Goal: Task Accomplishment & Management: Complete application form

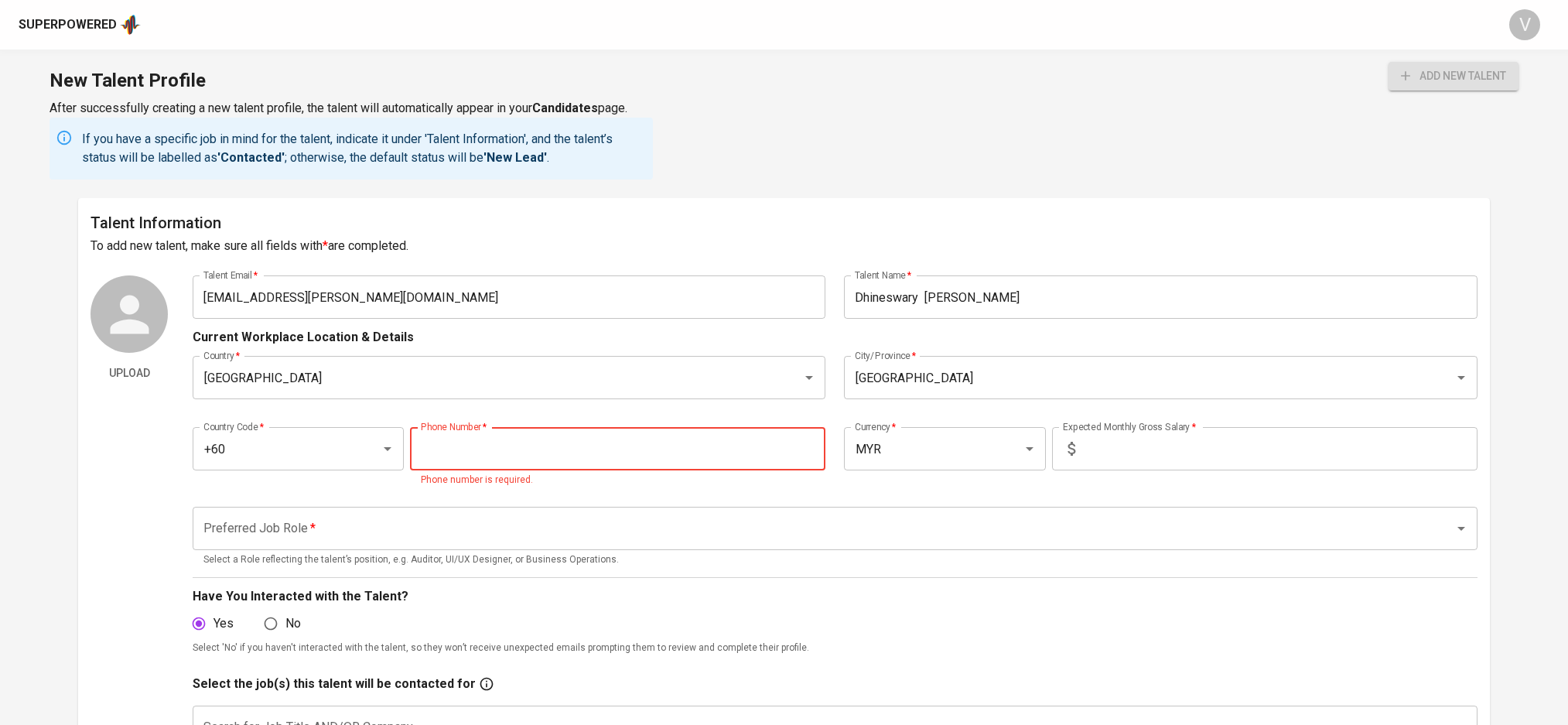
scroll to position [103, 0]
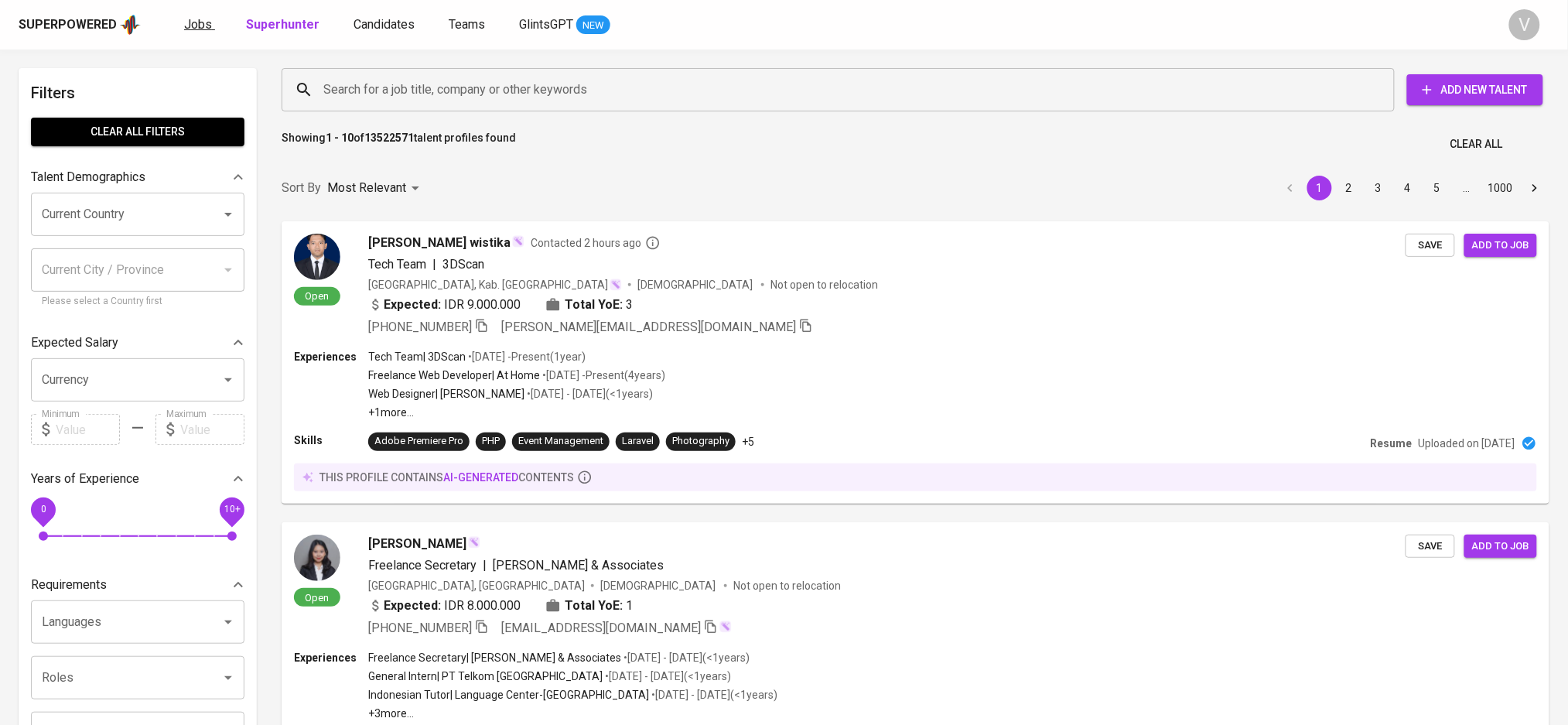
click at [208, 22] on link "Jobs" at bounding box center [199, 24] width 31 height 19
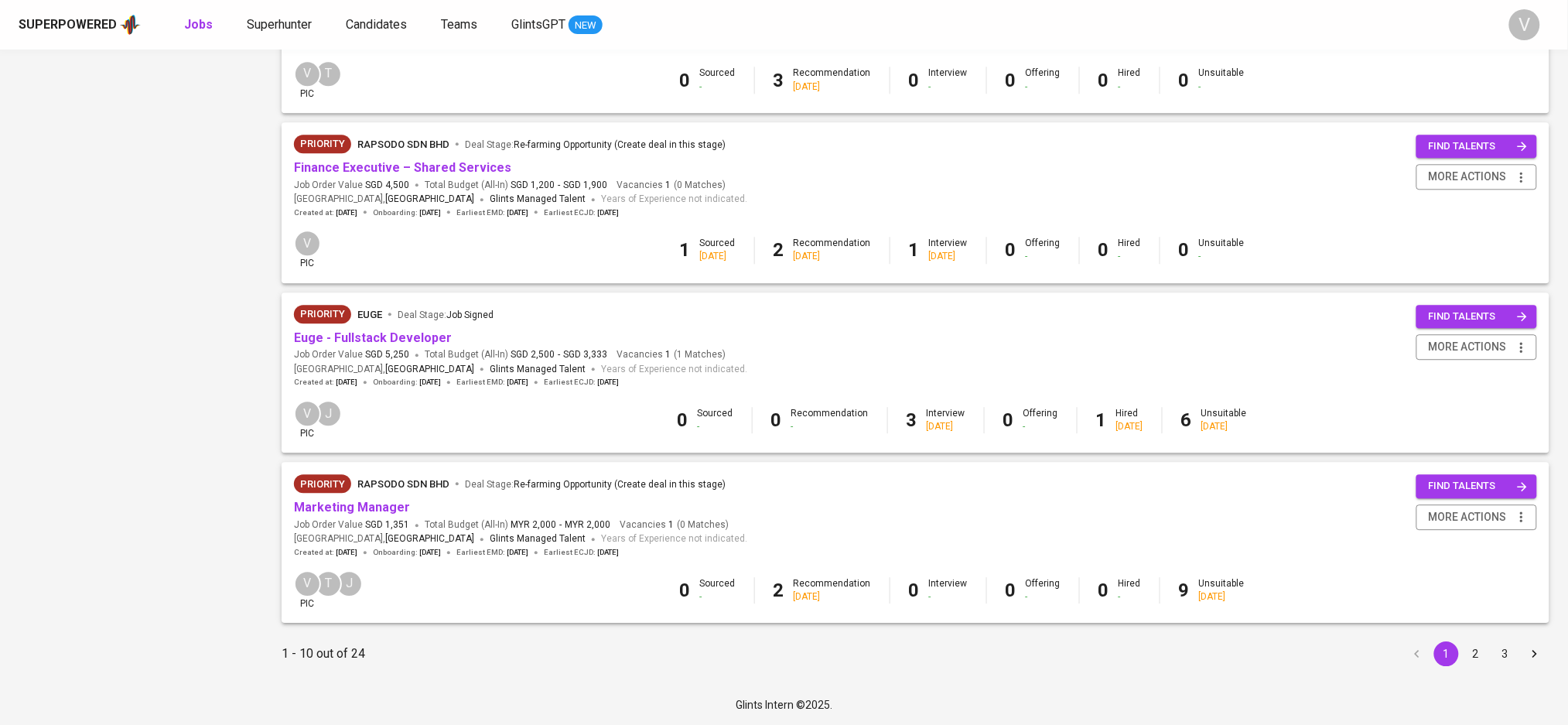
scroll to position [1309, 0]
click at [1467, 647] on button "2" at bounding box center [1477, 654] width 25 height 25
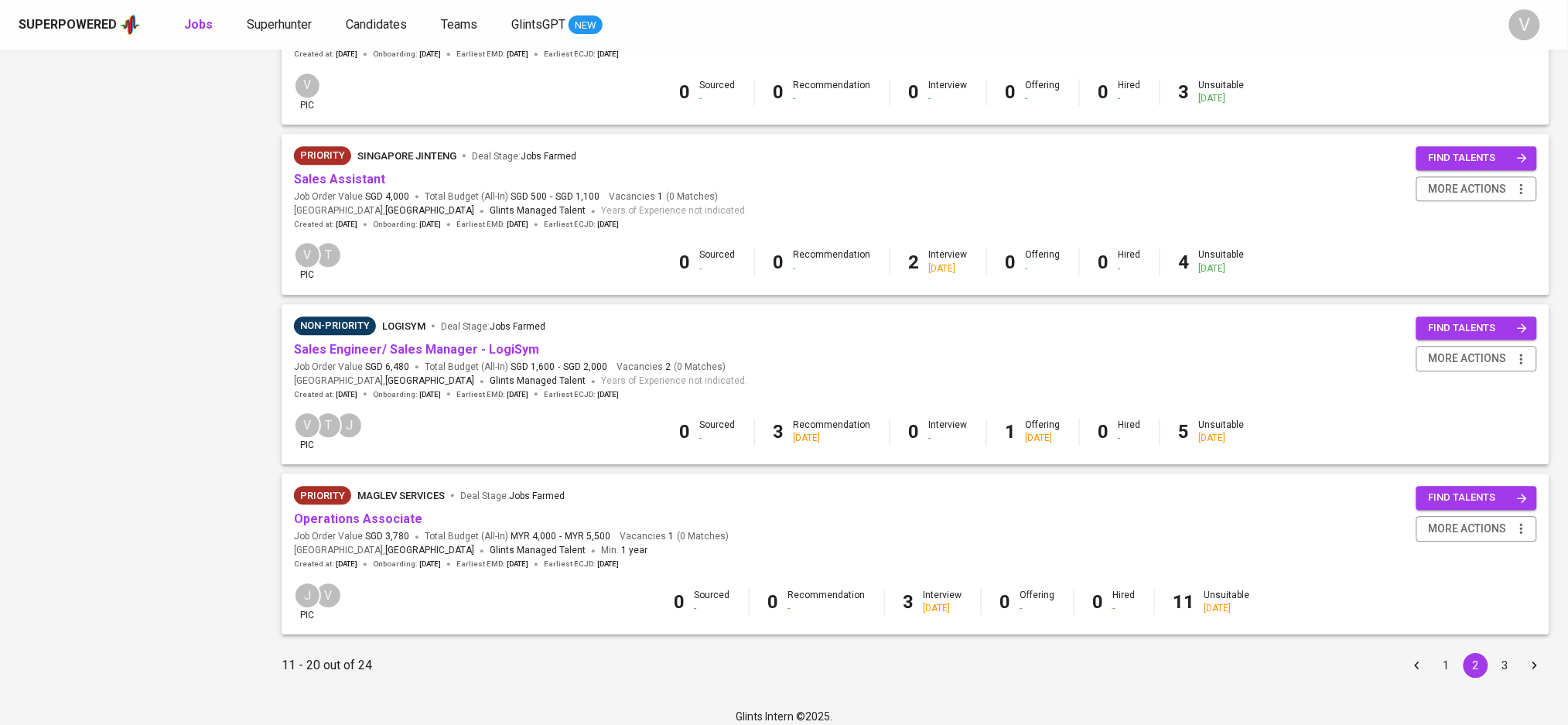
scroll to position [1310, 0]
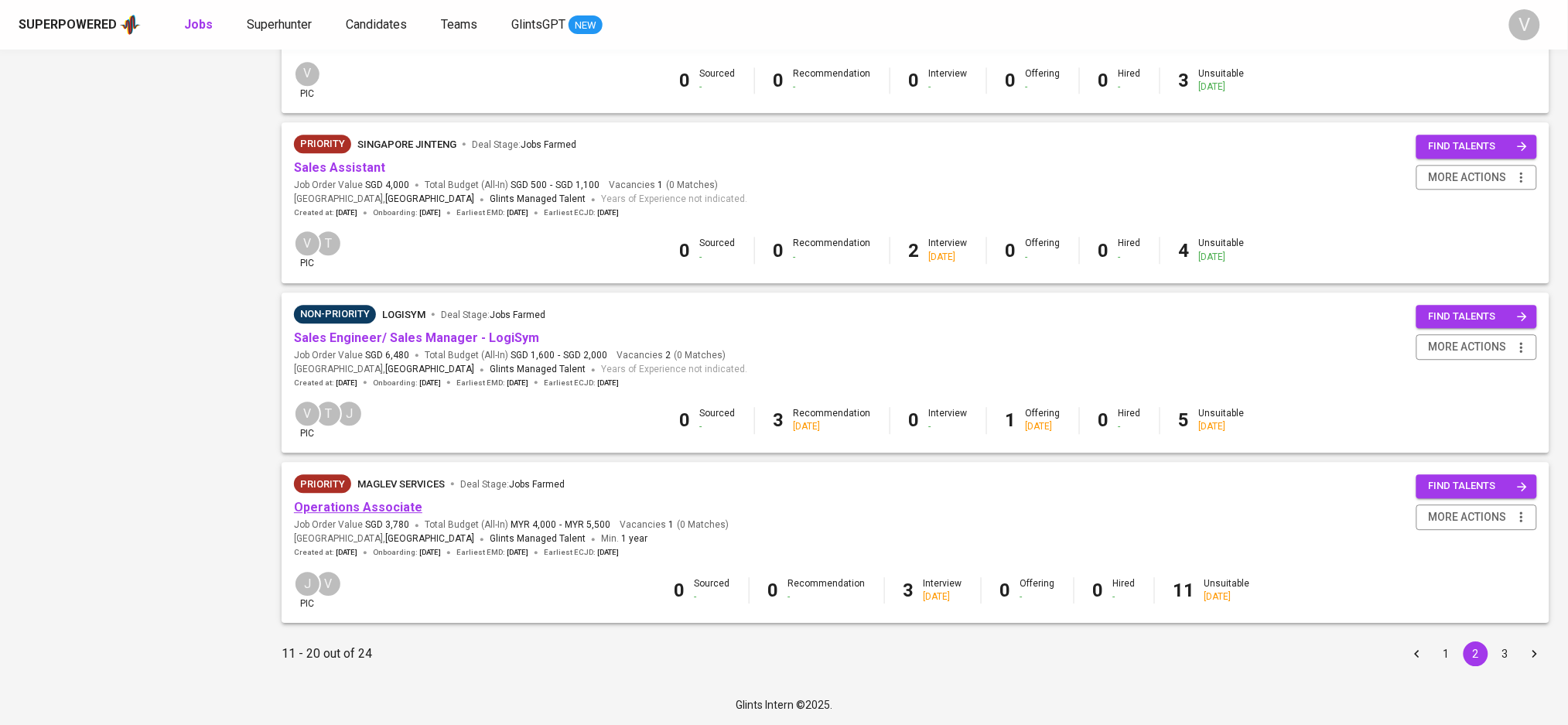
click at [389, 500] on link "Operations Associate" at bounding box center [358, 507] width 128 height 15
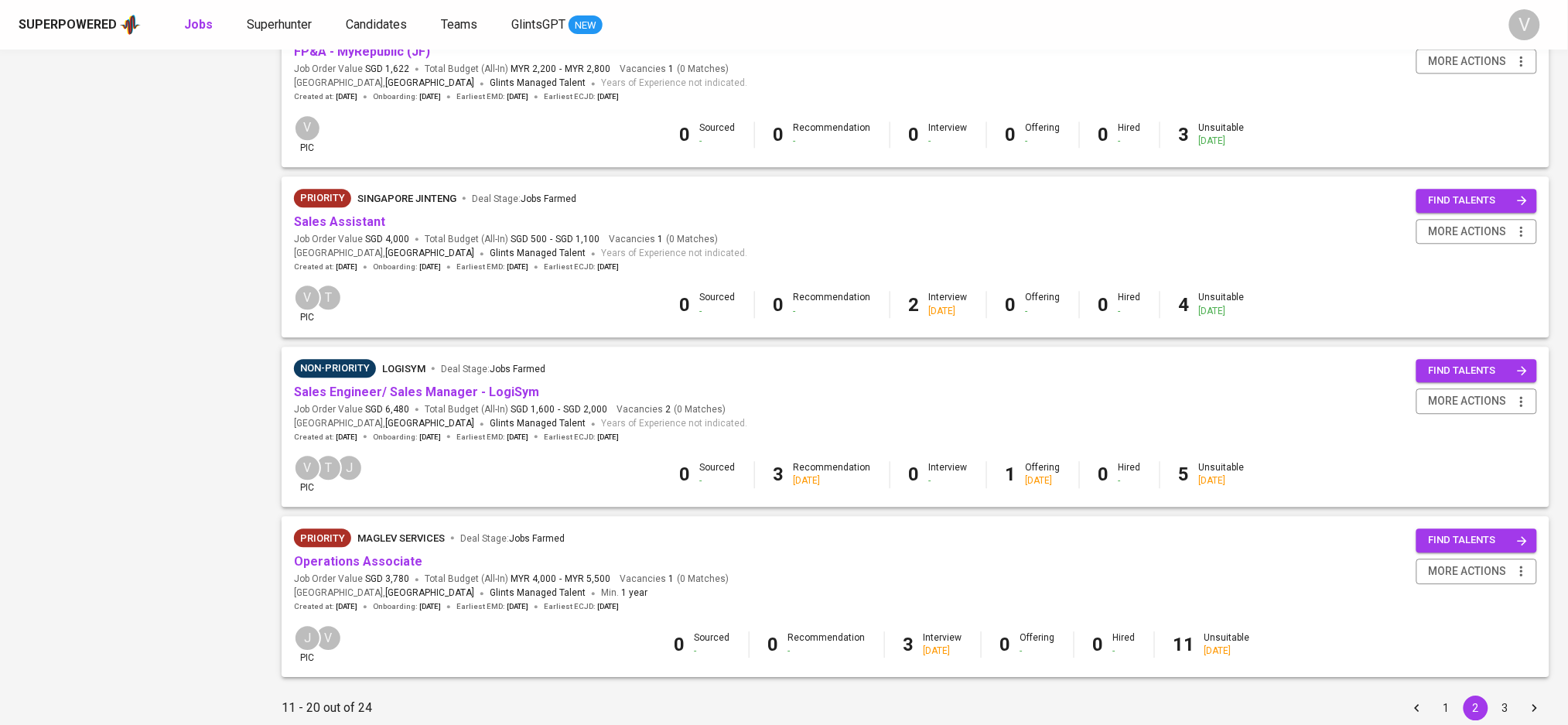
scroll to position [1207, 0]
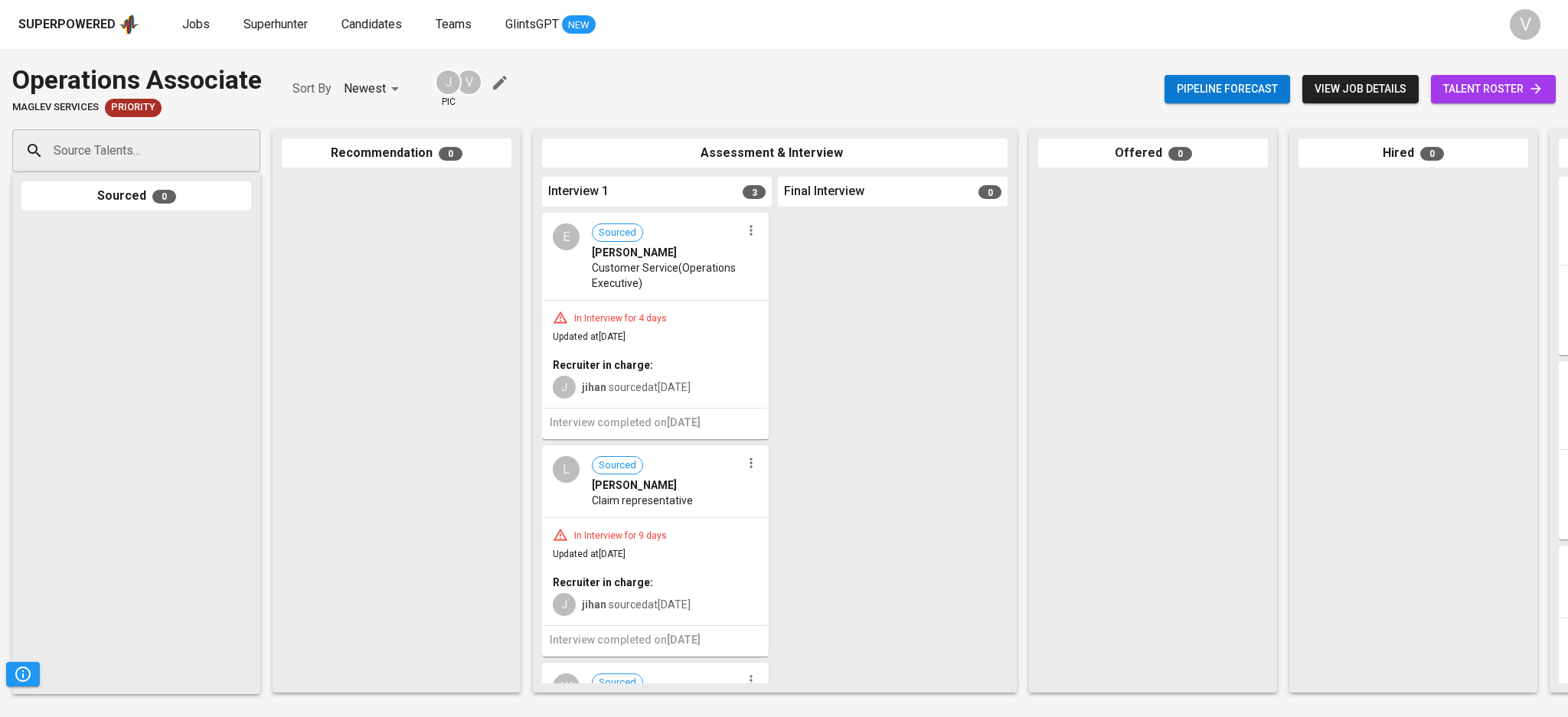
click at [654, 263] on span "Customer Service(Operations Executive)" at bounding box center [667, 275] width 149 height 31
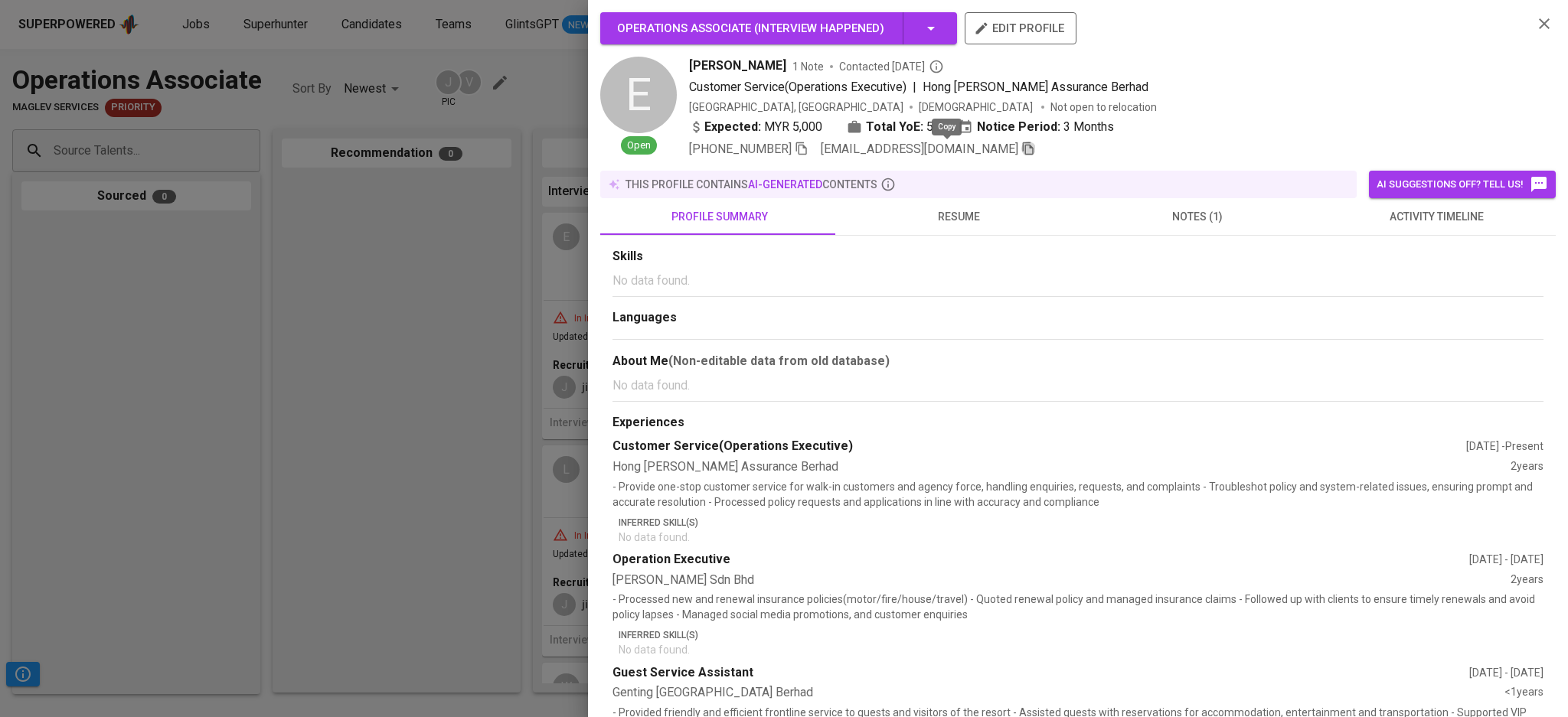
click at [1022, 148] on icon "button" at bounding box center [1028, 148] width 14 height 14
click at [420, 409] on div at bounding box center [784, 358] width 1568 height 717
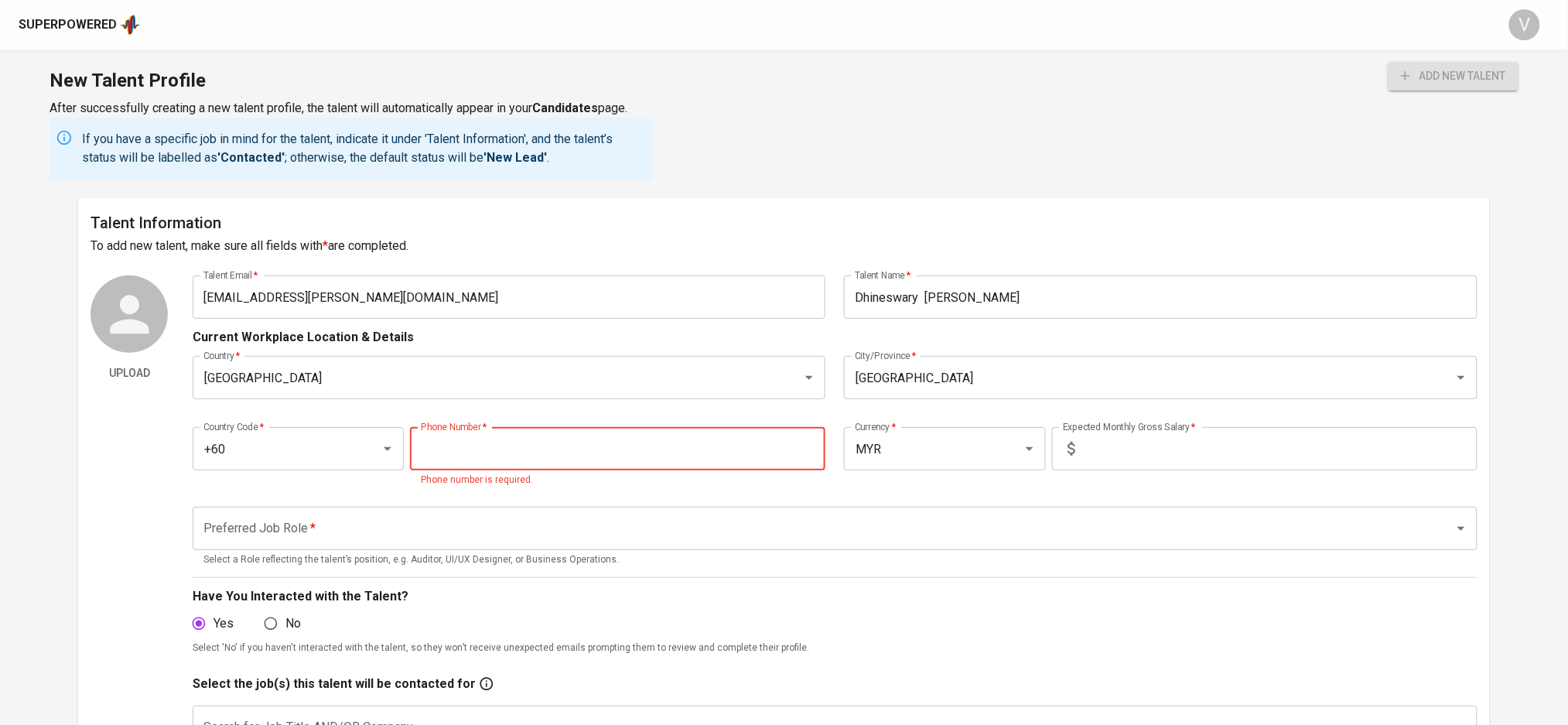
click at [593, 442] on input "tel" at bounding box center [618, 449] width 416 height 44
paste input "[PHONE_NUMBER]"
type input "[PHONE_NUMBER]"
click at [1108, 463] on input "text" at bounding box center [1280, 449] width 396 height 44
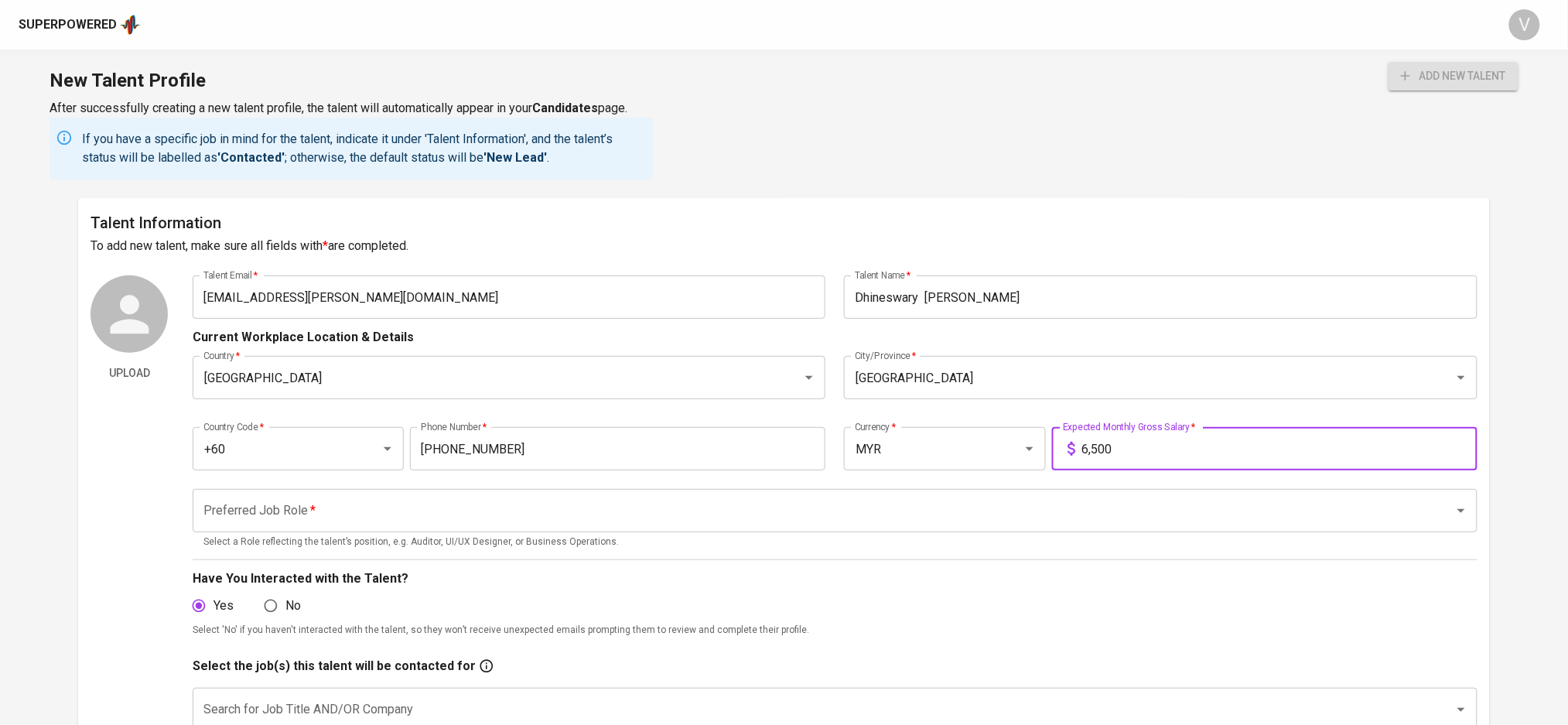
type input "6,500"
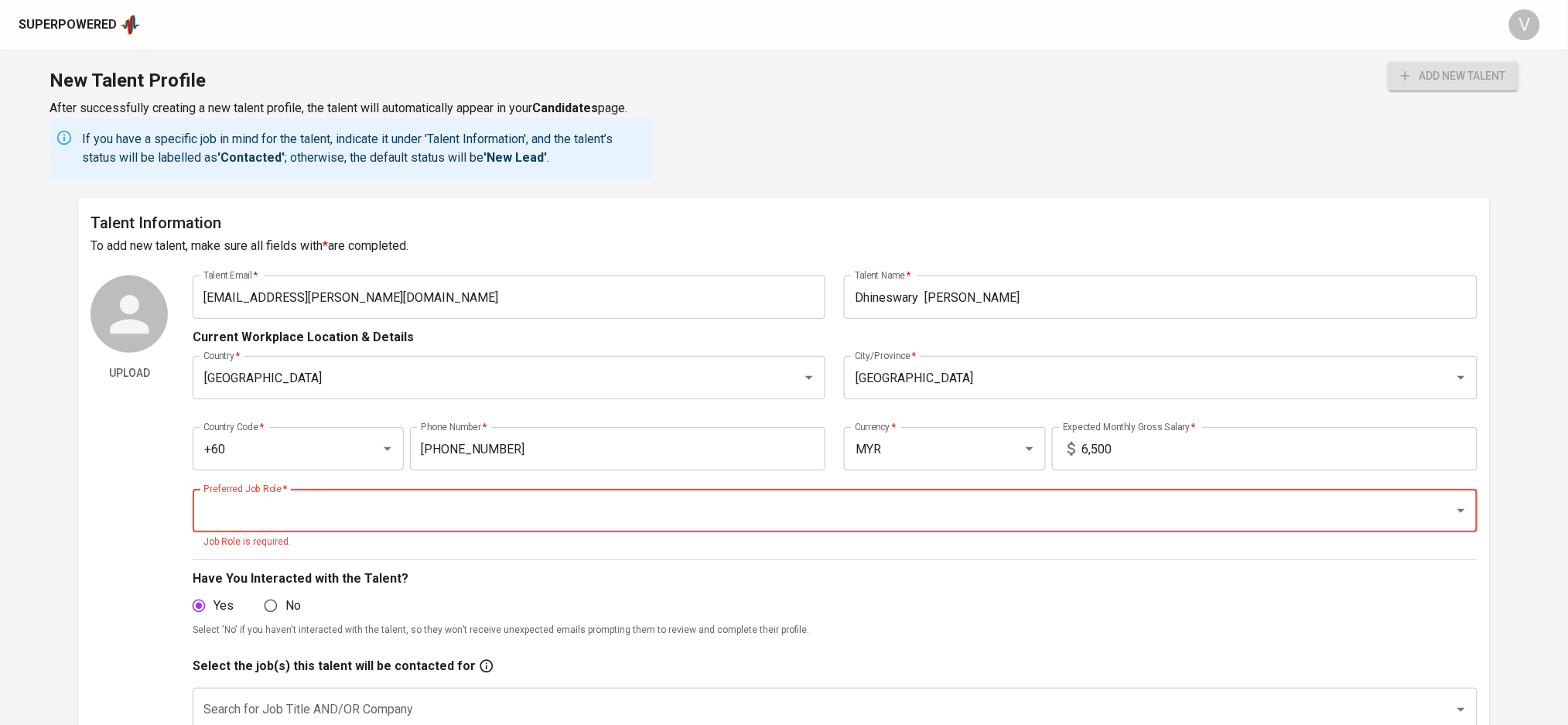
type input "O"
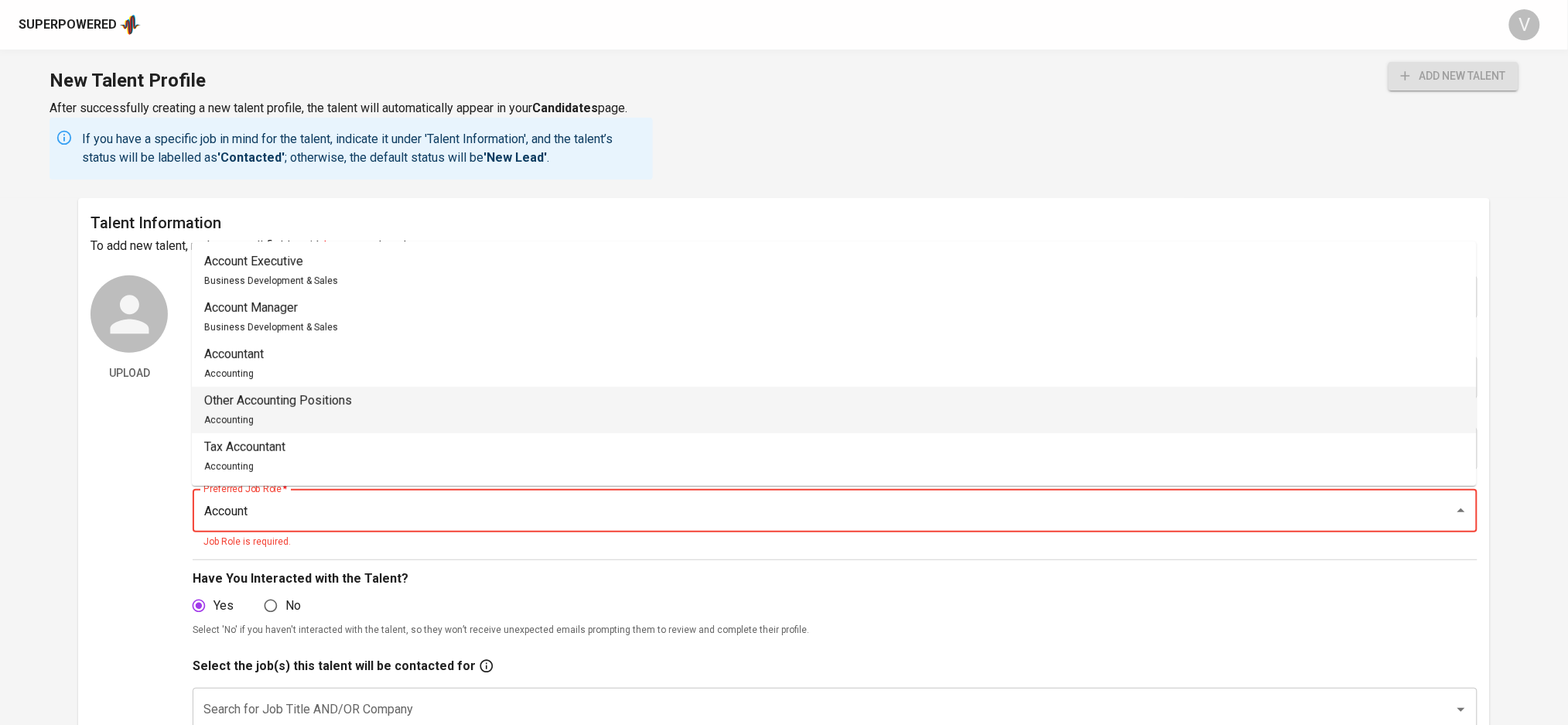
click at [224, 407] on p "Other Accounting Positions" at bounding box center [278, 401] width 147 height 18
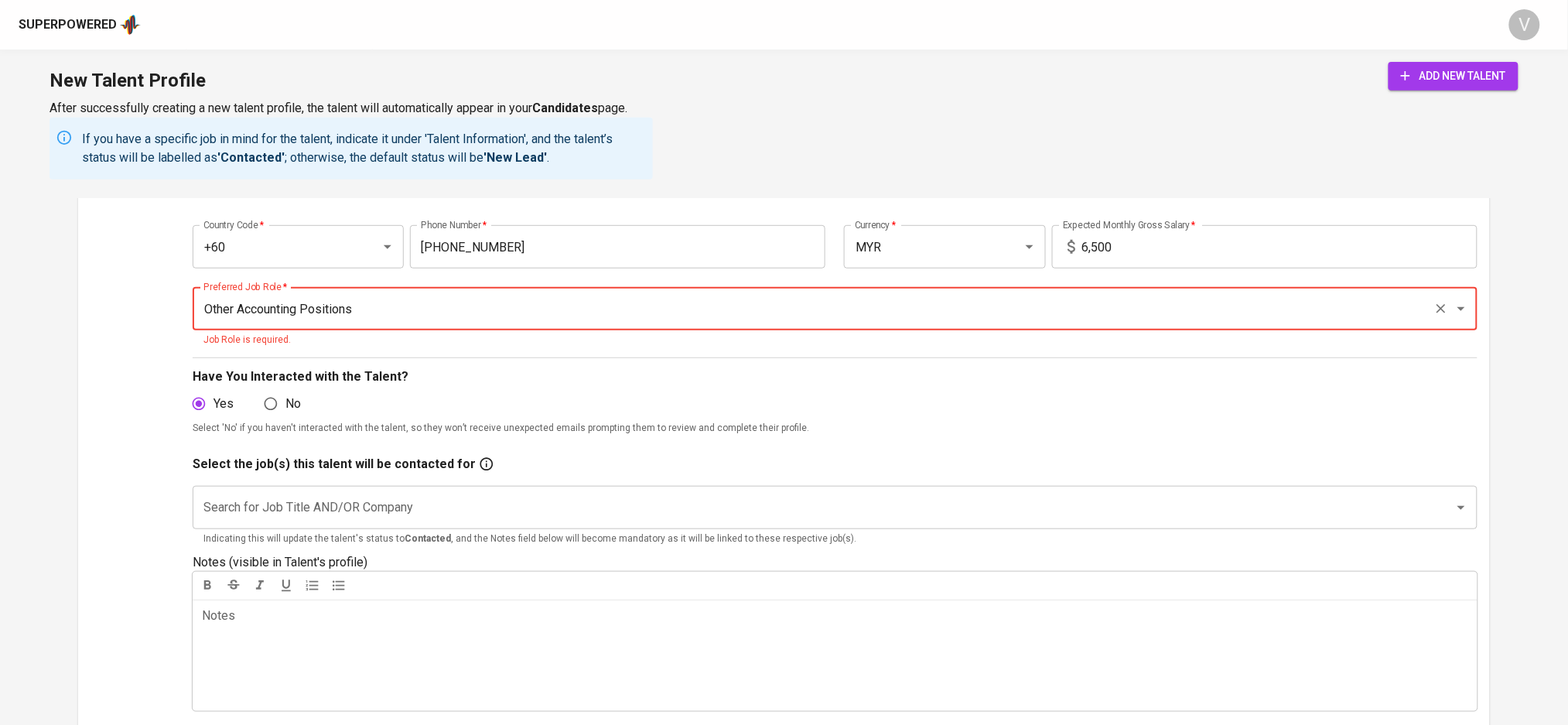
scroll to position [206, 0]
type input "Other Accounting Positions"
click at [254, 494] on input "Search for Job Title AND/OR Company" at bounding box center [813, 503] width 1227 height 29
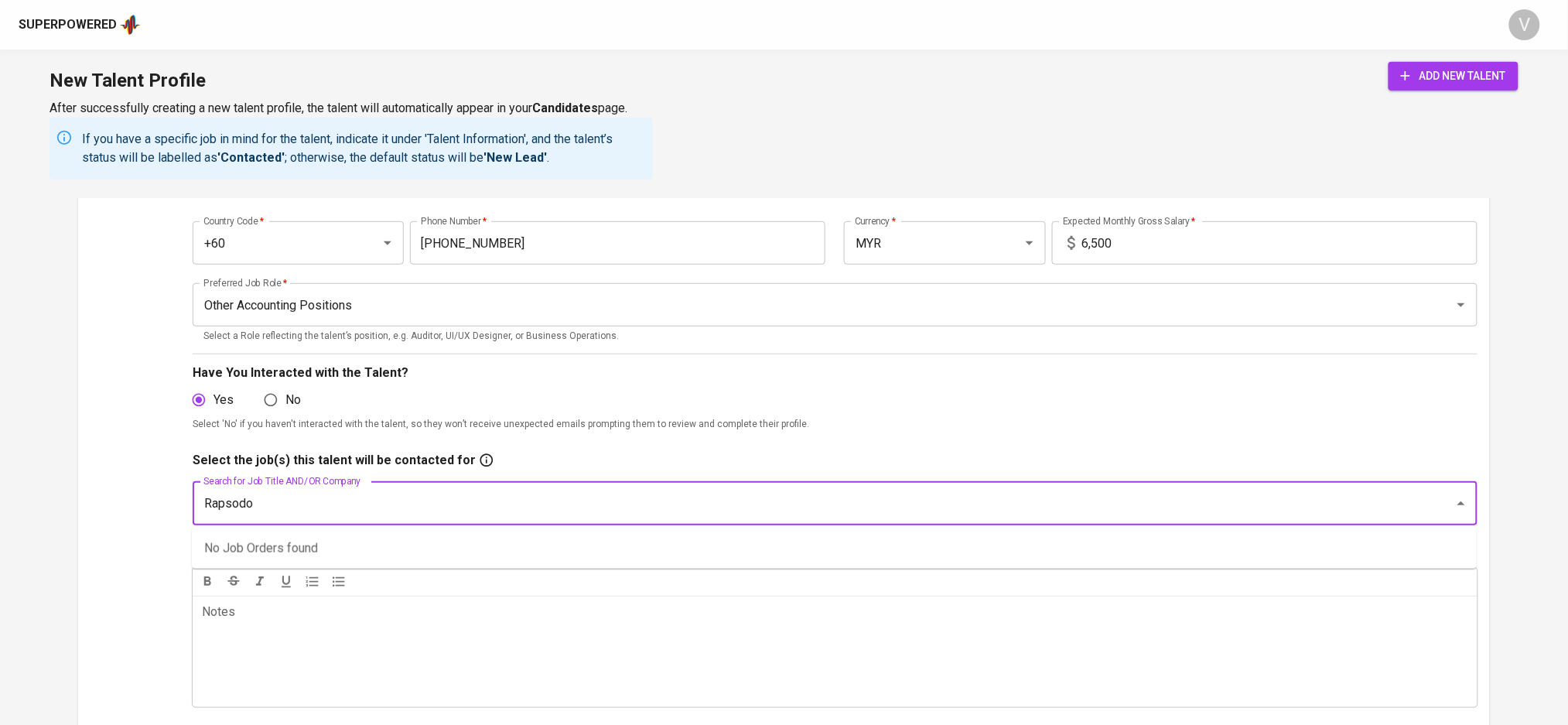
drag, startPoint x: 344, startPoint y: 504, endPoint x: 13, endPoint y: 521, distance: 331.4
click at [0, 524] on main "Talent Information To add new talent, make sure all fields with * are completed…" at bounding box center [784, 705] width 1568 height 1425
type input "FInance"
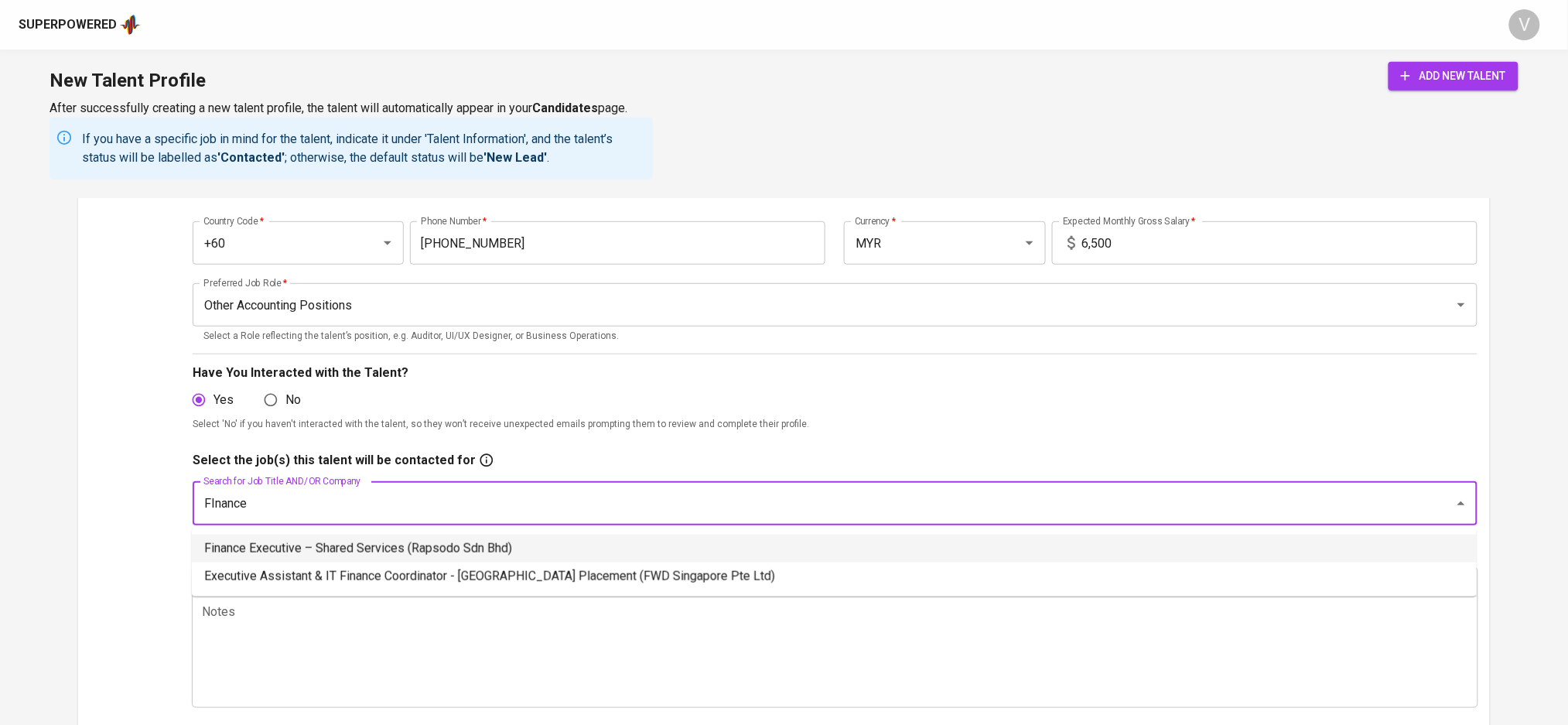
click at [208, 544] on li "Finance Executive – Shared Services (Rapsodo Sdn Bhd)" at bounding box center [835, 548] width 1286 height 28
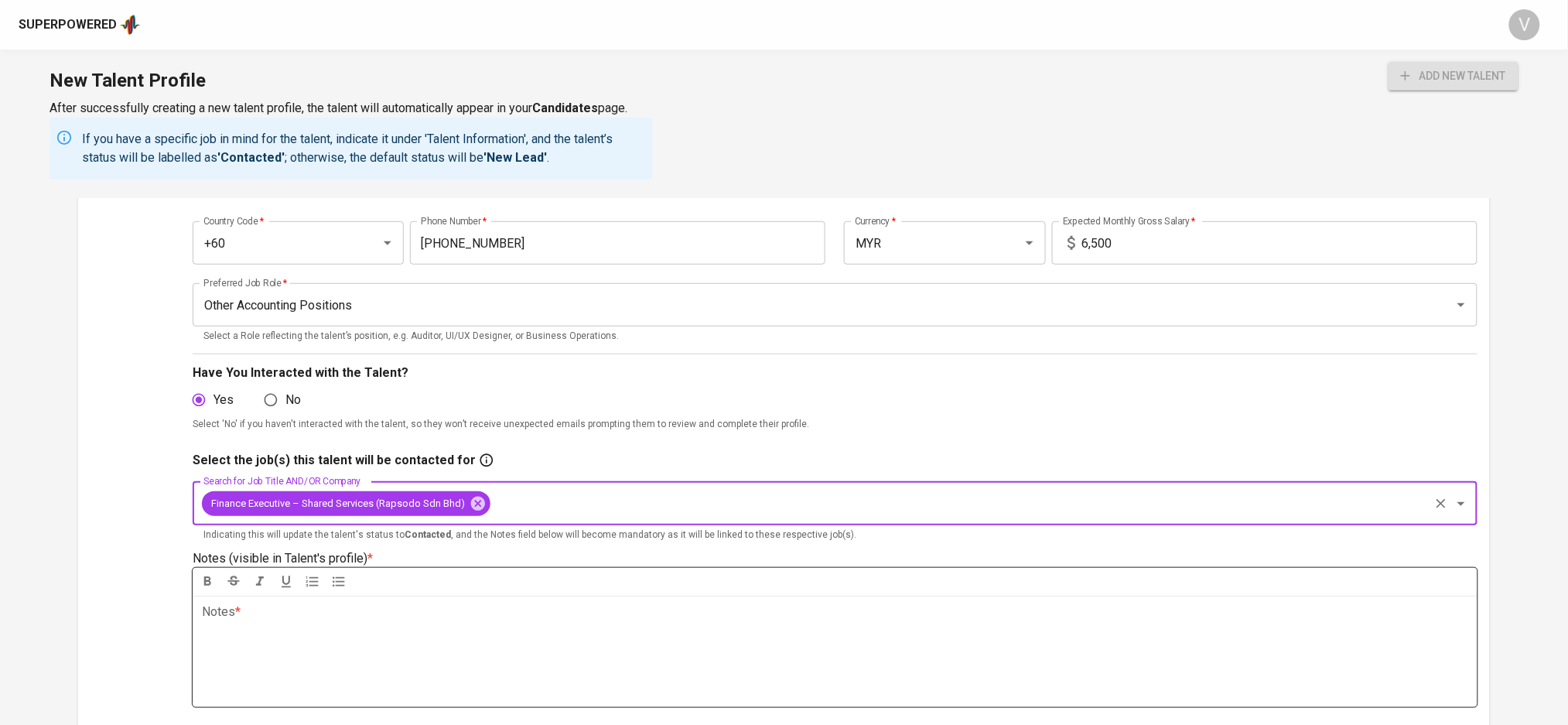
click at [418, 608] on p "Notes * ﻿" at bounding box center [835, 612] width 1265 height 18
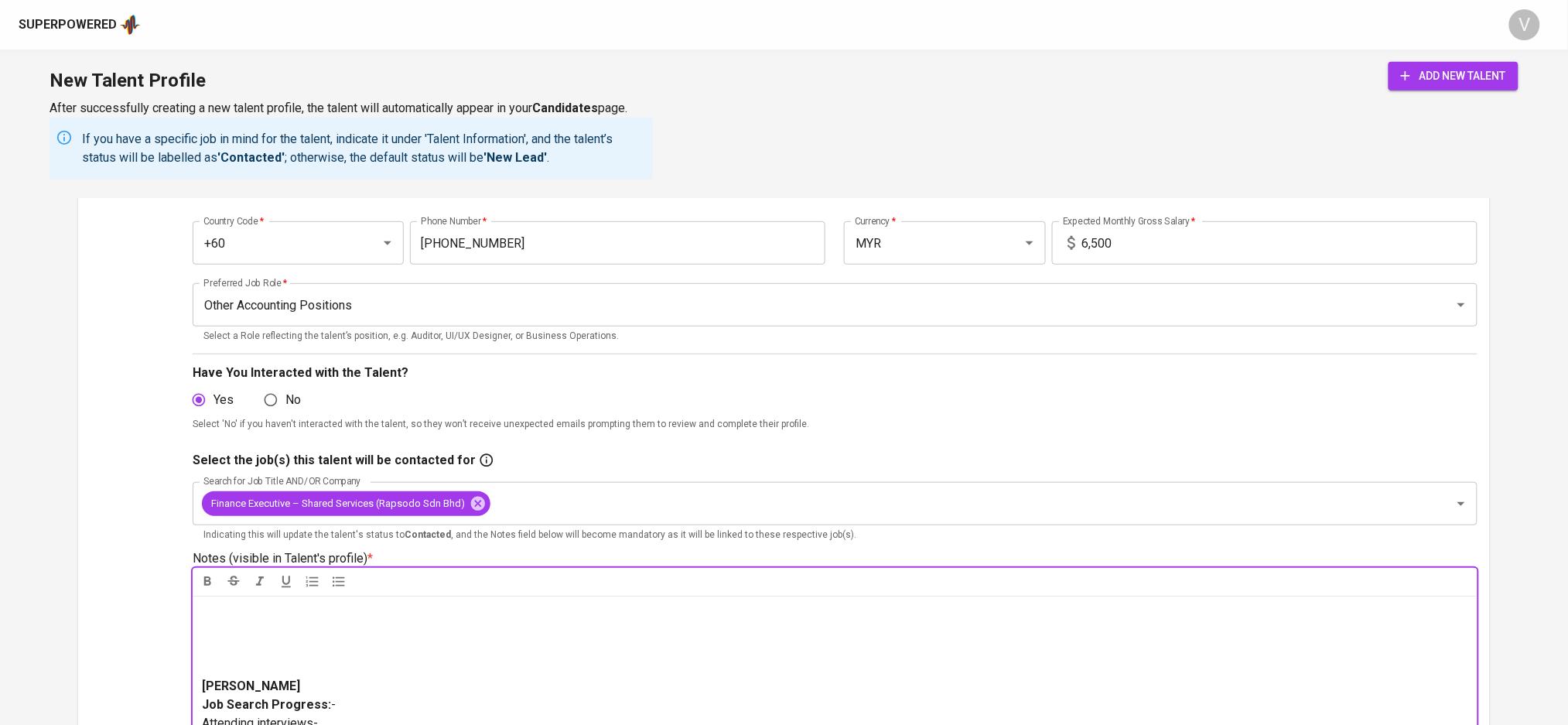
click at [229, 677] on p "[PERSON_NAME] Job Search Progress: - Attending interviews-" at bounding box center [835, 705] width 1265 height 55
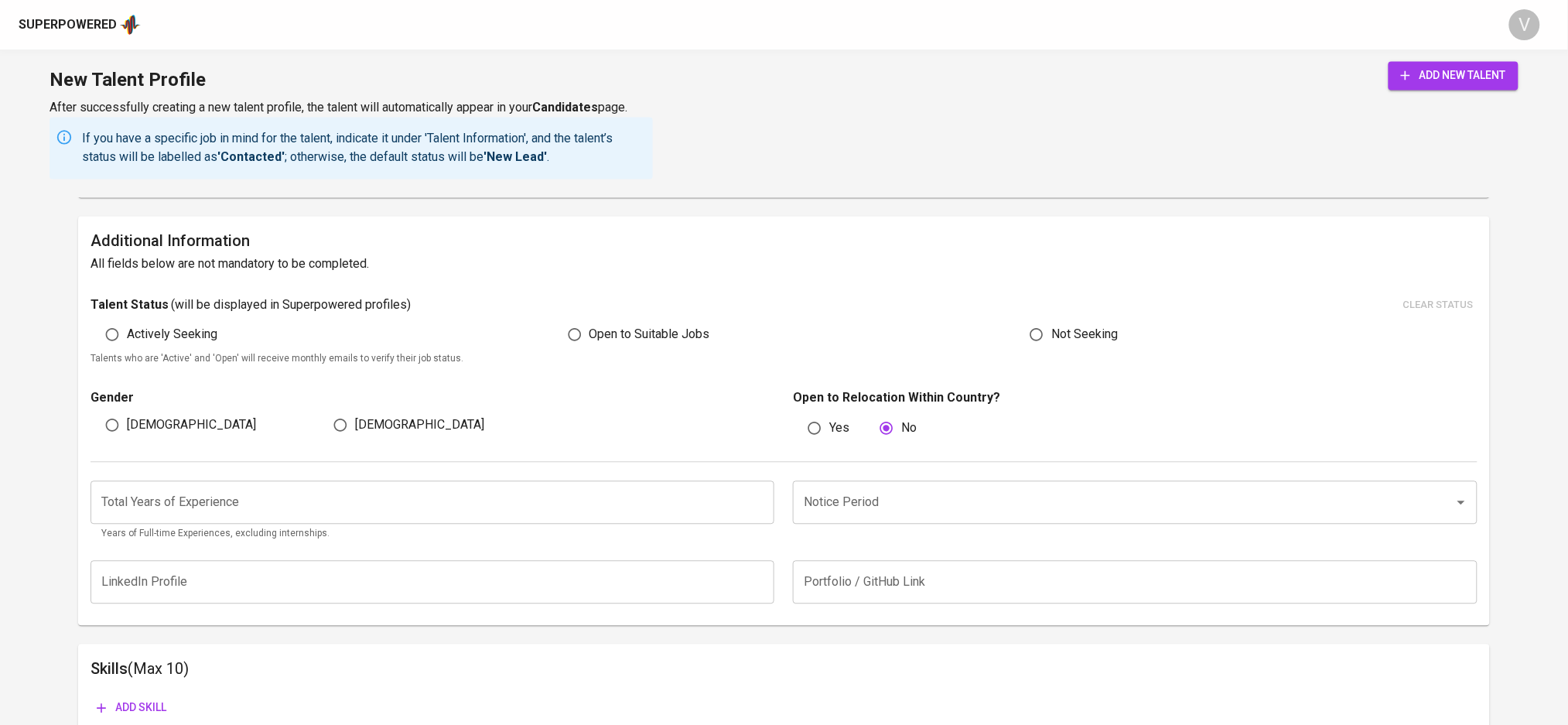
scroll to position [1023, 0]
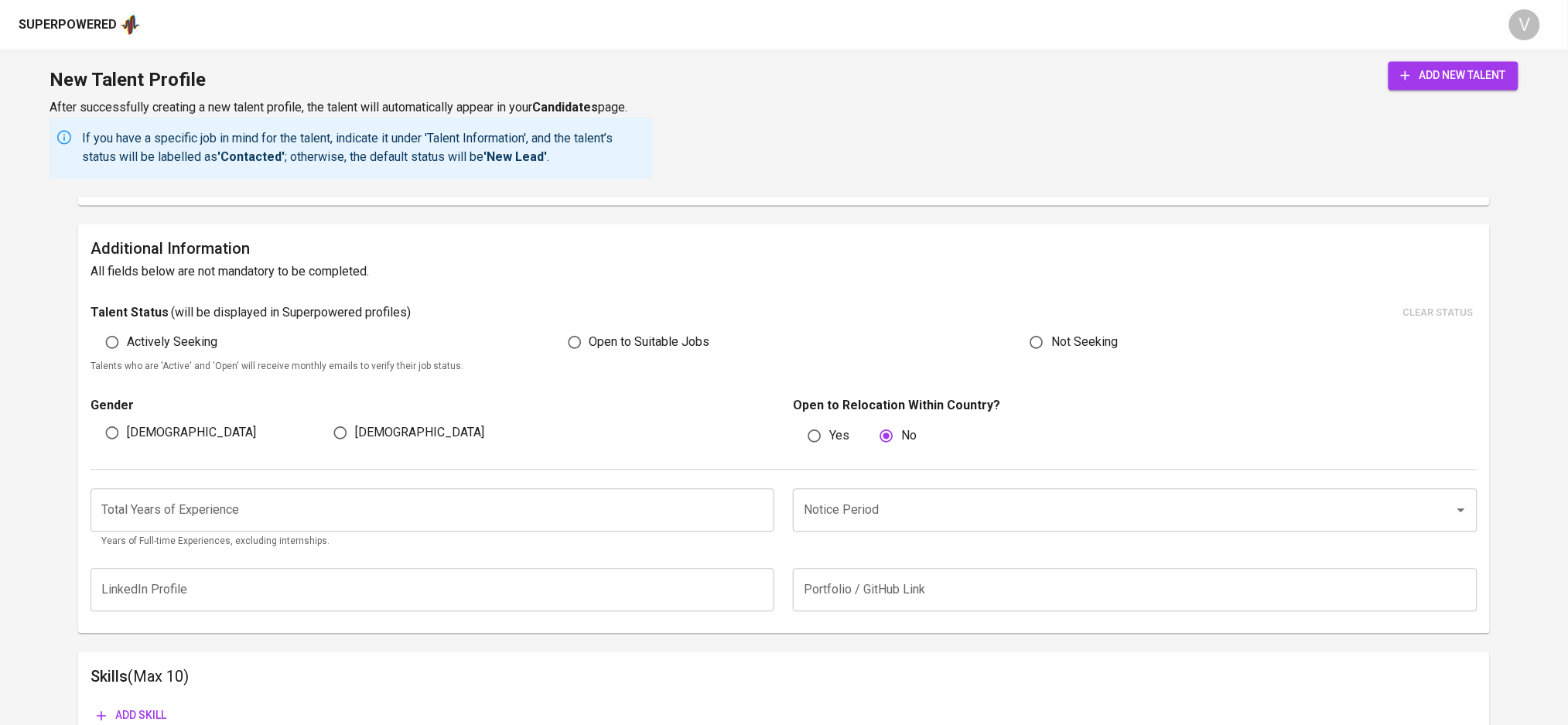
click at [210, 343] on span "Actively Seeking" at bounding box center [172, 343] width 91 height 18
click at [127, 343] on input "Actively Seeking" at bounding box center [111, 342] width 29 height 29
radio input "true"
click at [340, 438] on input "[DEMOGRAPHIC_DATA]" at bounding box center [340, 432] width 29 height 29
radio input "true"
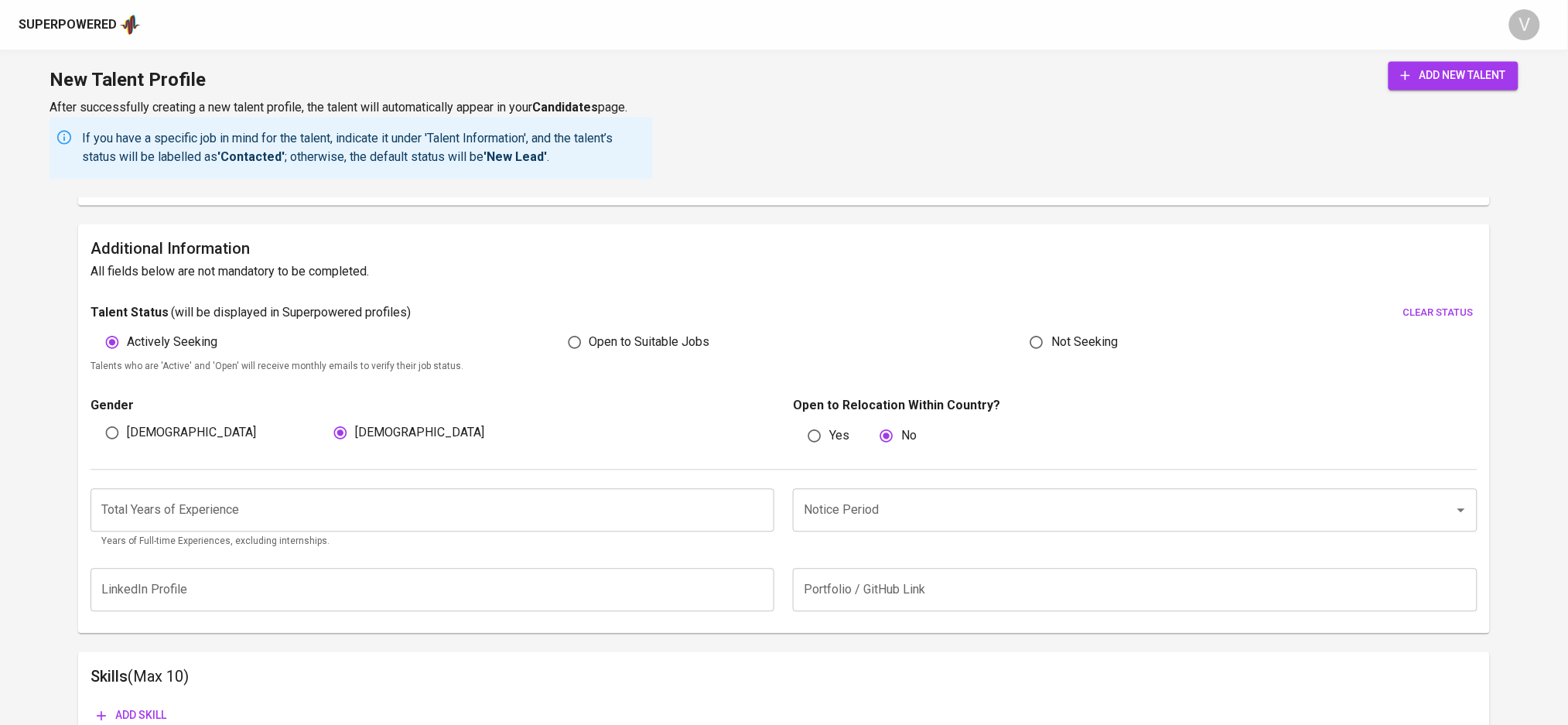
click at [336, 505] on input "number" at bounding box center [432, 510] width 684 height 44
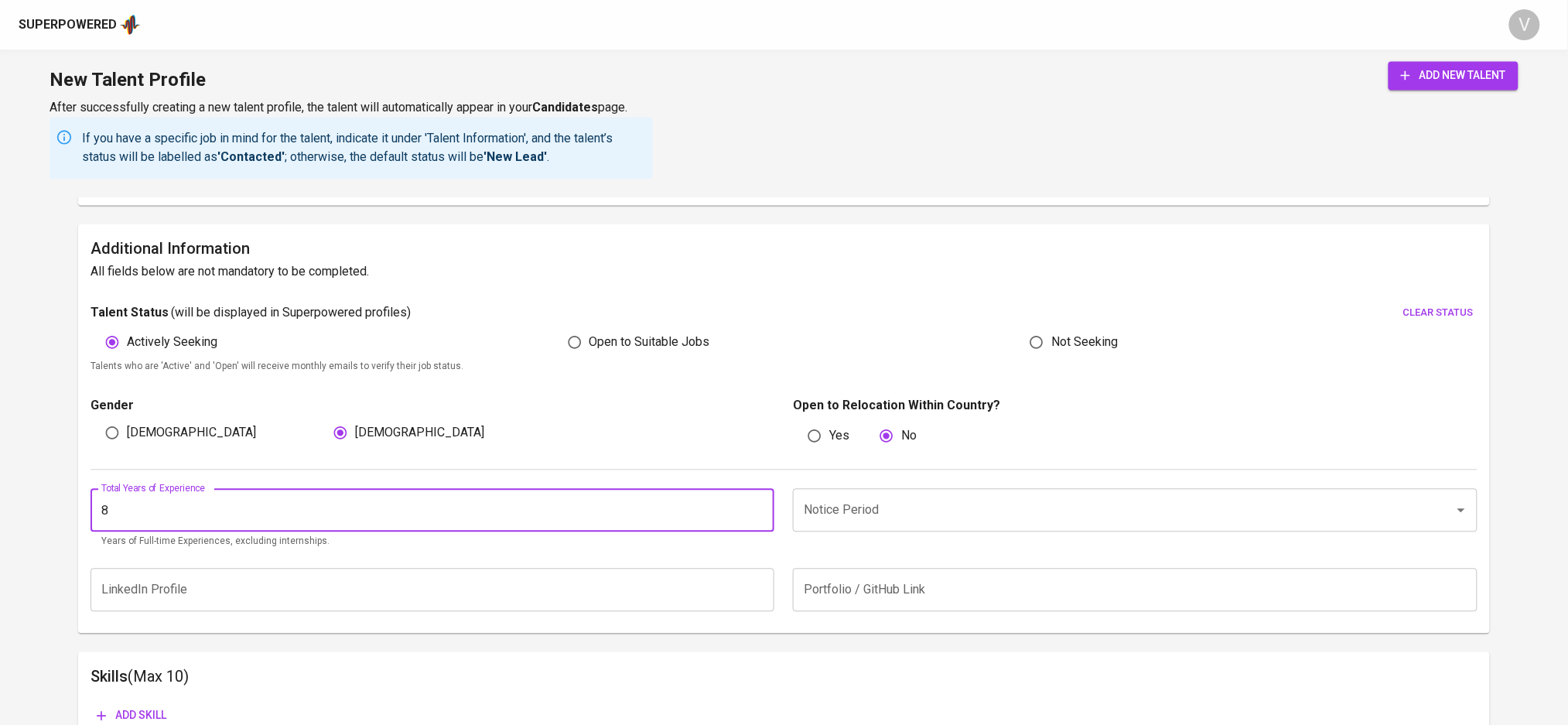
click at [880, 526] on div "Notice Period" at bounding box center [1135, 510] width 684 height 44
type input "8"
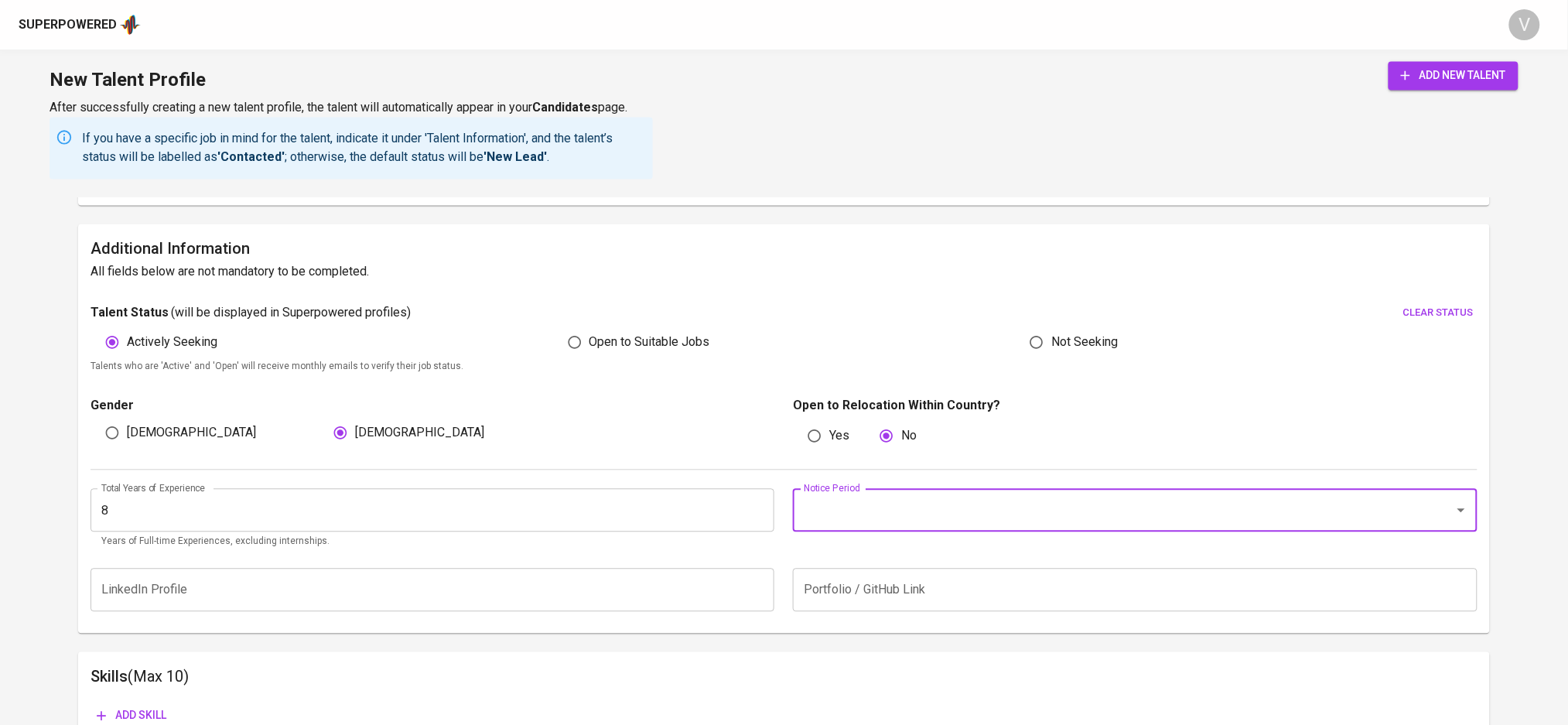
click at [870, 512] on input "Notice Period" at bounding box center [1114, 510] width 627 height 29
click at [839, 552] on li "3 Months" at bounding box center [1136, 555] width 684 height 28
type input "3 Months"
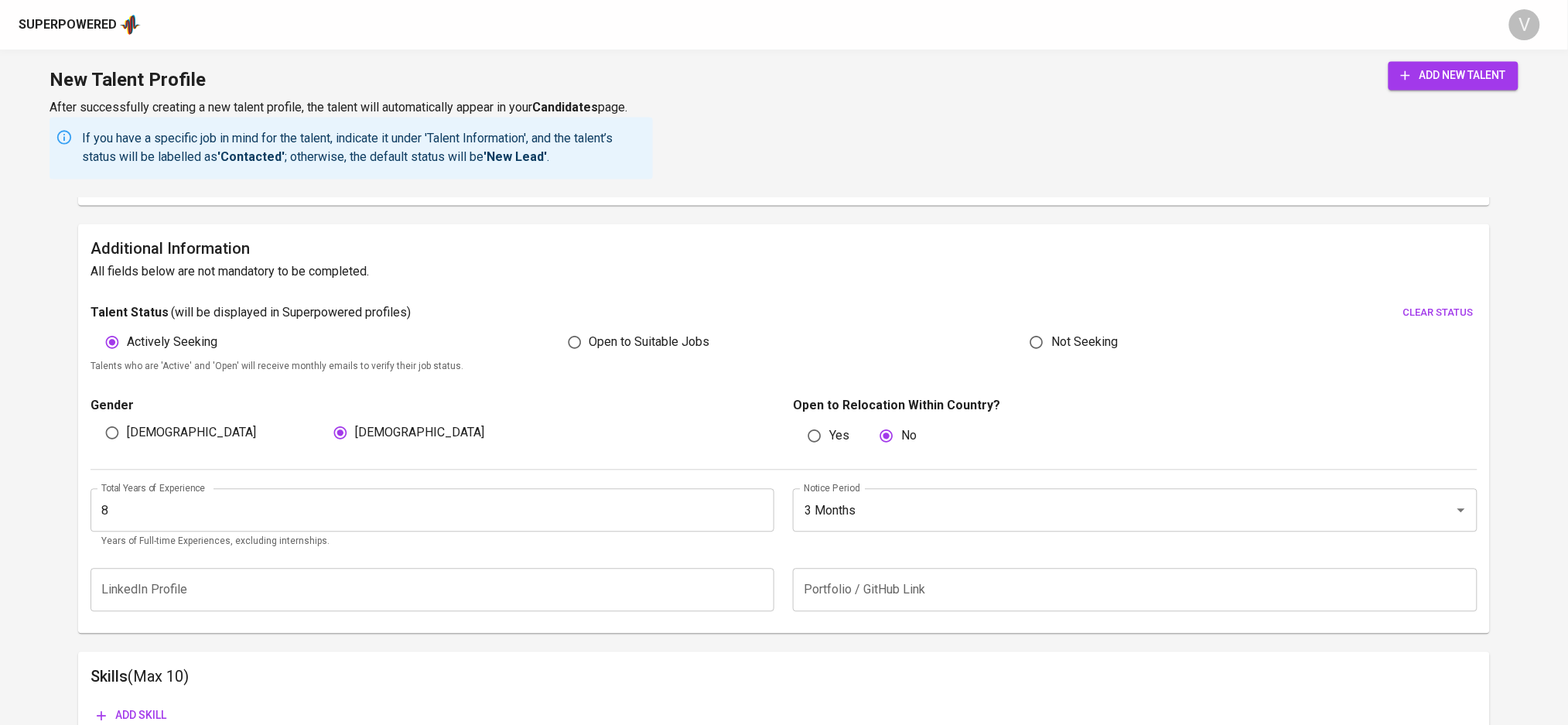
click at [602, 589] on input "text" at bounding box center [432, 591] width 684 height 44
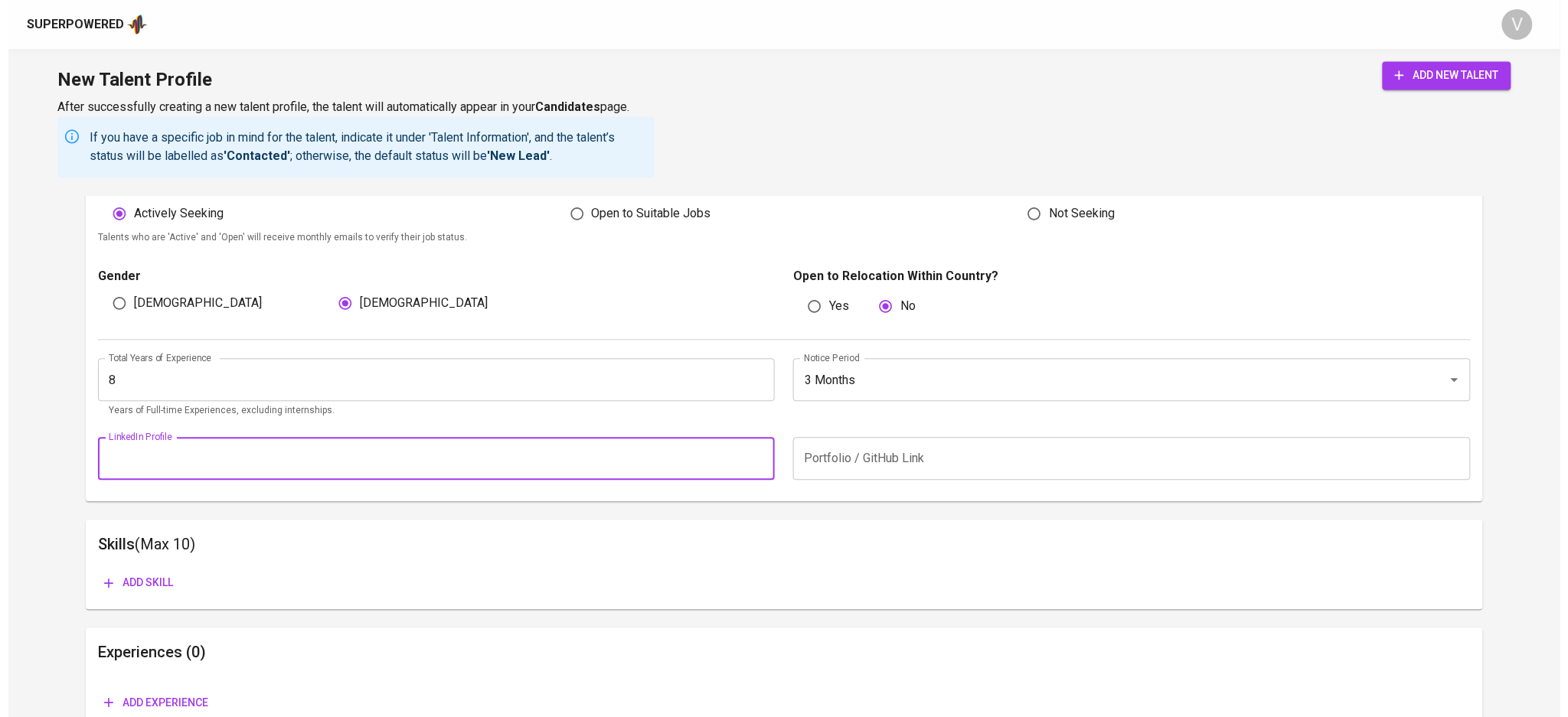
scroll to position [1215, 0]
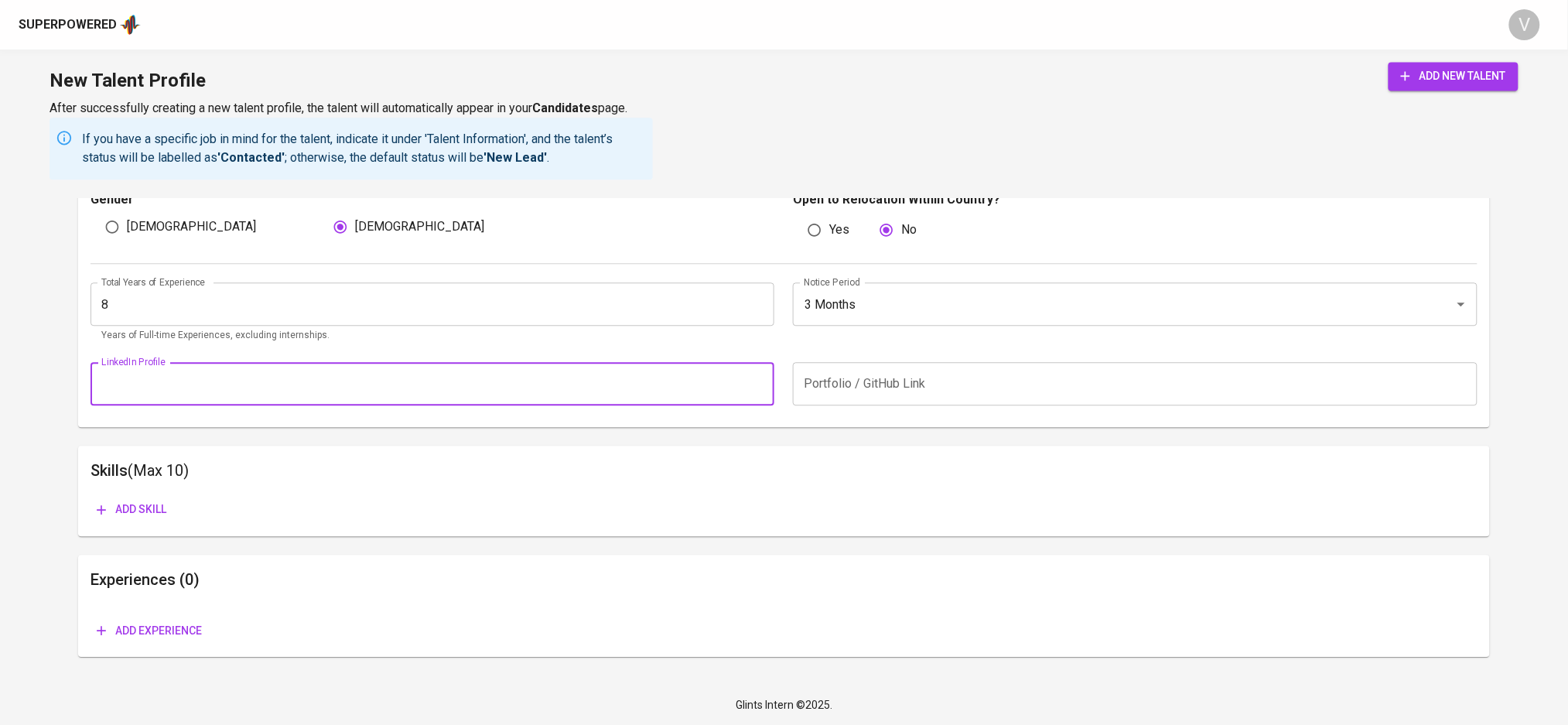
click at [1437, 82] on span "add new talent" at bounding box center [1454, 75] width 106 height 19
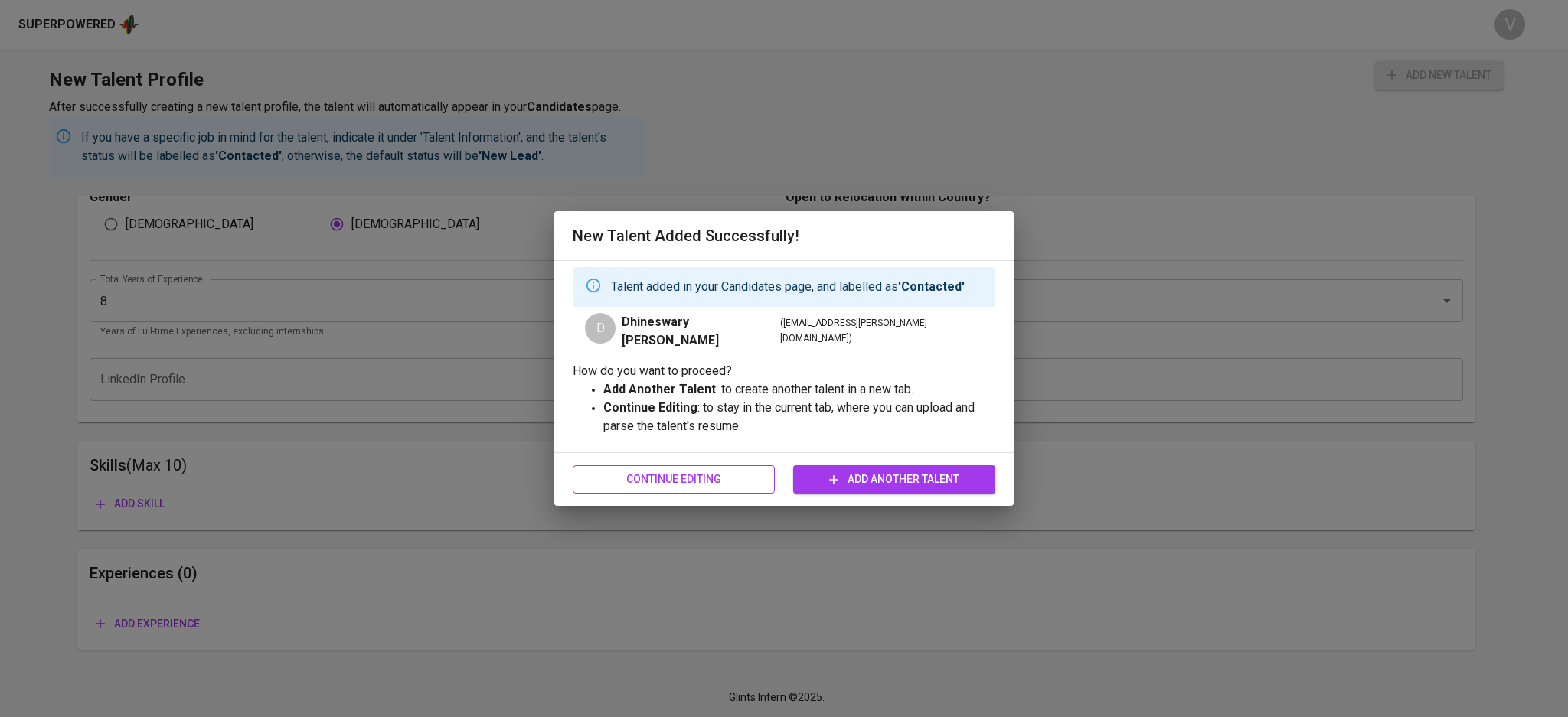
click at [727, 473] on span "Continue Editing" at bounding box center [673, 479] width 177 height 19
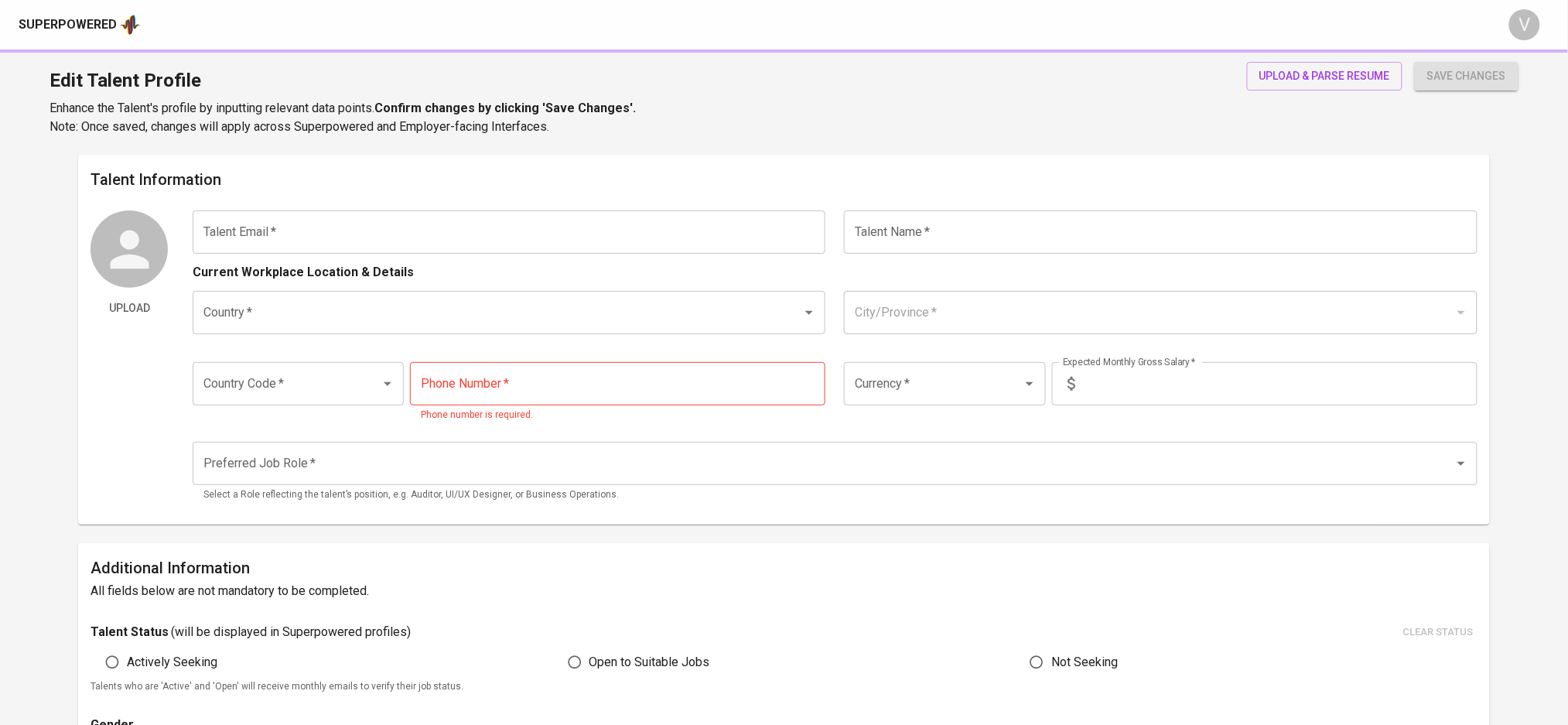
type input "[EMAIL_ADDRESS][PERSON_NAME][DOMAIN_NAME]"
type input "Dhineswary [PERSON_NAME]"
type input "[GEOGRAPHIC_DATA]"
type input "+60"
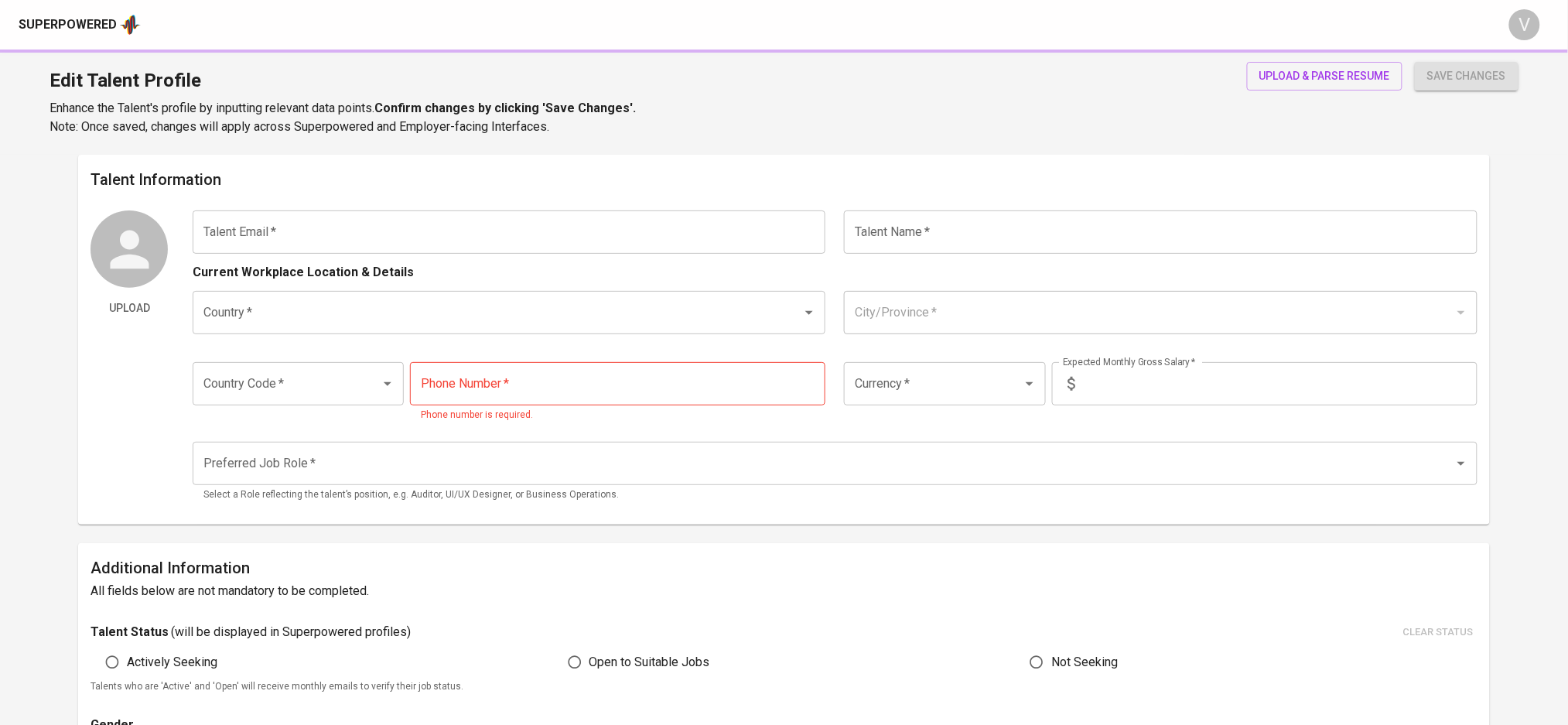
type input "[PHONE_NUMBER]"
type input "MYR"
type input "6,500"
type input "Other Accounting Positions"
radio input "true"
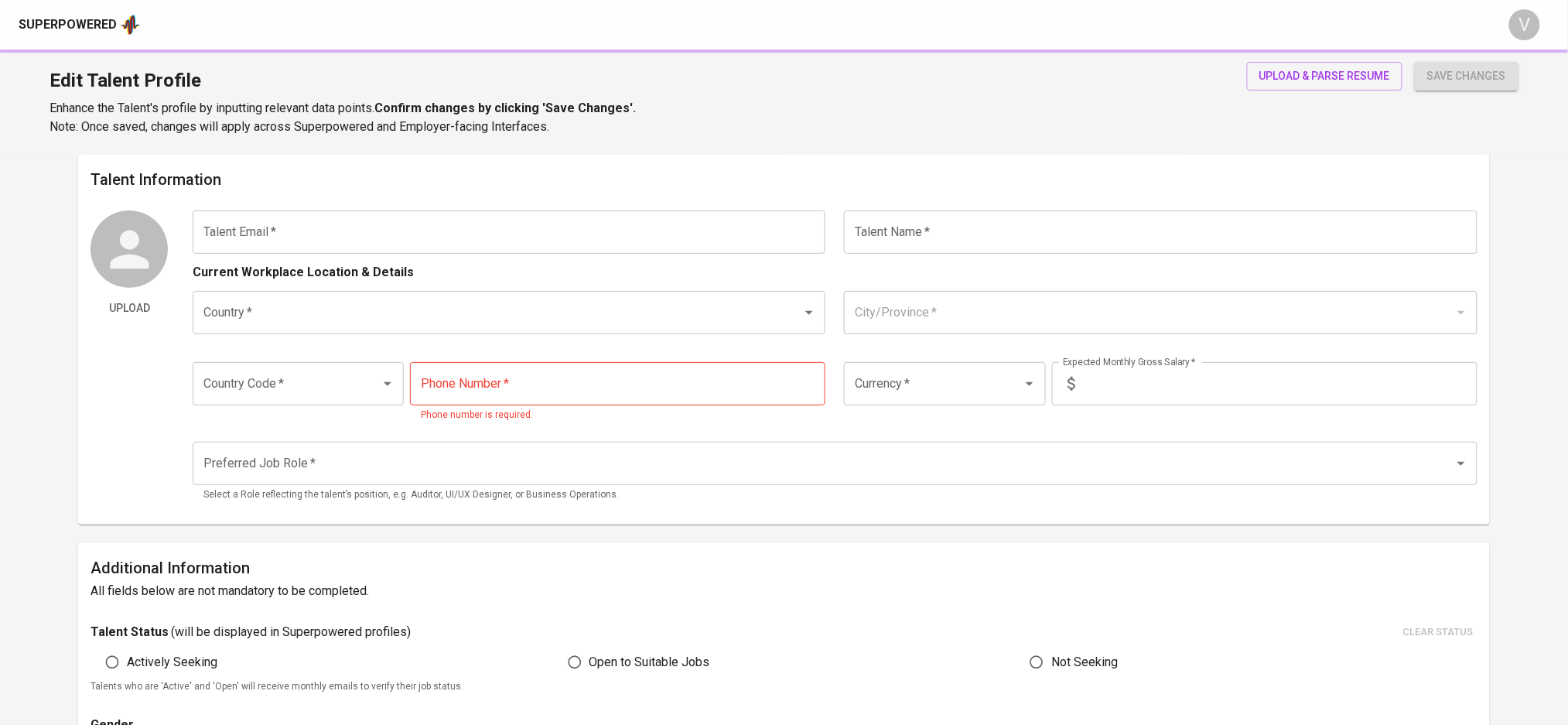
radio input "true"
type input "8"
type input "3 Months"
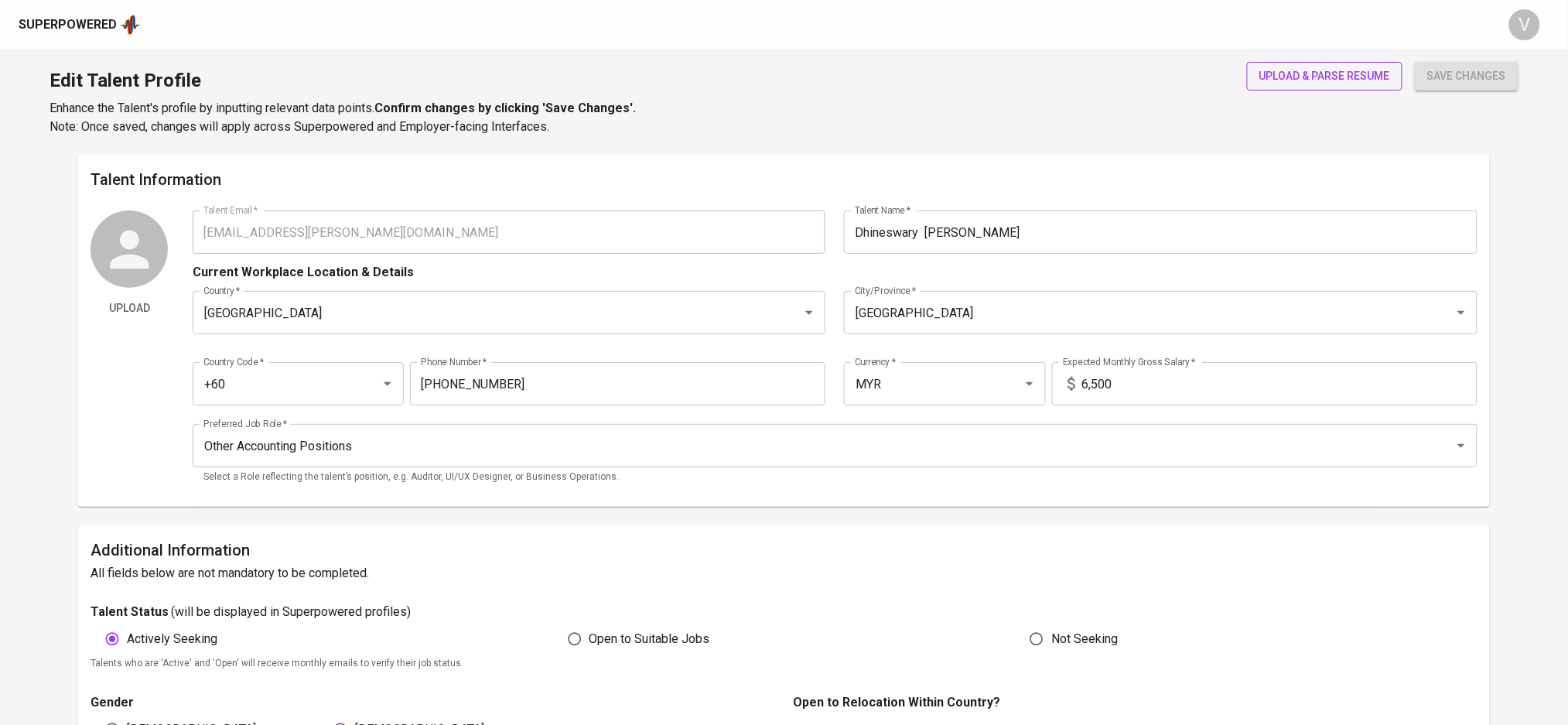
click at [1286, 73] on span "upload & parse resume" at bounding box center [1325, 75] width 131 height 19
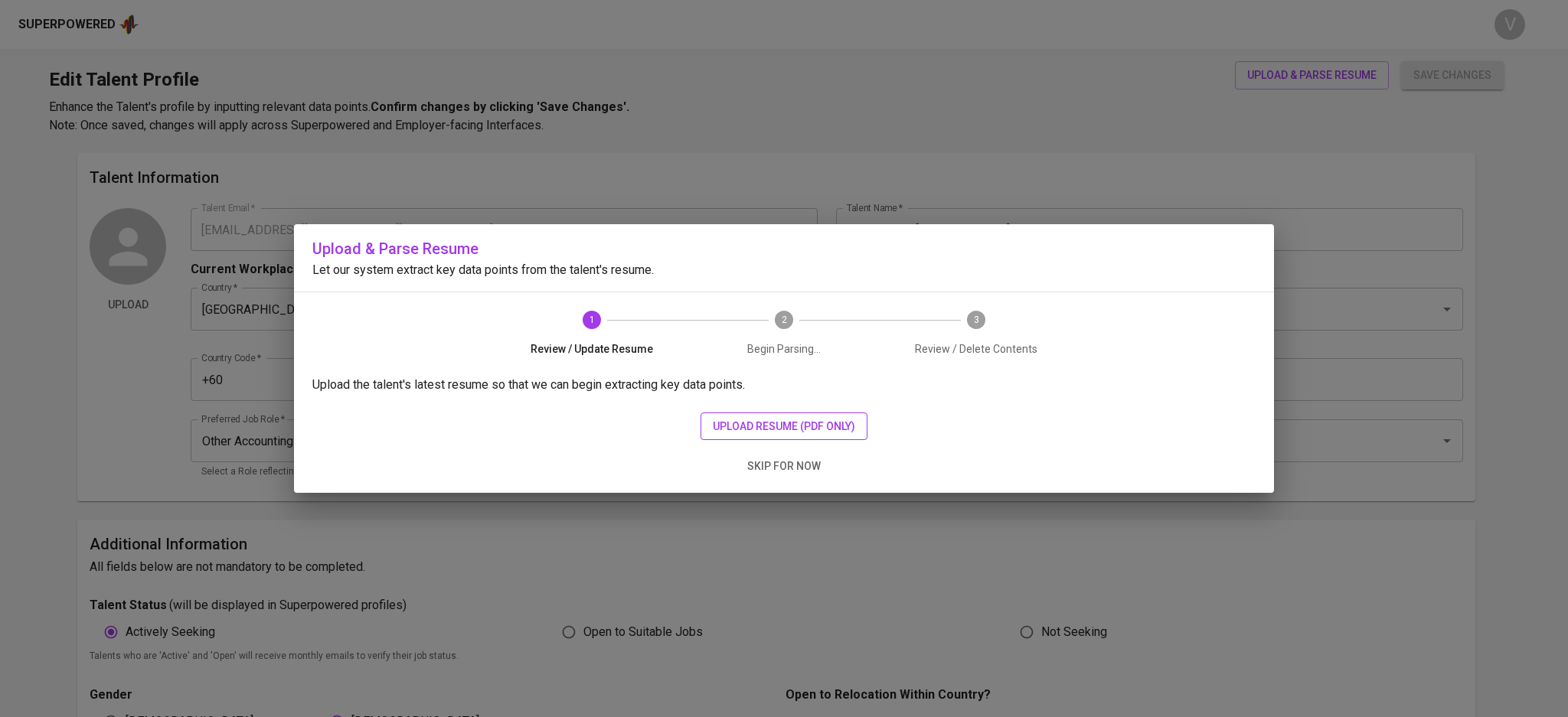
click at [786, 434] on span "upload resume (pdf only)" at bounding box center [784, 426] width 143 height 19
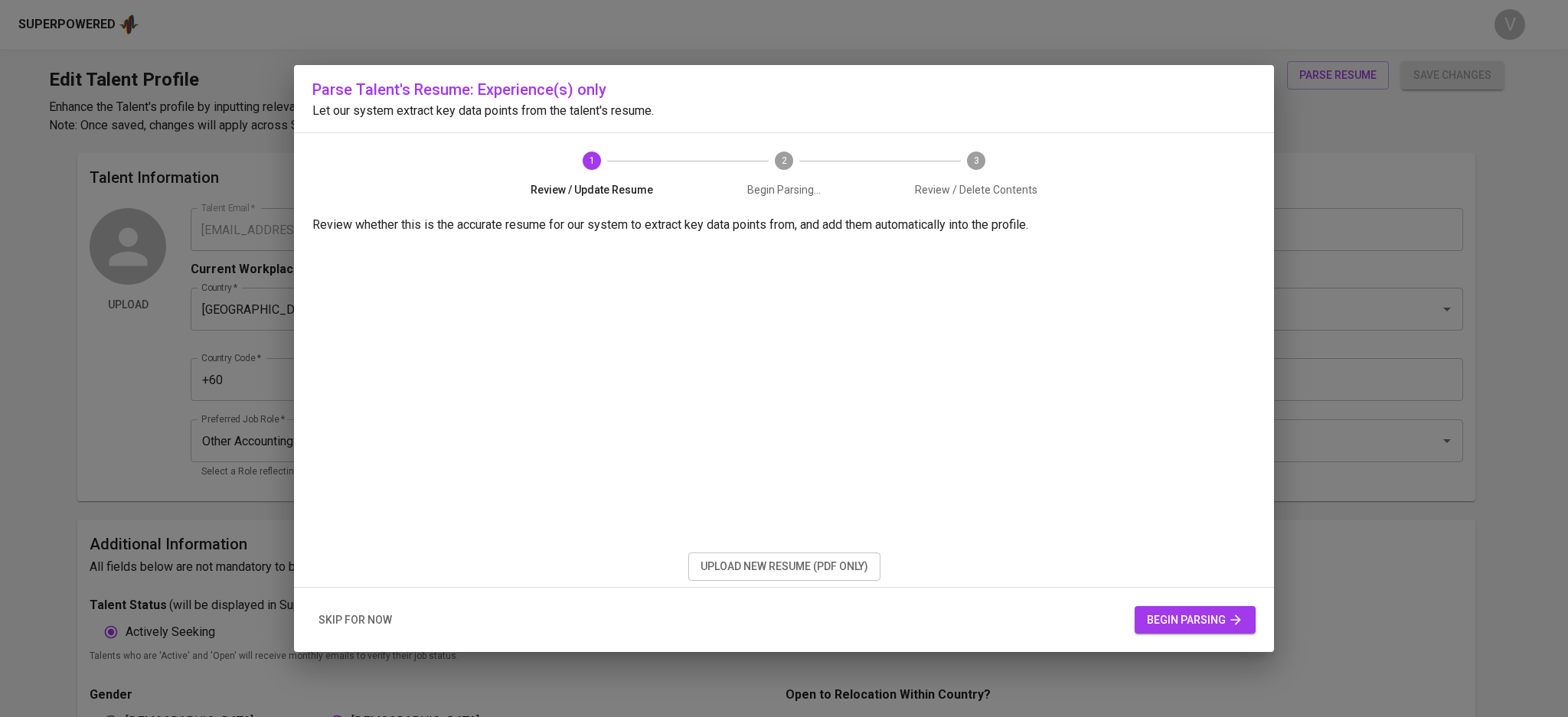
click at [1180, 624] on span "begin parsing" at bounding box center [1195, 620] width 96 height 19
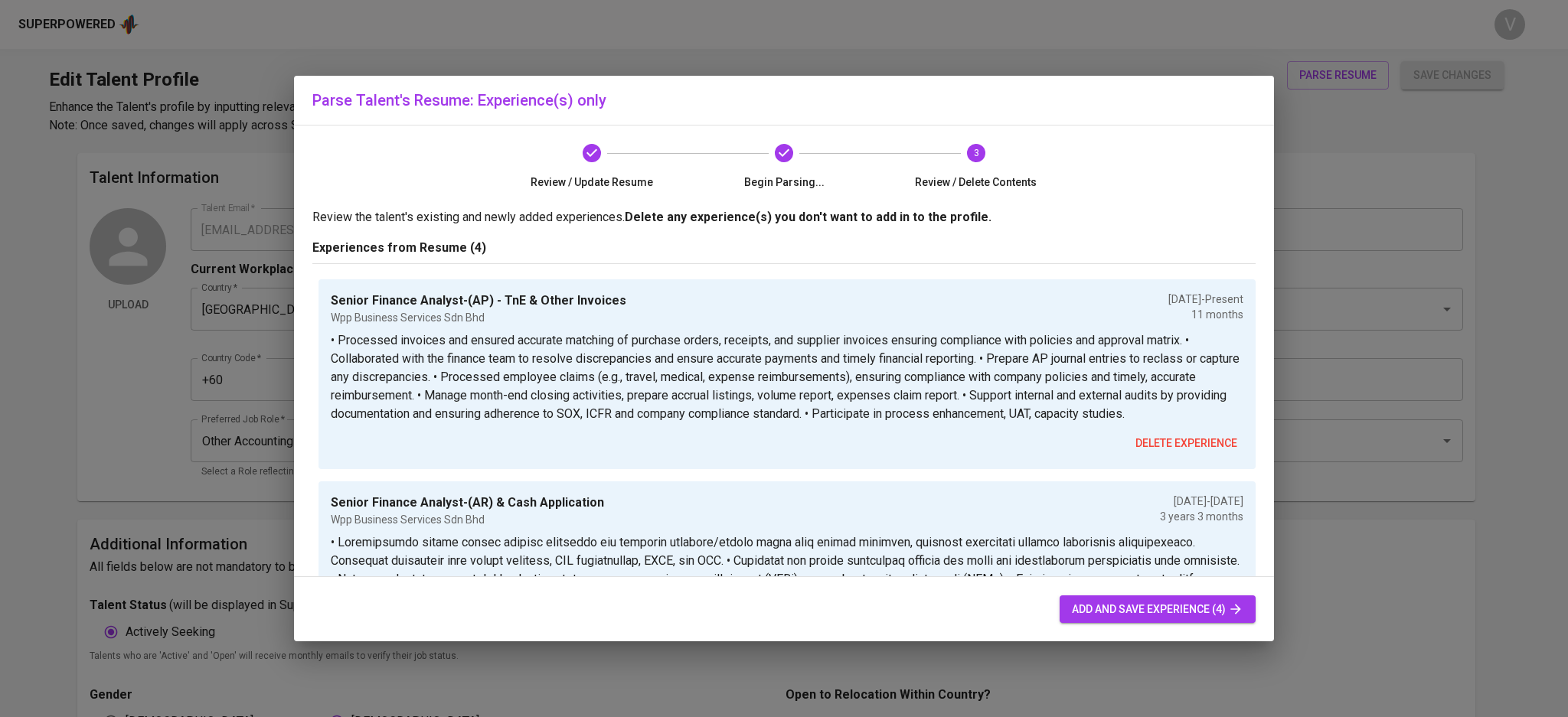
click at [1085, 610] on span "add and save experience (4)" at bounding box center [1158, 609] width 172 height 19
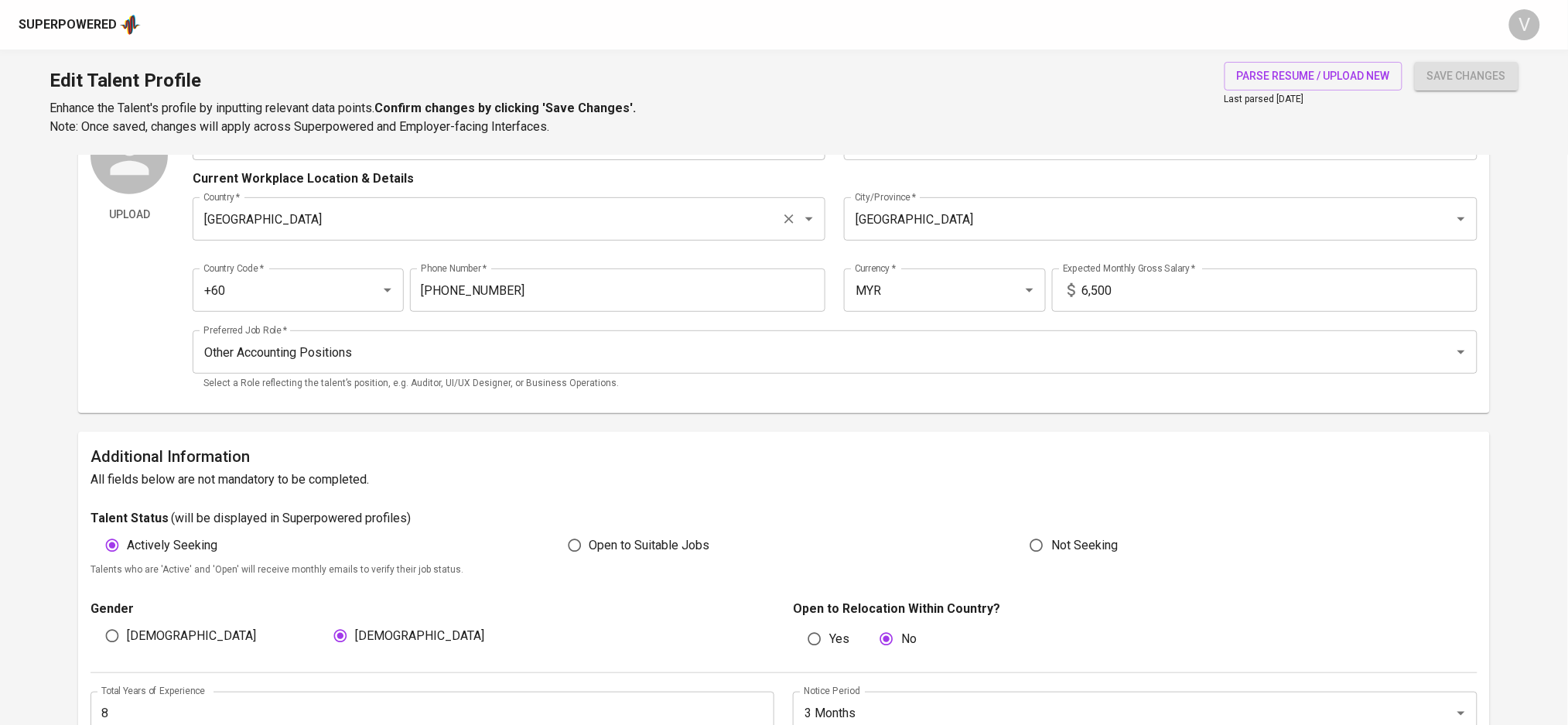
scroll to position [90, 0]
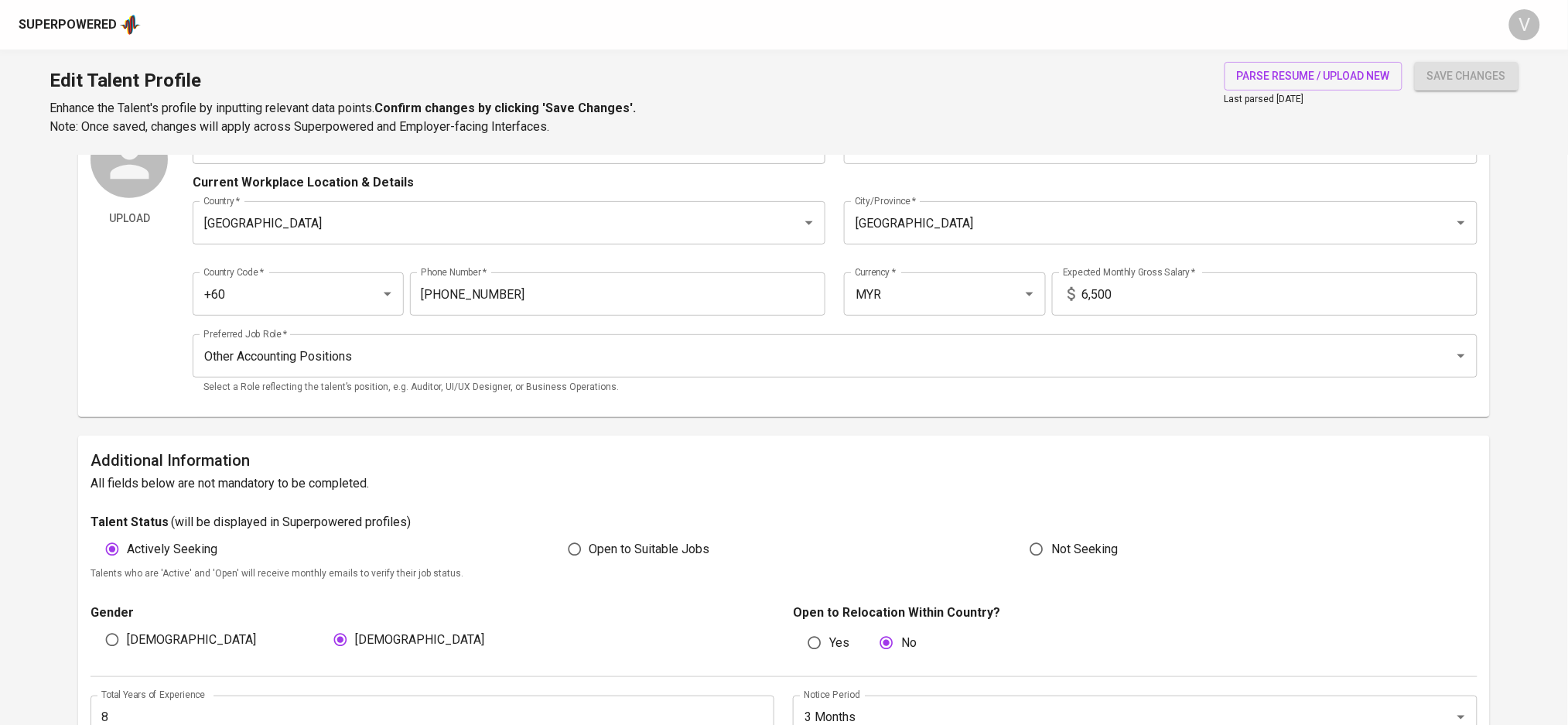
click at [72, 26] on div "Superpowered" at bounding box center [67, 24] width 98 height 18
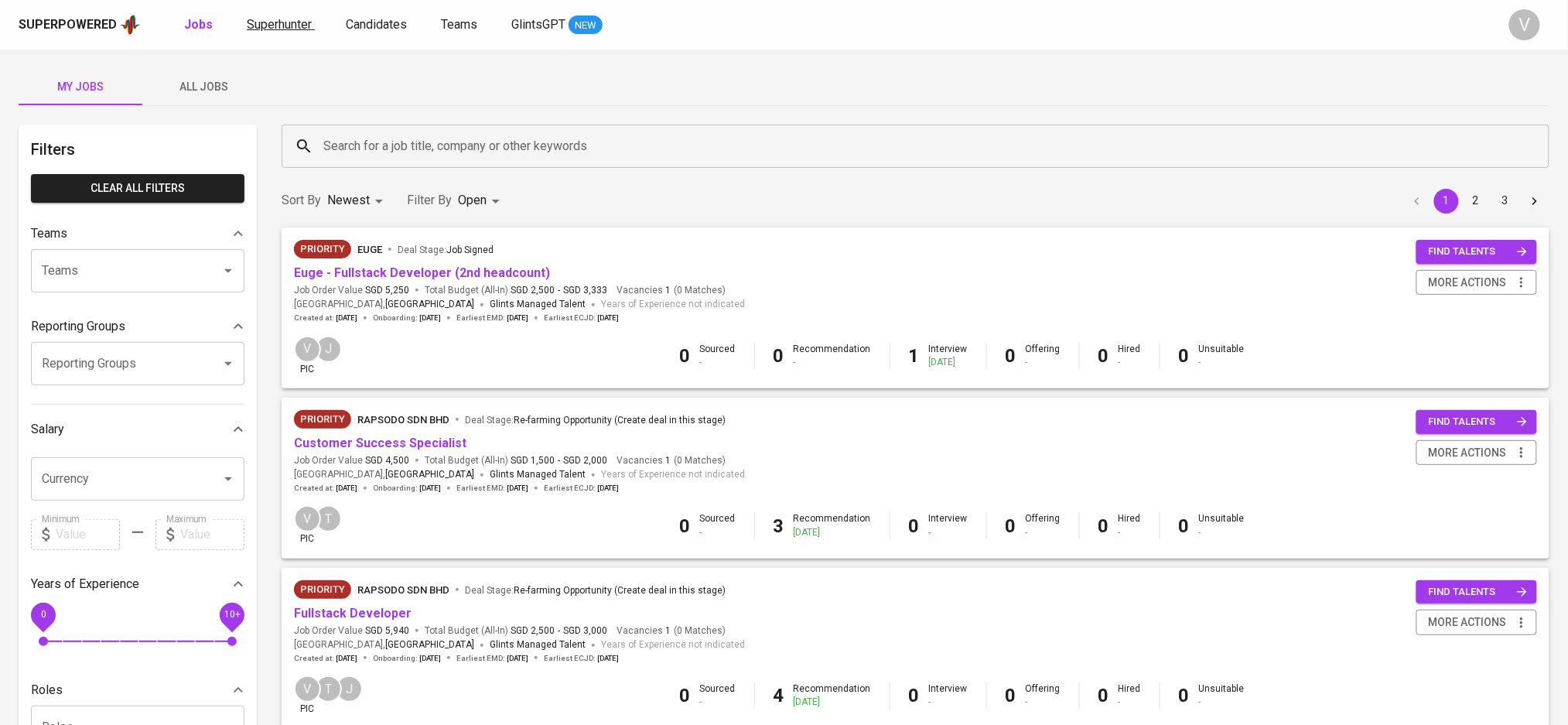
click at [296, 29] on span "Superhunter" at bounding box center [280, 24] width 65 height 15
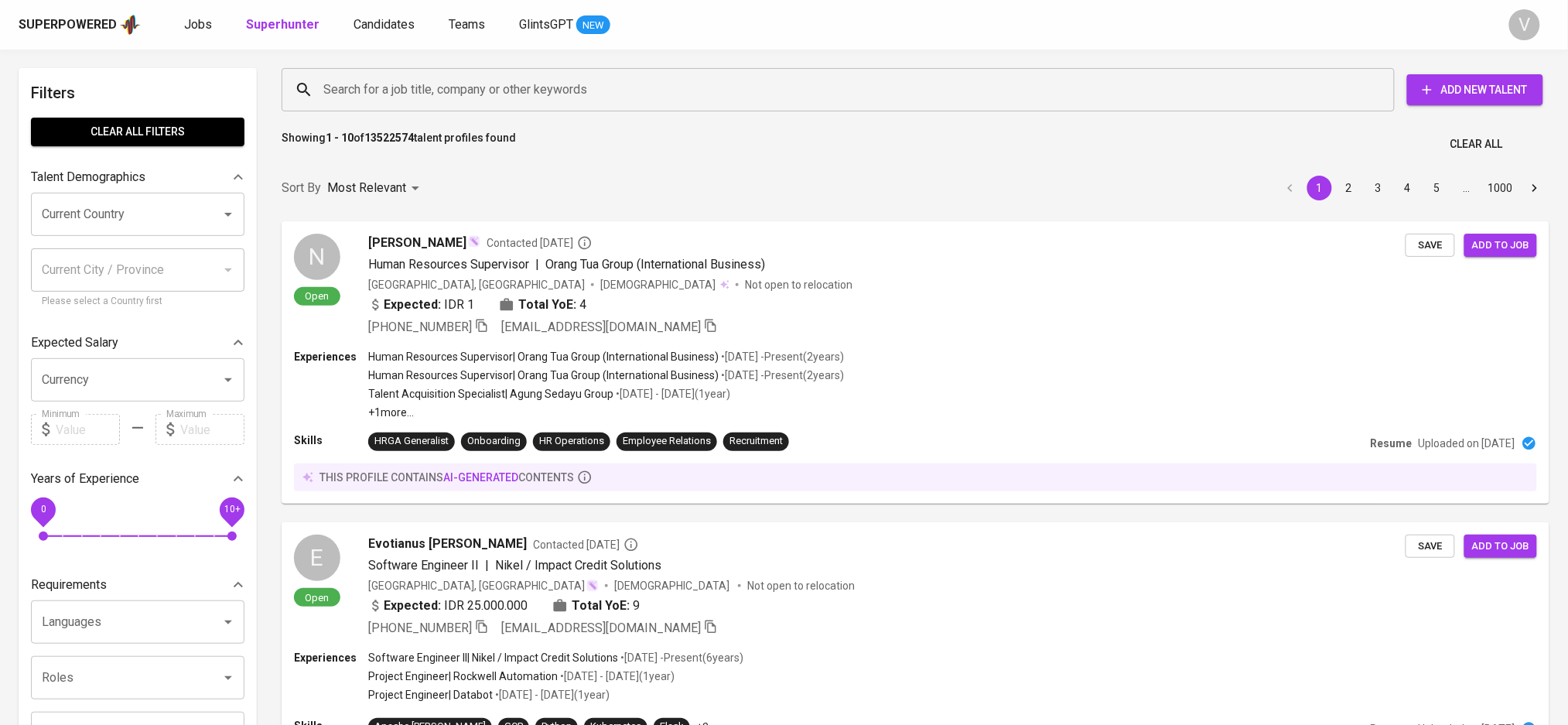
click at [1421, 87] on icon "button" at bounding box center [1427, 90] width 15 height 15
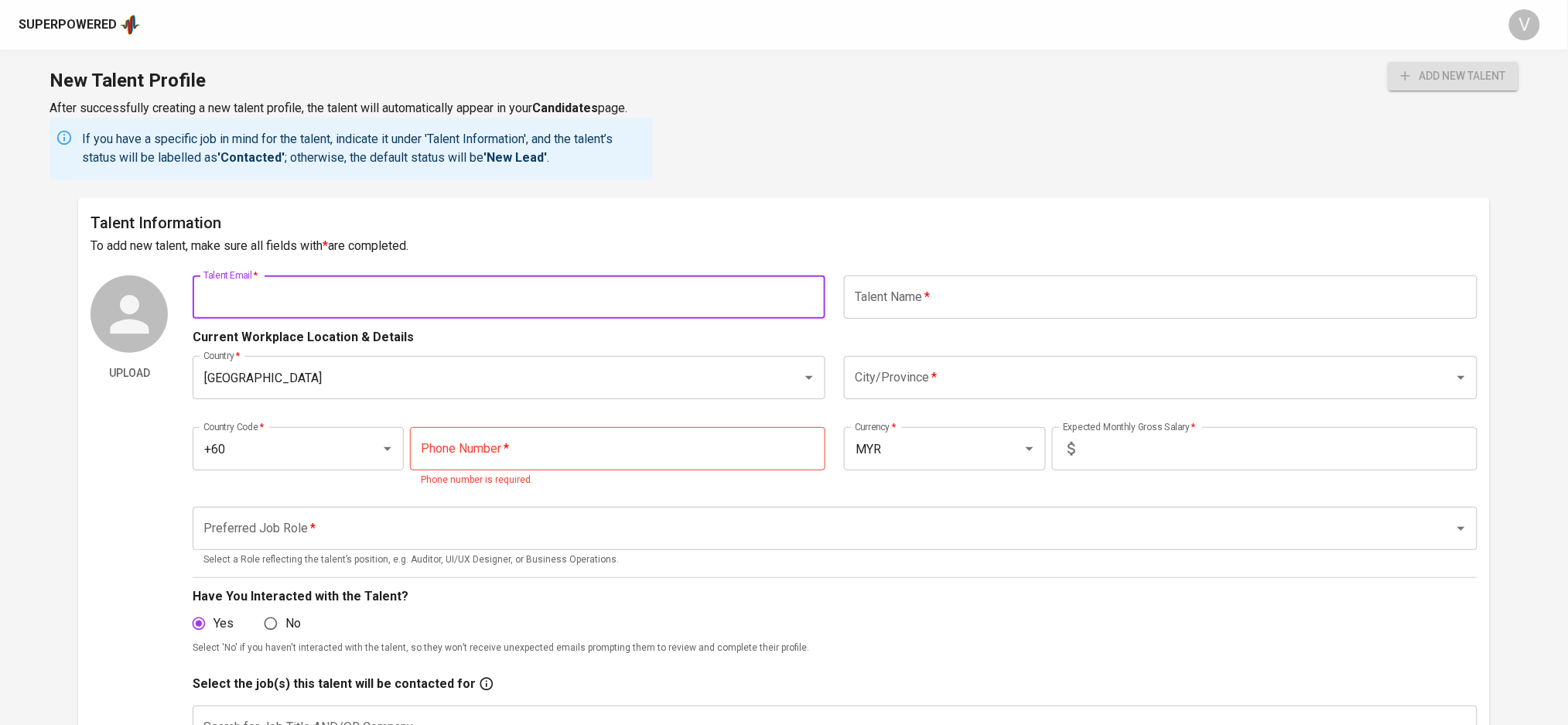
click at [530, 284] on input "text" at bounding box center [509, 298] width 633 height 44
paste input "[EMAIL_ADDRESS][DOMAIN_NAME]"
type input "[EMAIL_ADDRESS][DOMAIN_NAME]"
click at [927, 300] on input "text" at bounding box center [1160, 298] width 633 height 44
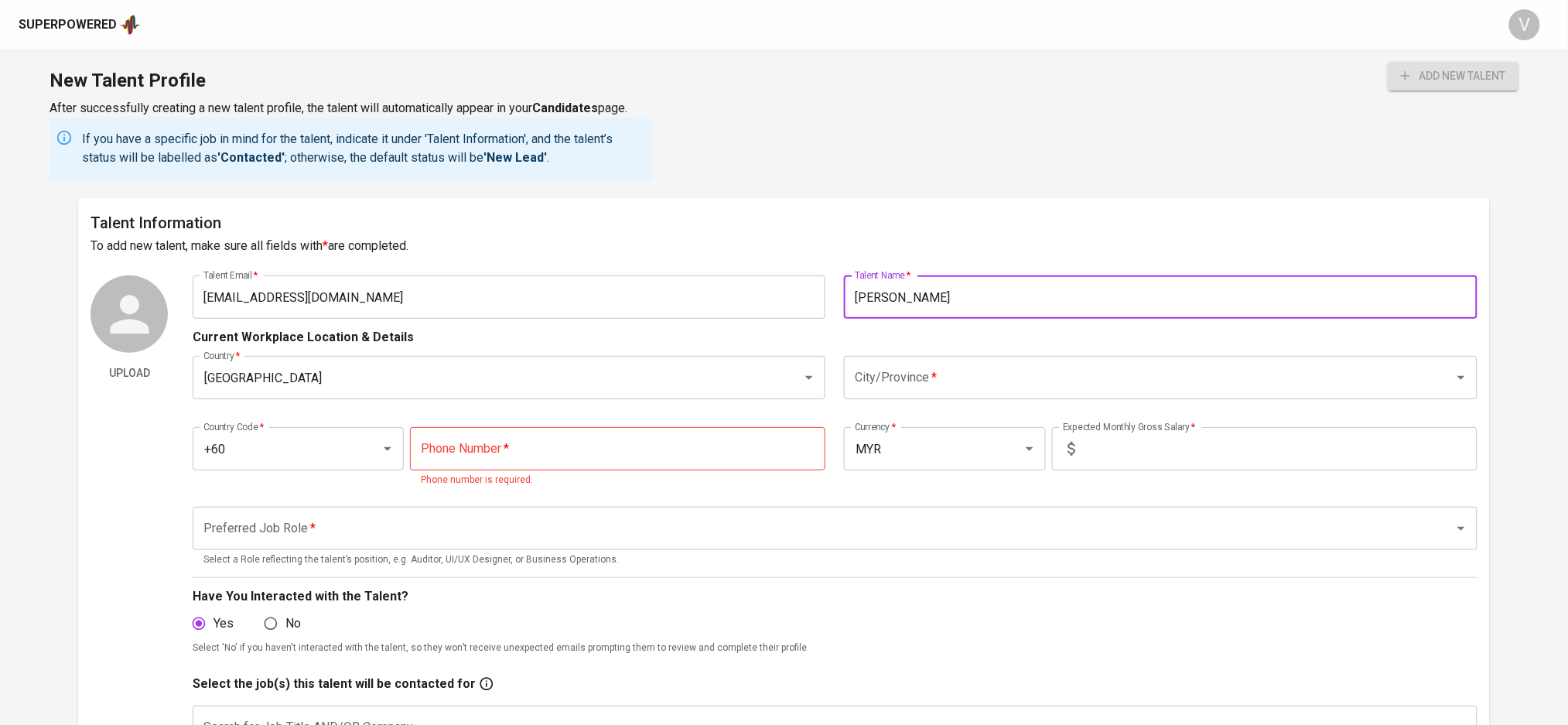
type input "[PERSON_NAME]"
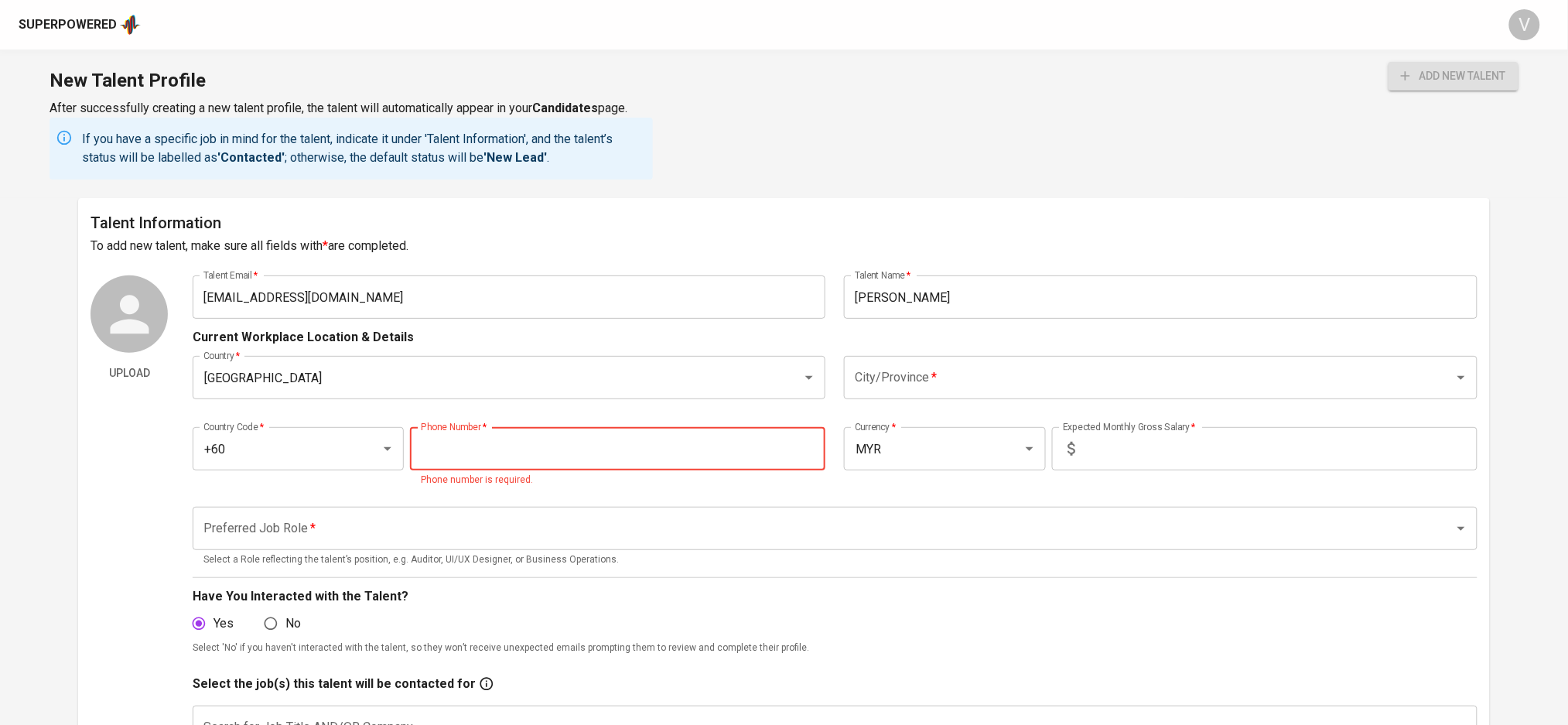
click at [470, 442] on input "tel" at bounding box center [618, 449] width 416 height 44
paste input "[PHONE_NUMBER]"
type input "[PHONE_NUMBER]"
click at [995, 379] on input "City/Province   *" at bounding box center [1139, 377] width 576 height 29
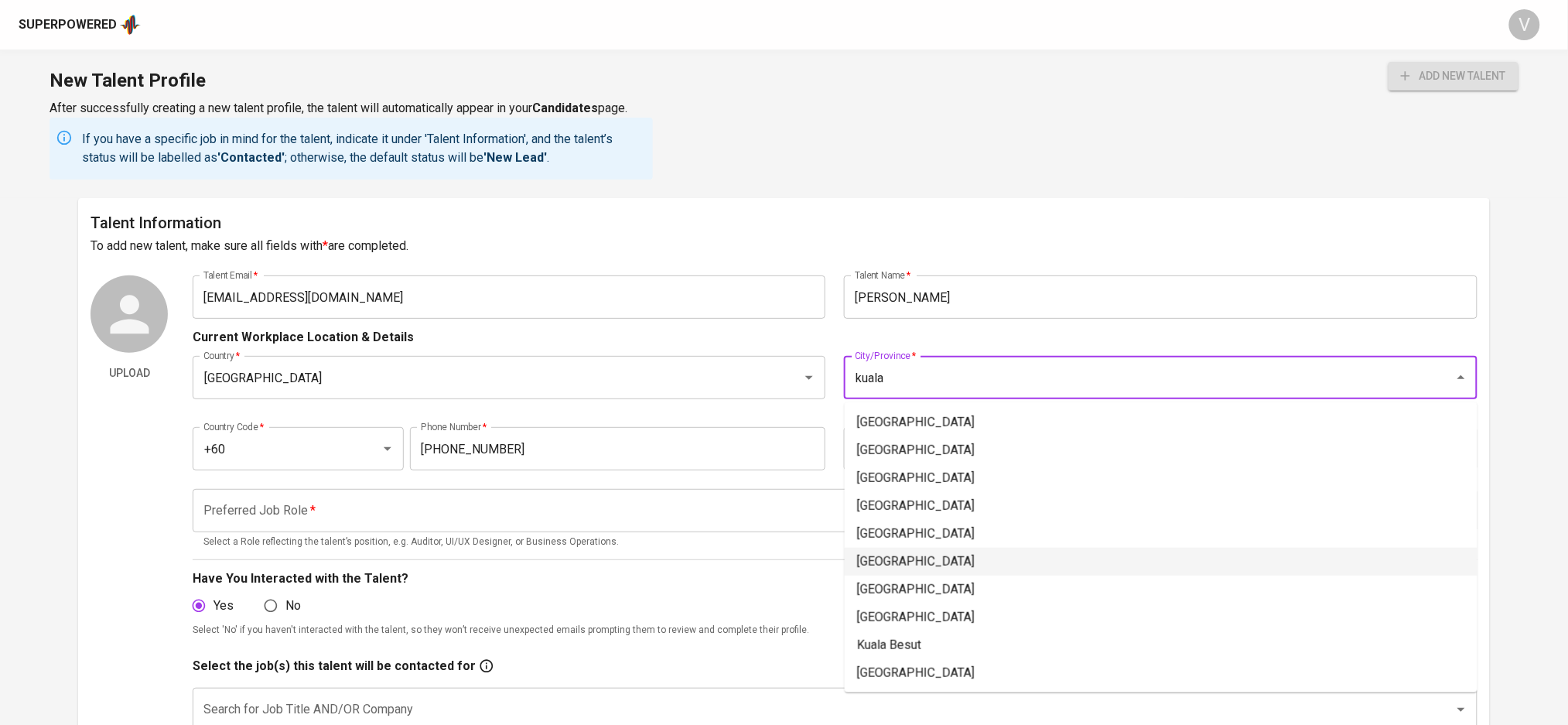
click at [913, 567] on li "[GEOGRAPHIC_DATA]" at bounding box center [1161, 562] width 633 height 28
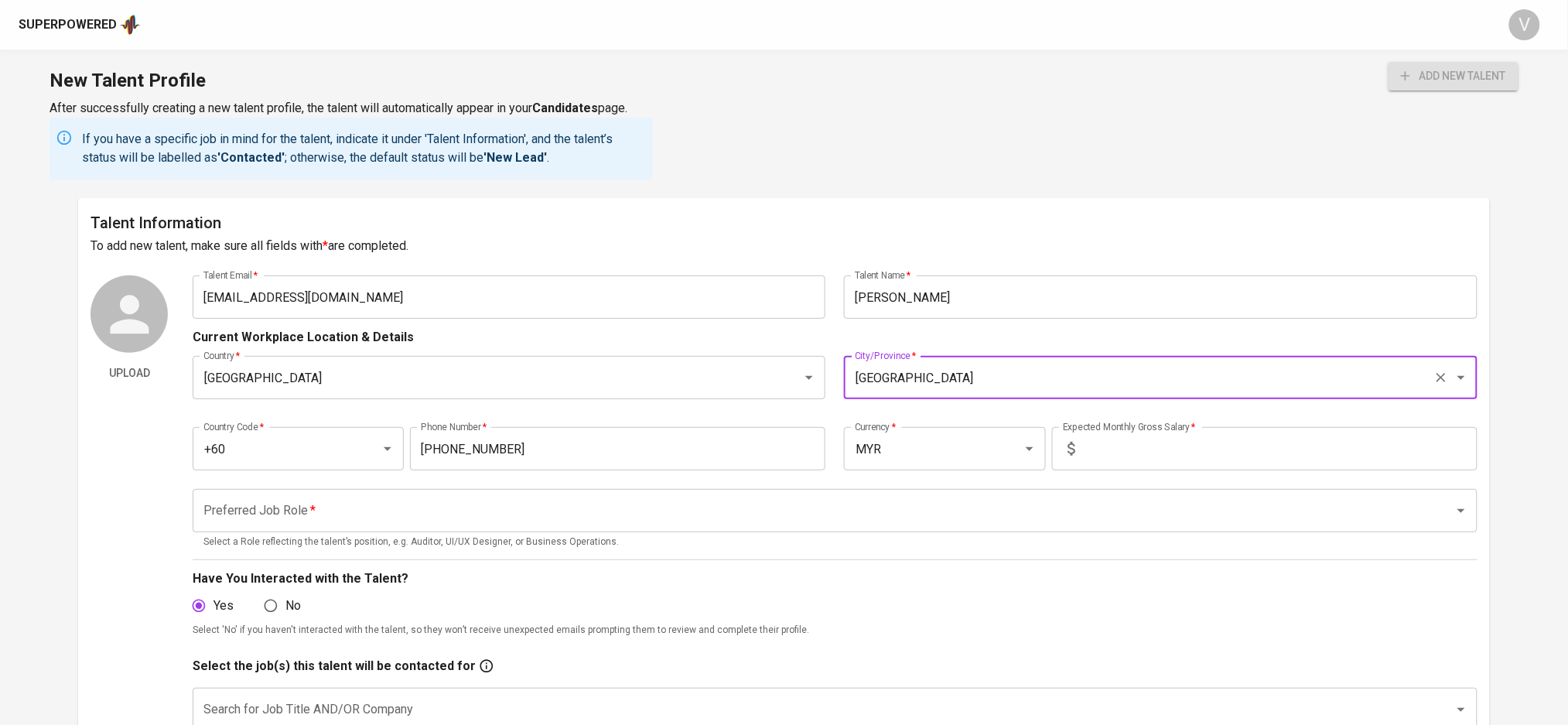
type input "[GEOGRAPHIC_DATA]"
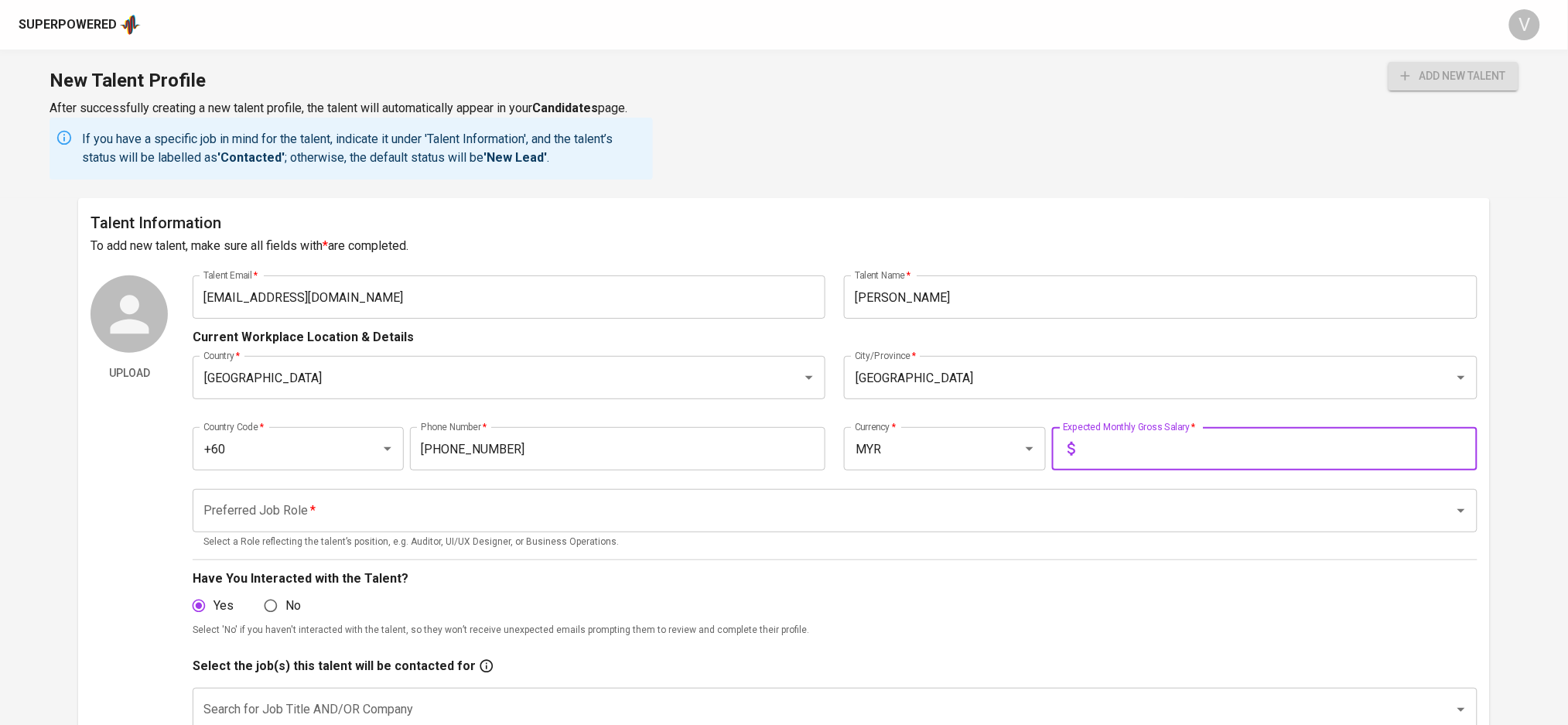
click at [1110, 463] on input "text" at bounding box center [1280, 449] width 396 height 44
type input "8"
type input "9,500"
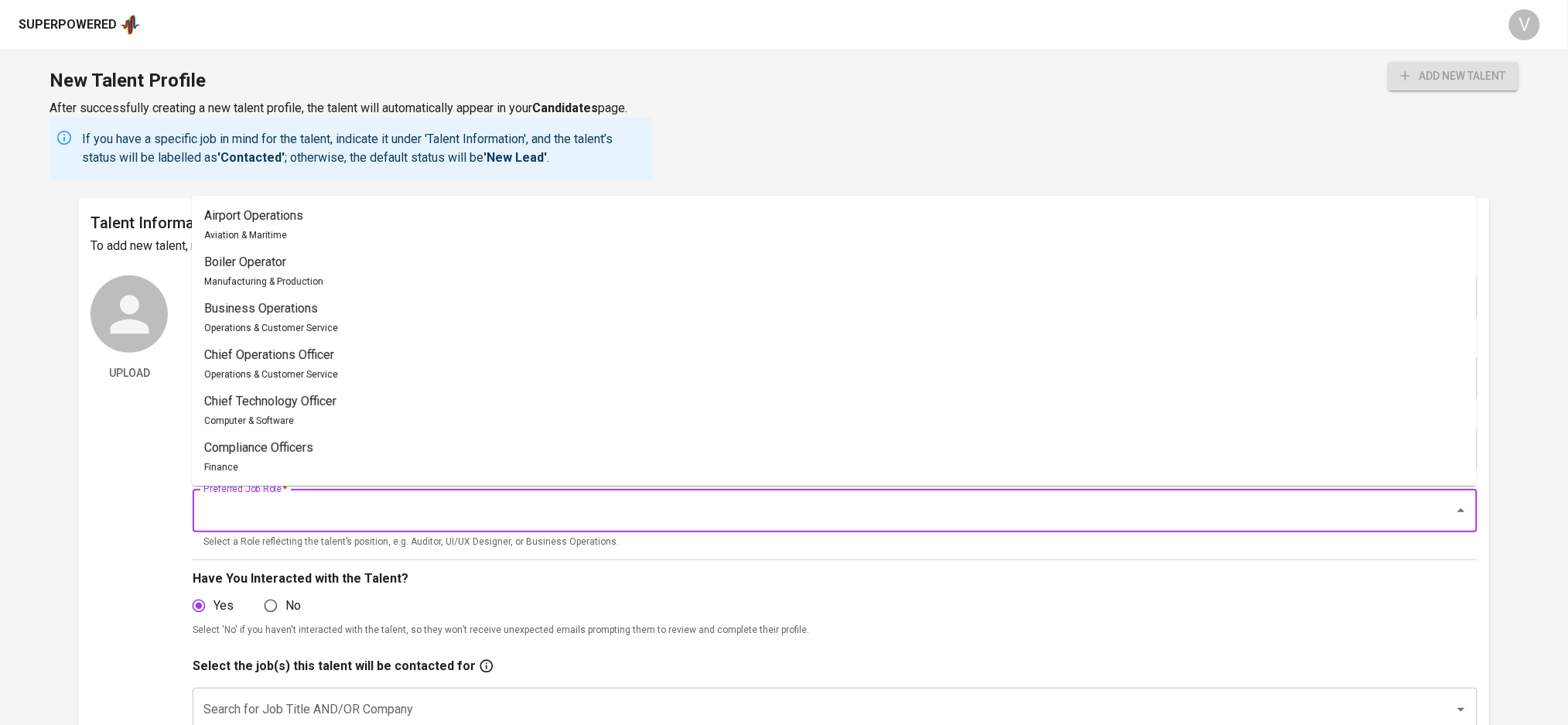
click at [530, 515] on input "Preferred Job Role   *" at bounding box center [813, 510] width 1227 height 29
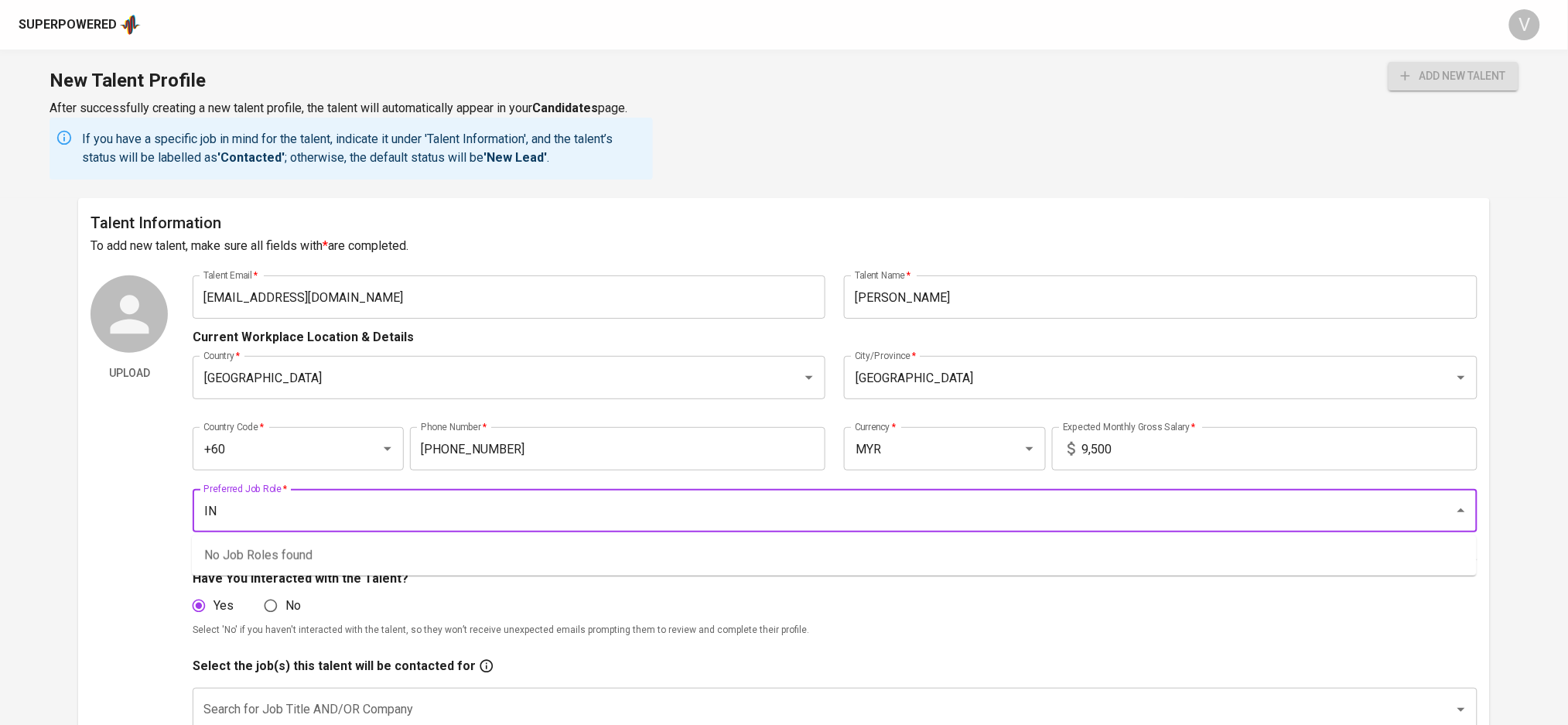
type input "I"
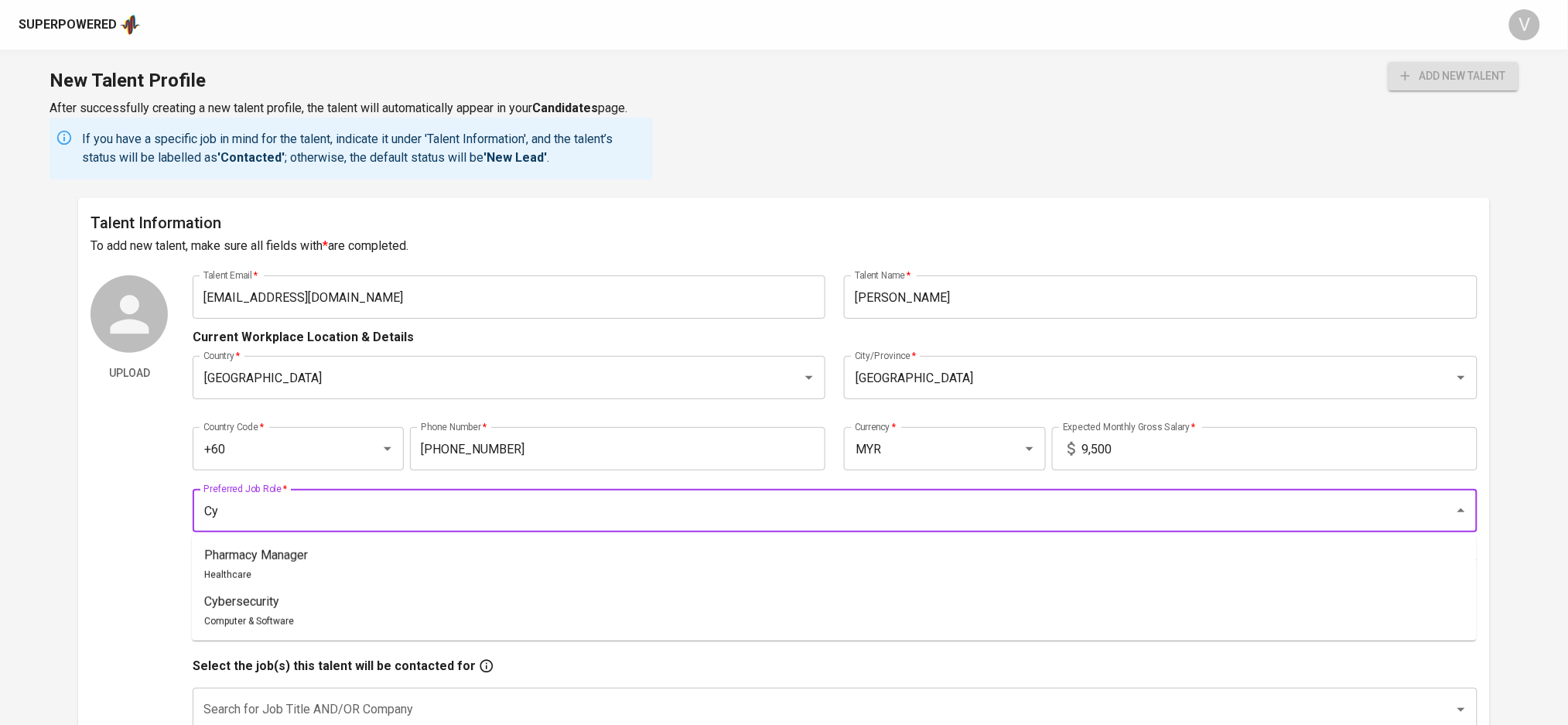
type input "C"
type input "I"
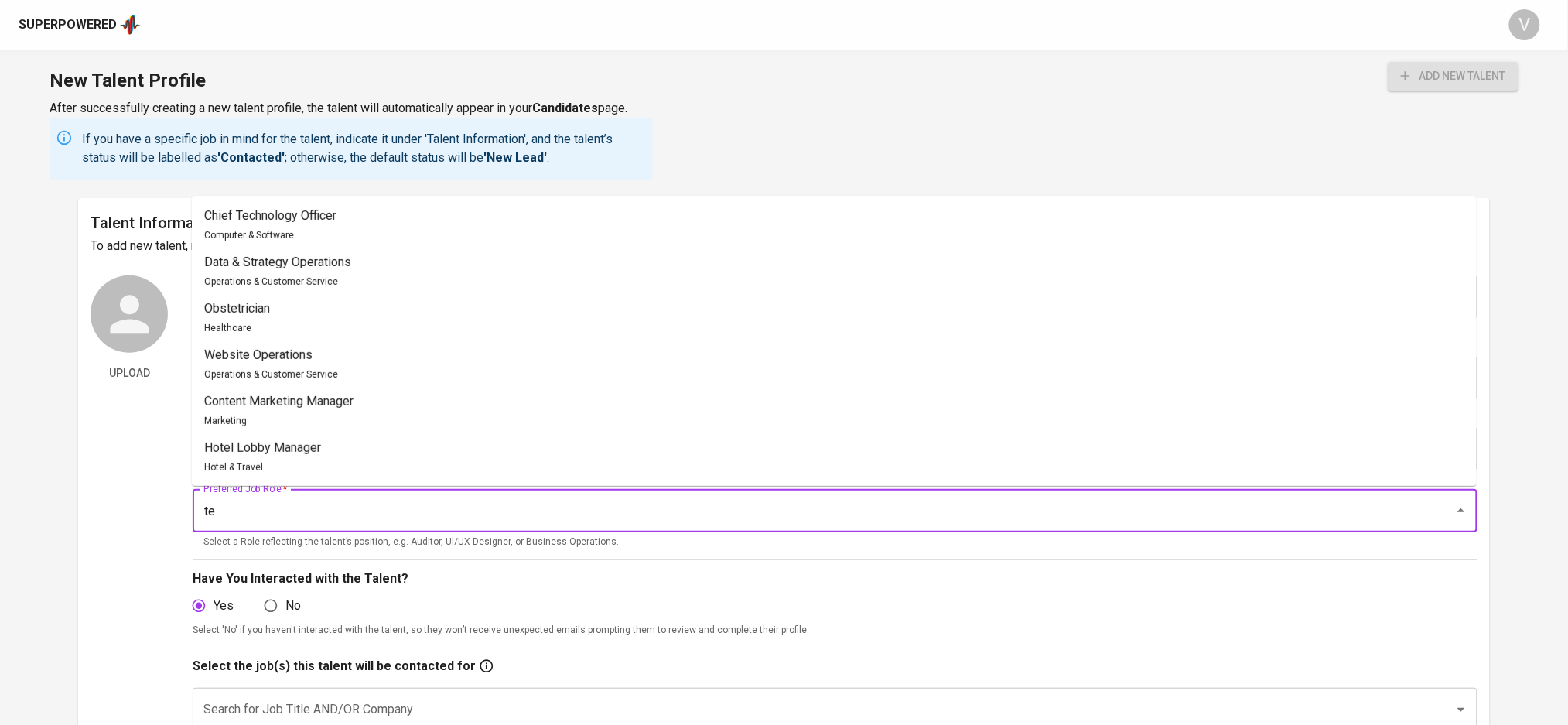
type input "t"
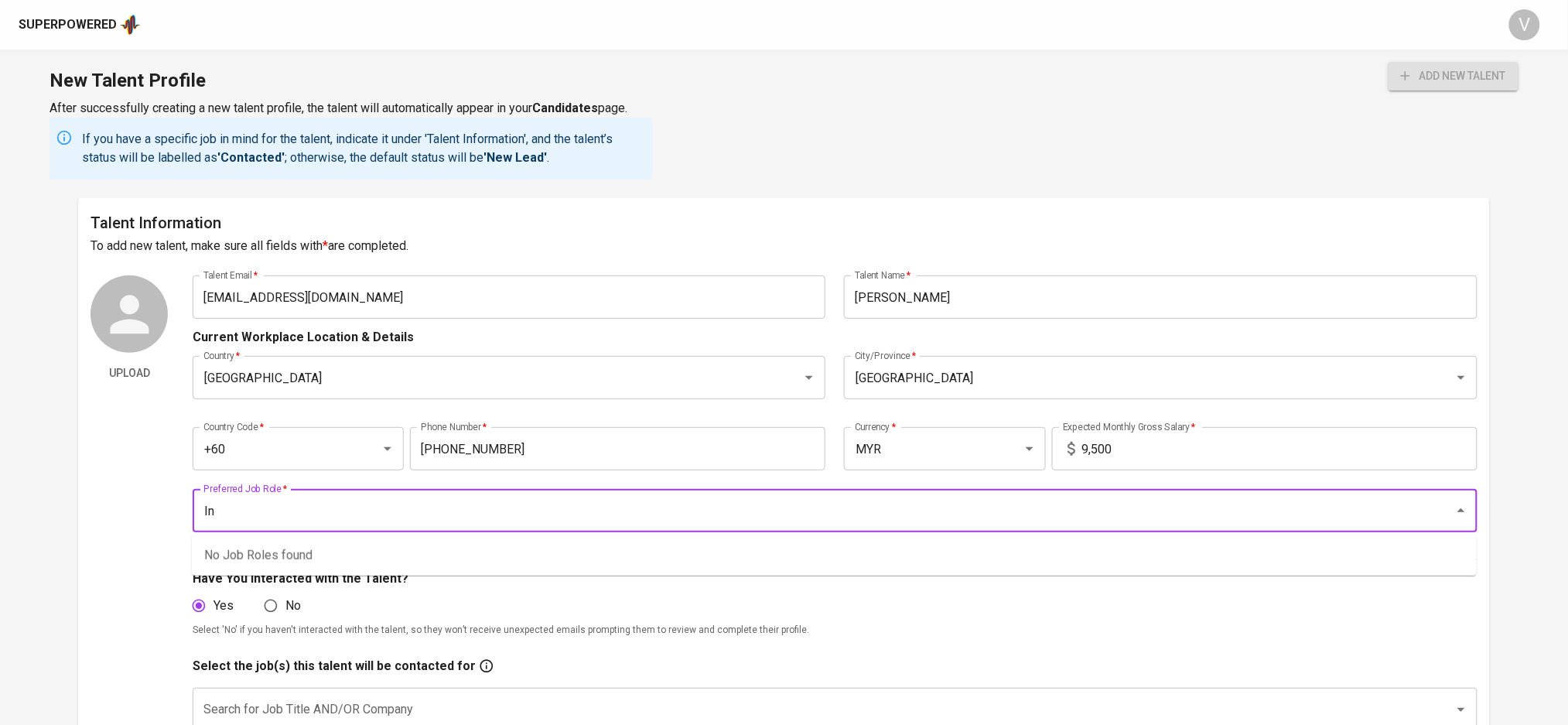
type input "I"
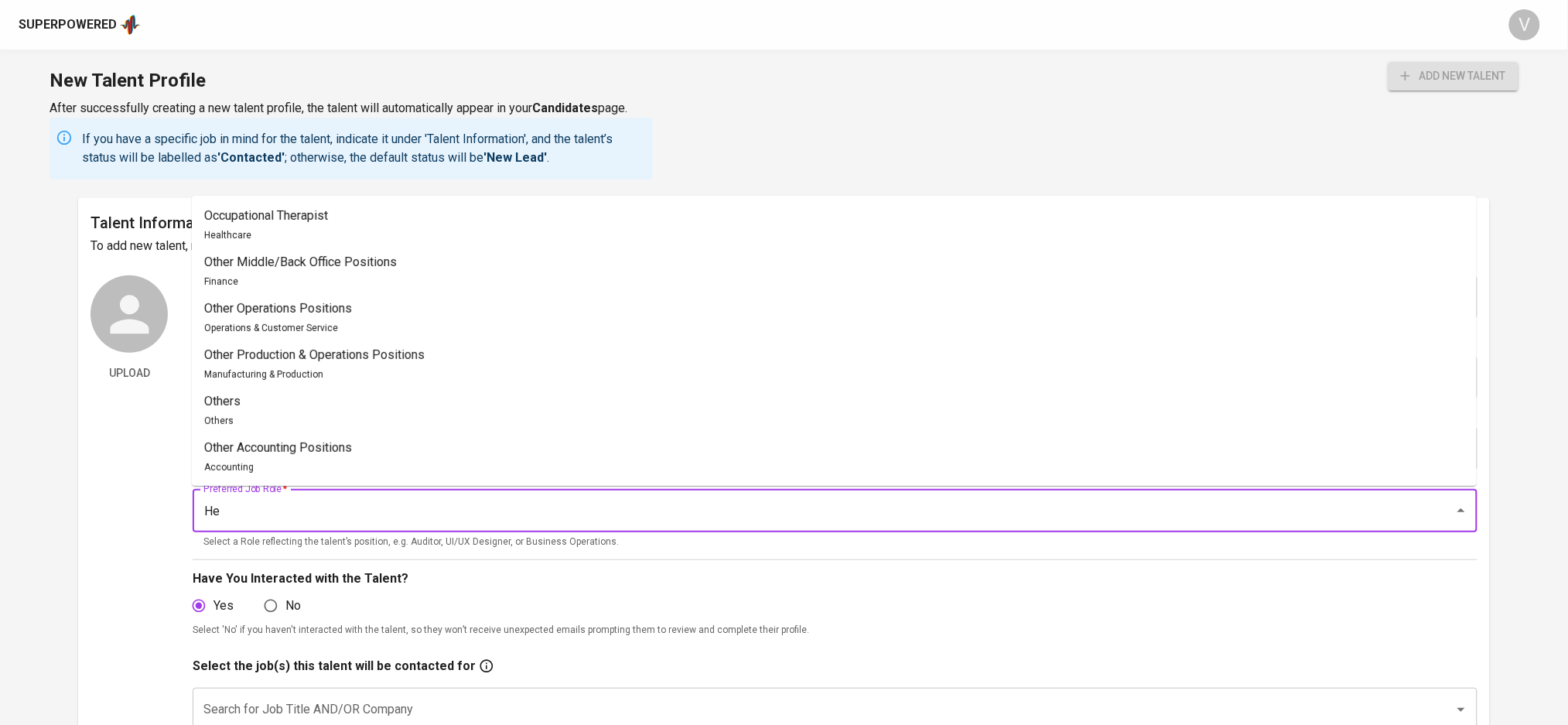
type input "H"
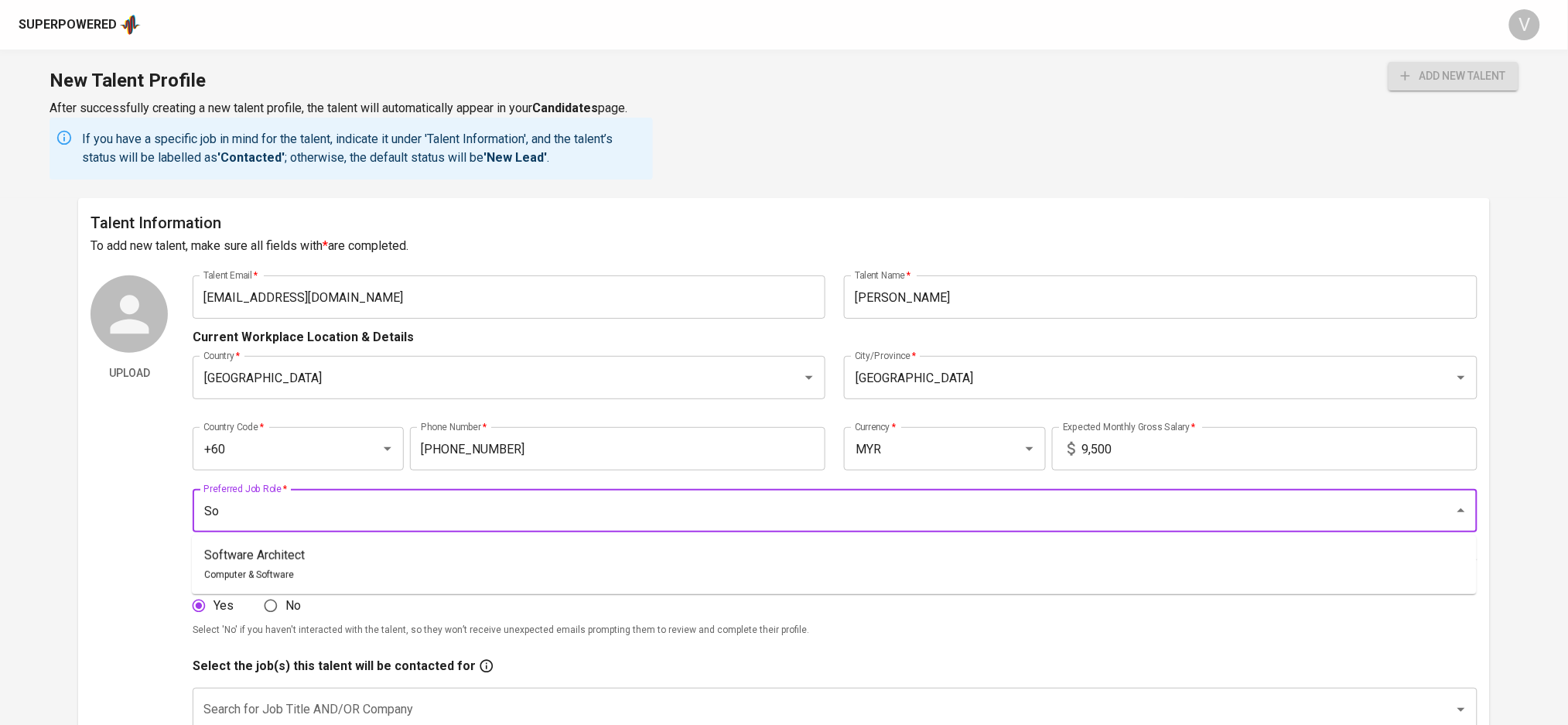
type input "S"
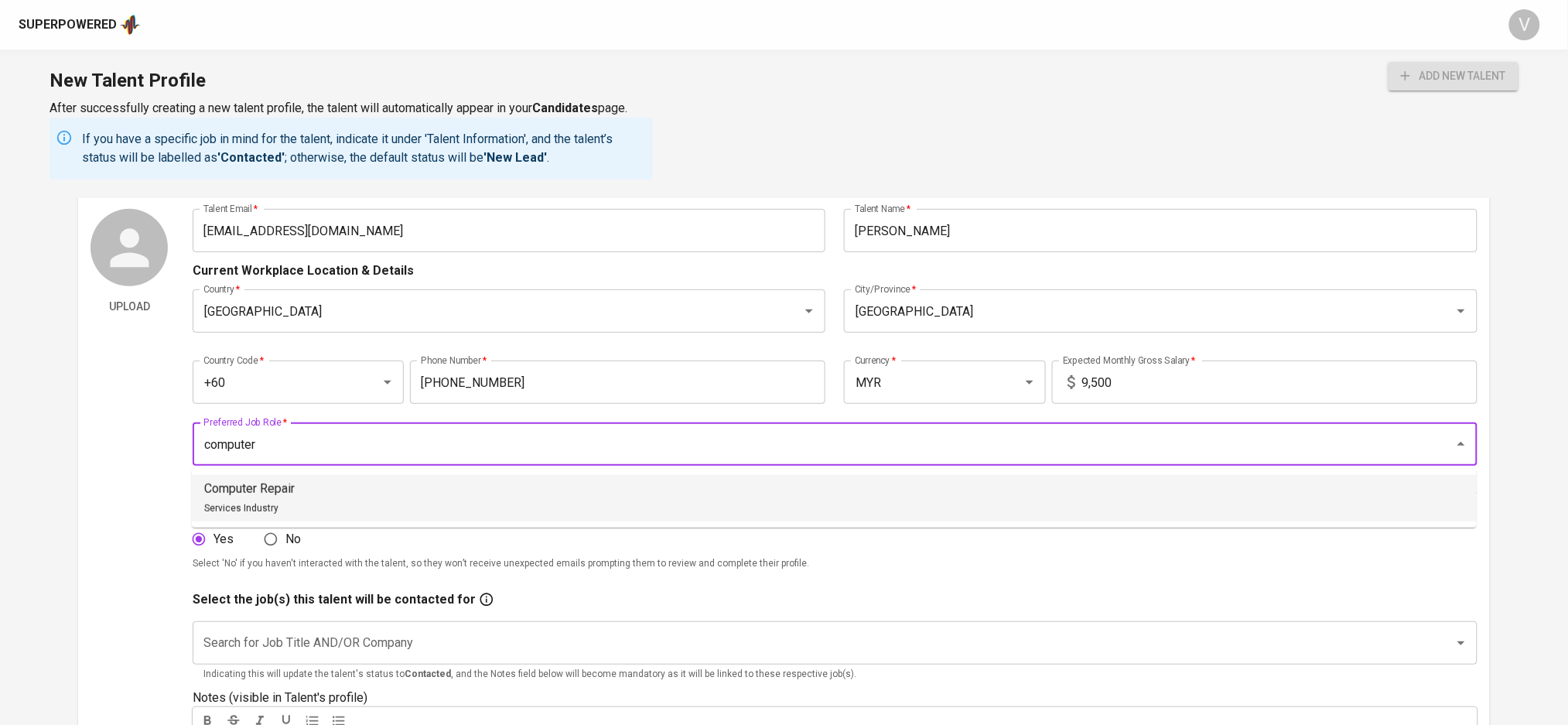
scroll to position [103, 0]
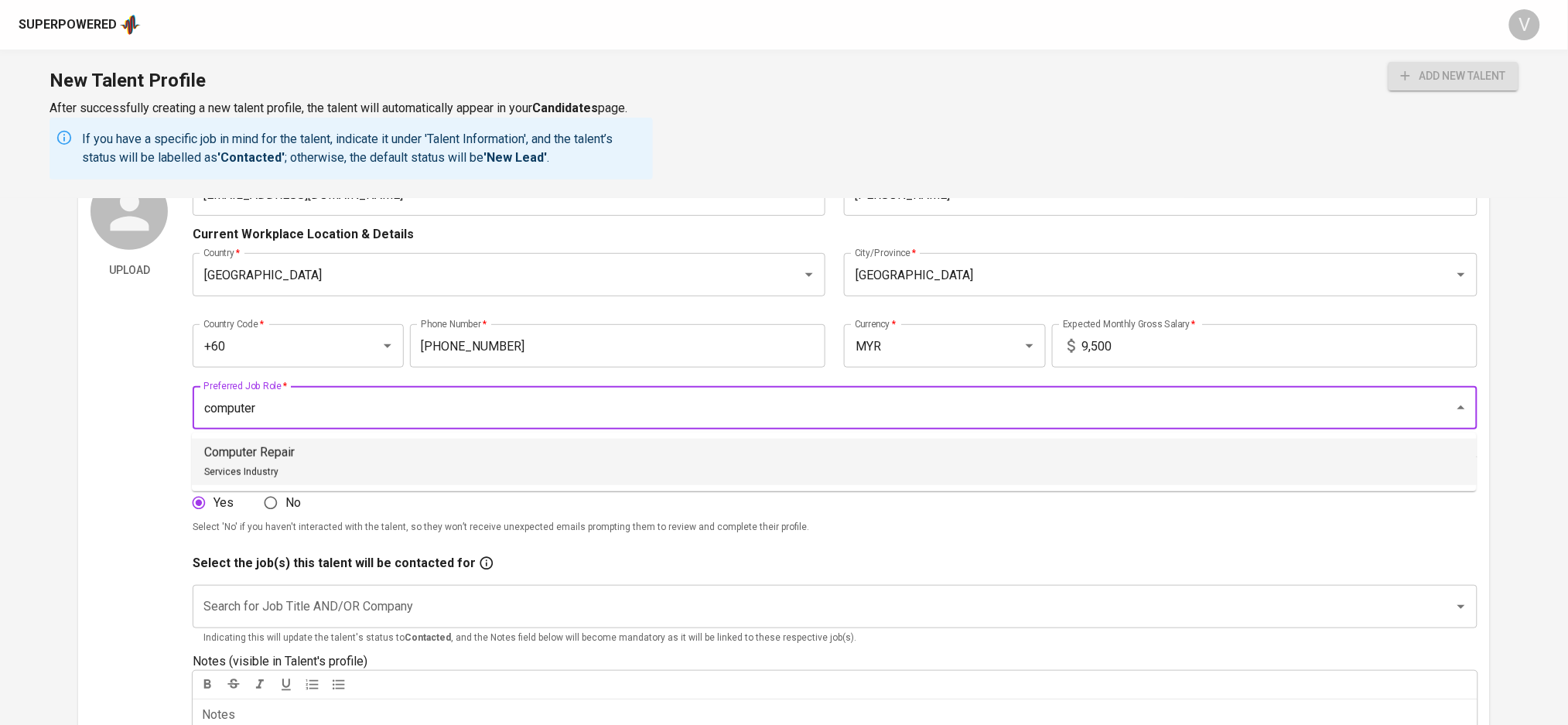
drag, startPoint x: 168, startPoint y: 413, endPoint x: 0, endPoint y: 416, distance: 168.0
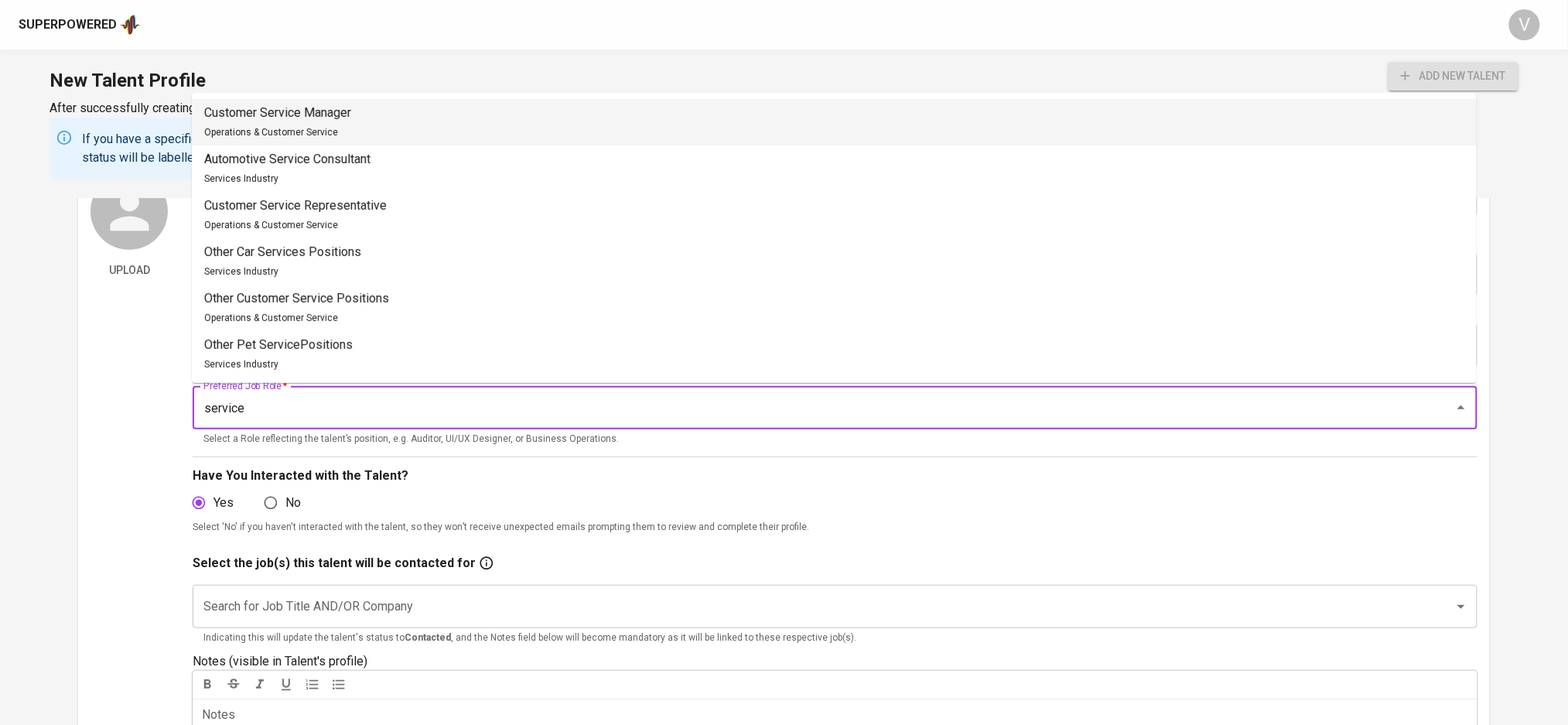
scroll to position [0, 0]
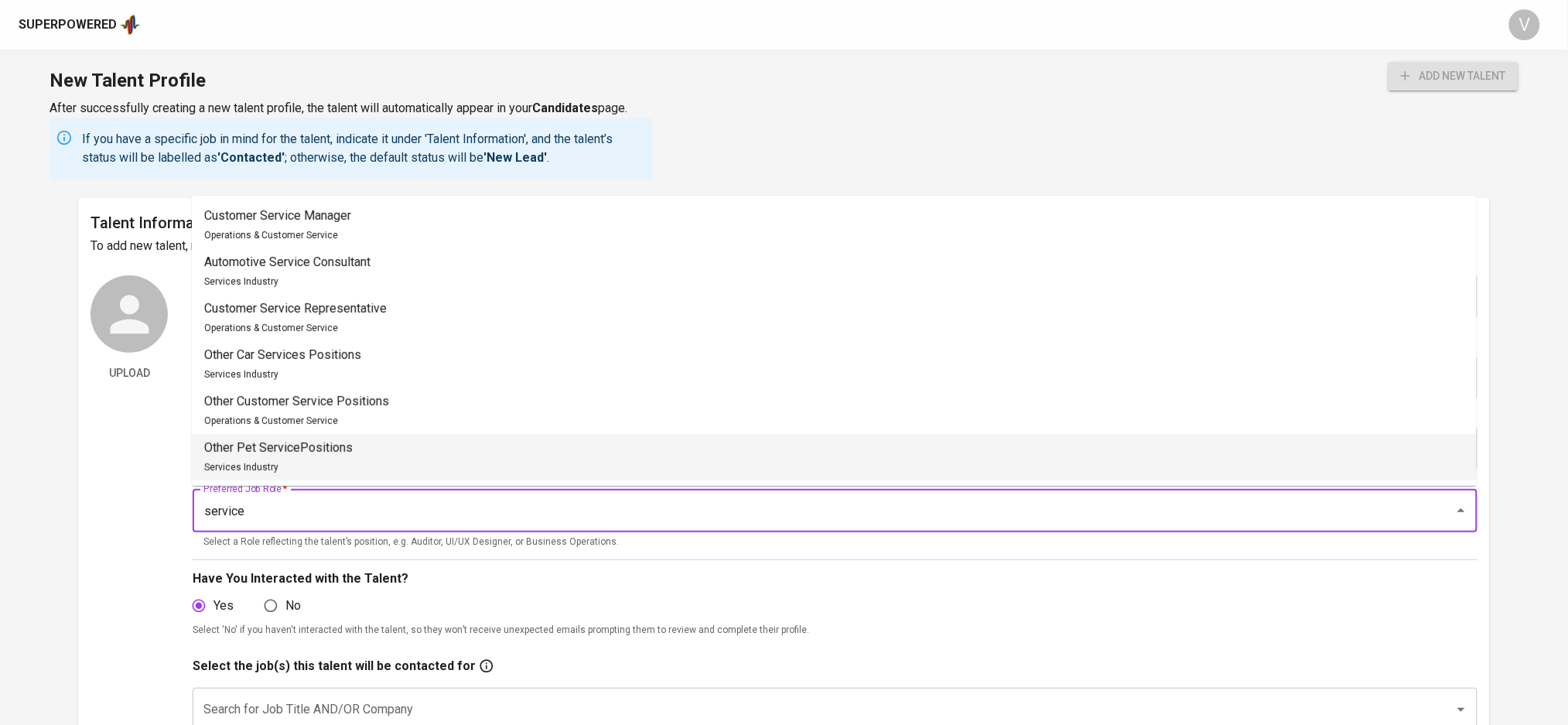
drag, startPoint x: 245, startPoint y: 512, endPoint x: 152, endPoint y: 511, distance: 93.0
click at [146, 512] on div "Upload Talent Email   * [EMAIL_ADDRESS][DOMAIN_NAME] Talent Email * Talent Name…" at bounding box center [784, 600] width 1386 height 650
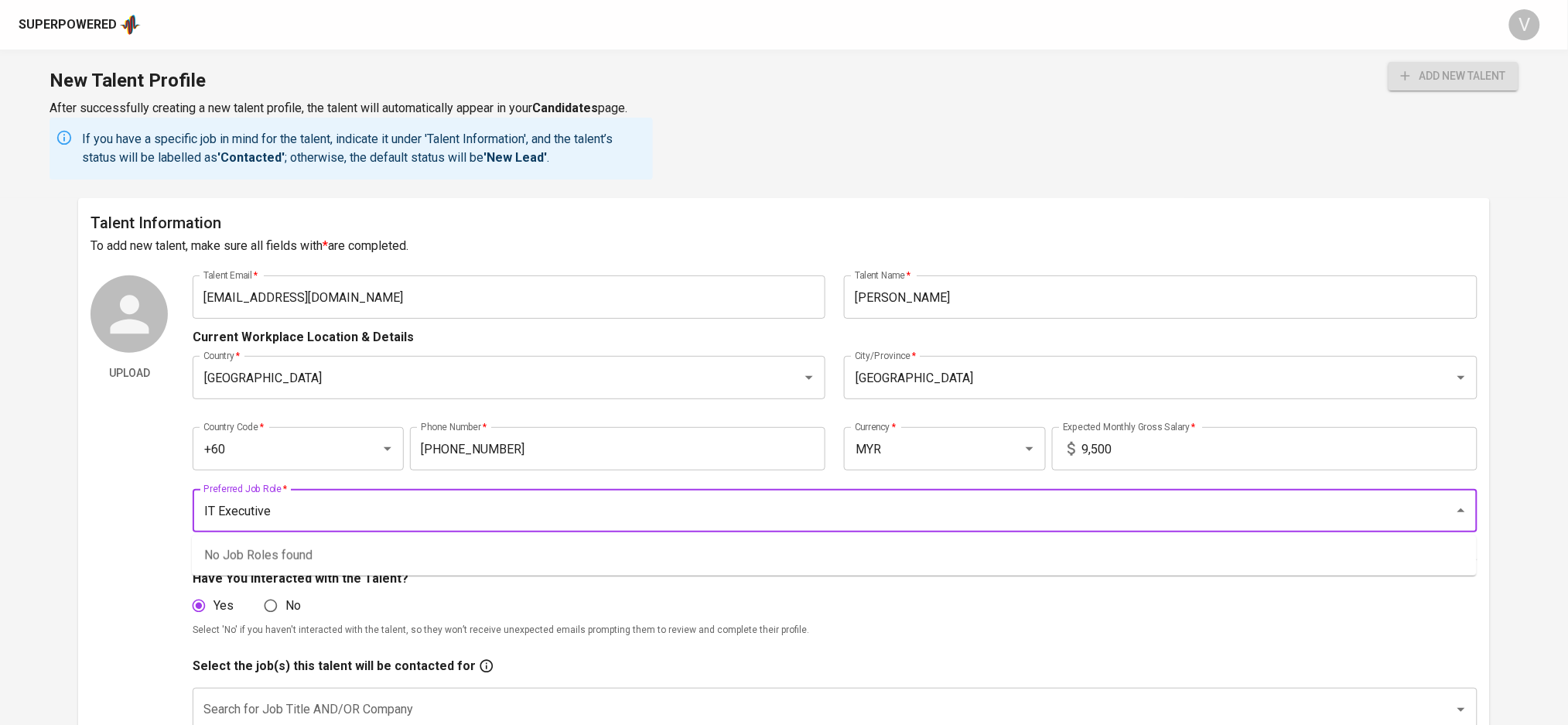
type input "IT Executive"
click at [116, 565] on div "Upload" at bounding box center [129, 600] width 77 height 650
click at [246, 509] on input "Preferred Job Role   *" at bounding box center [813, 510] width 1227 height 29
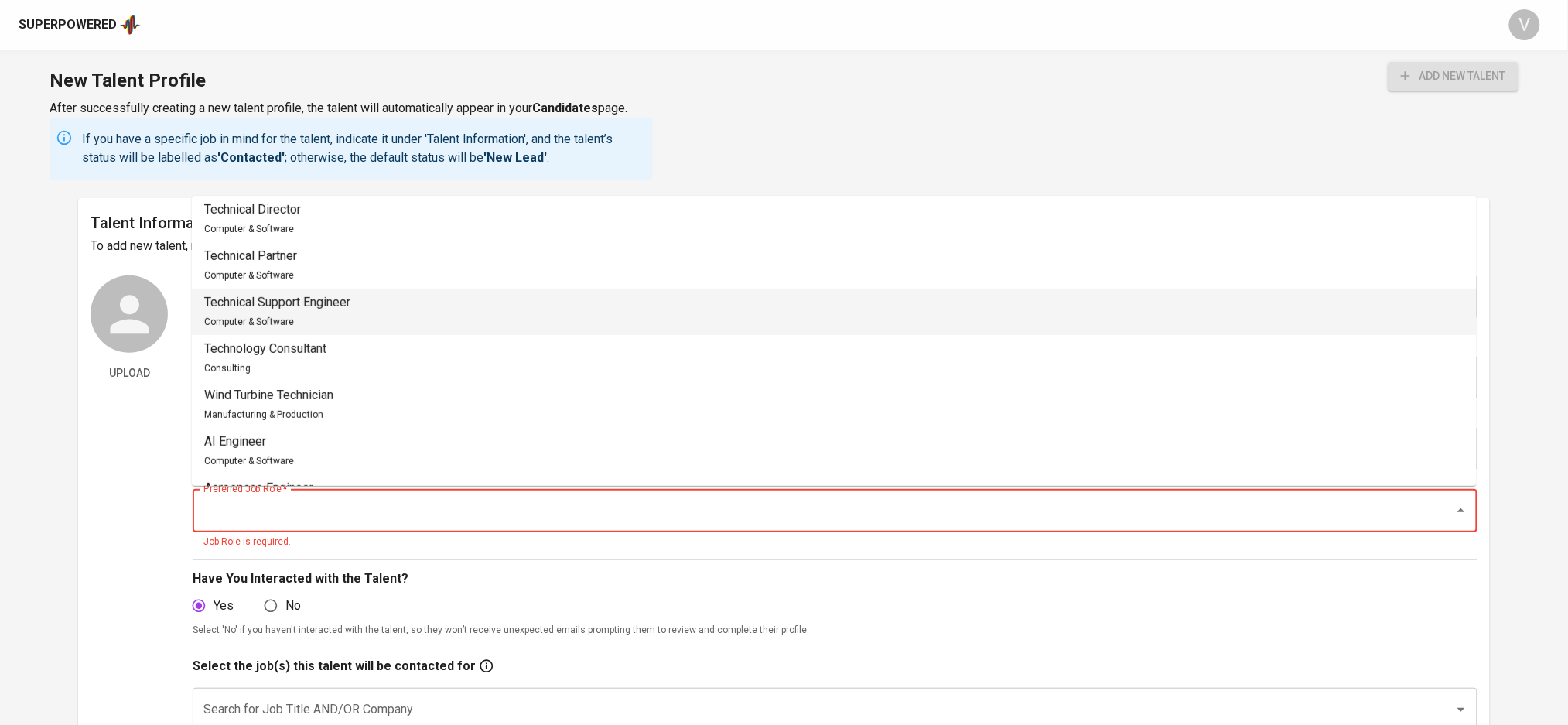
scroll to position [6691, 0]
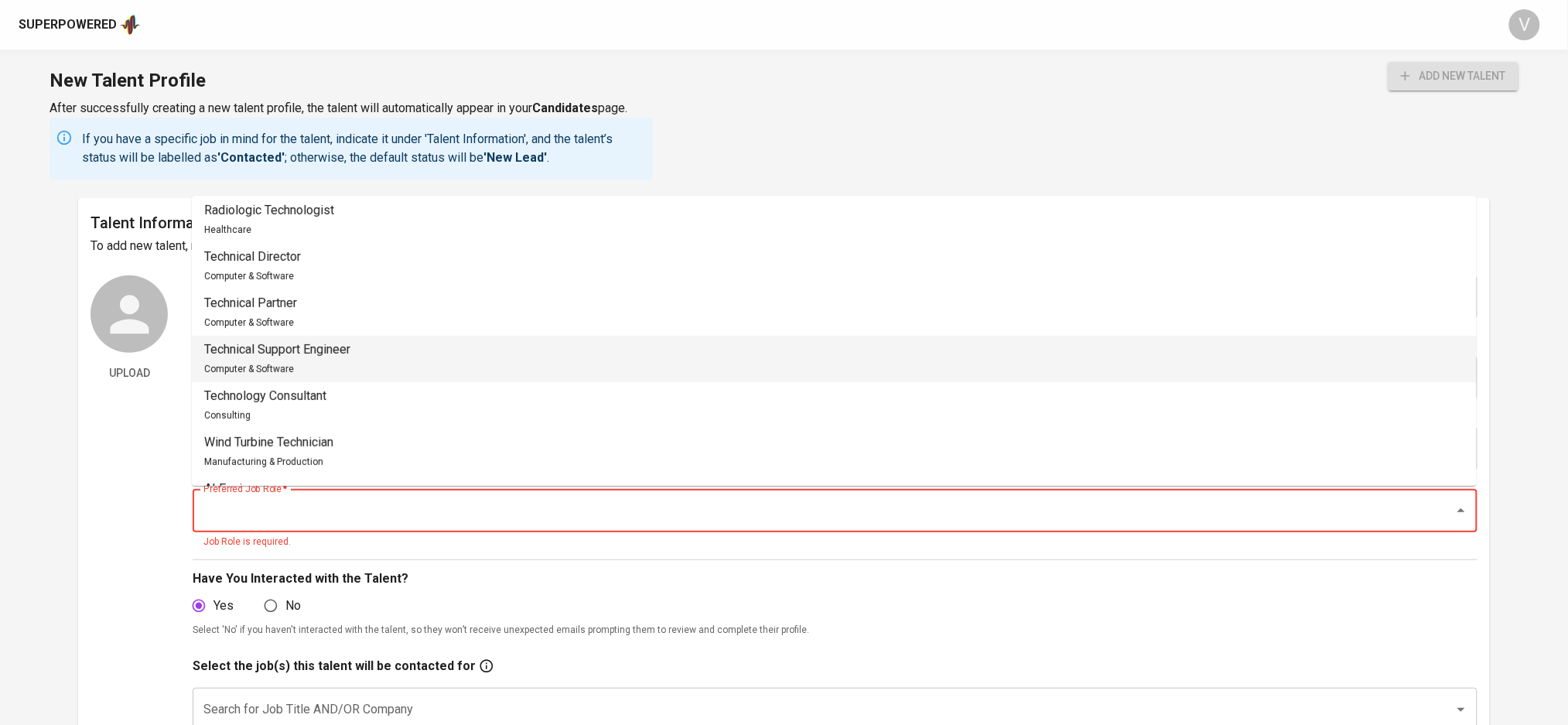
click at [549, 352] on li "Technical Support Engineer Computer & Software" at bounding box center [835, 359] width 1286 height 46
type input "Technical Support Engineer"
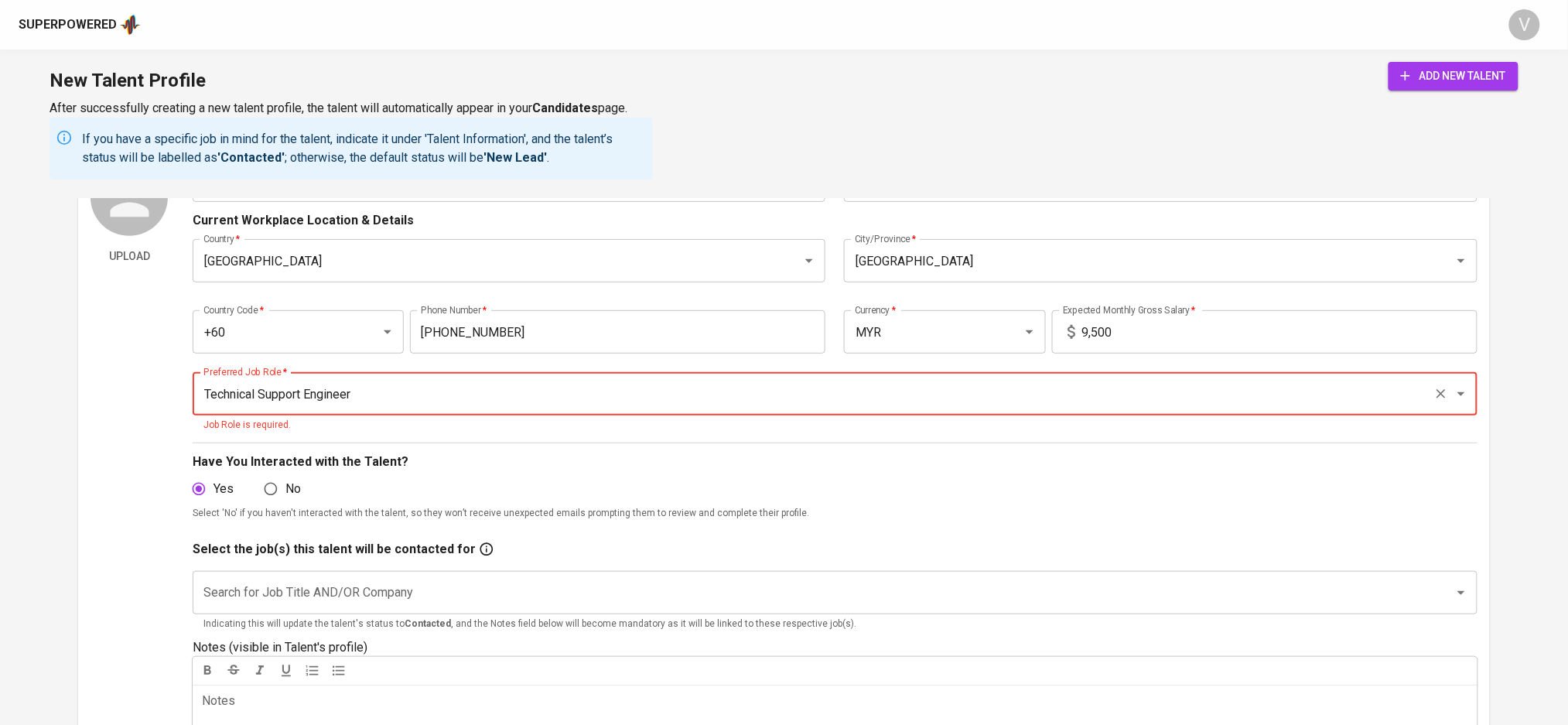
scroll to position [206, 0]
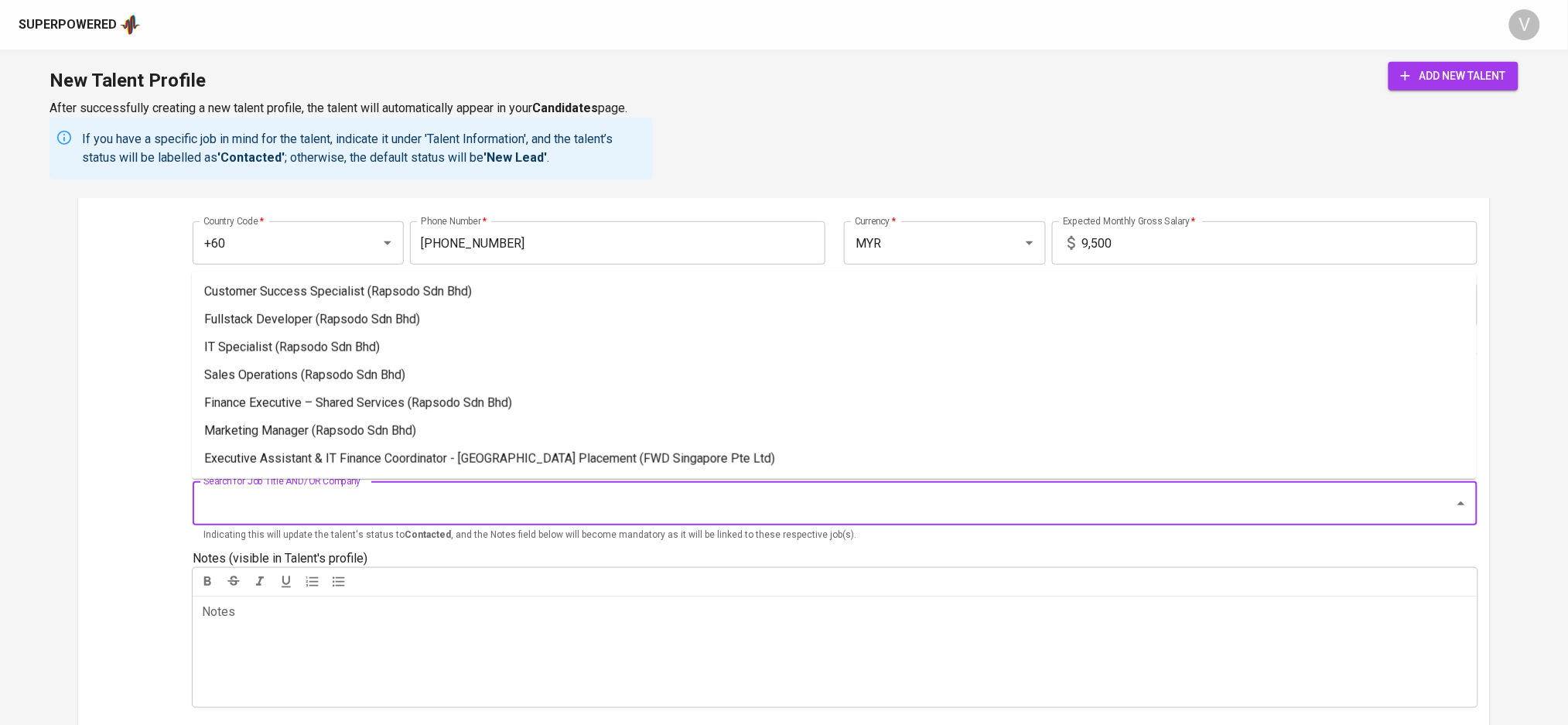
click at [394, 503] on input "Search for Job Title AND/OR Company" at bounding box center [813, 503] width 1227 height 29
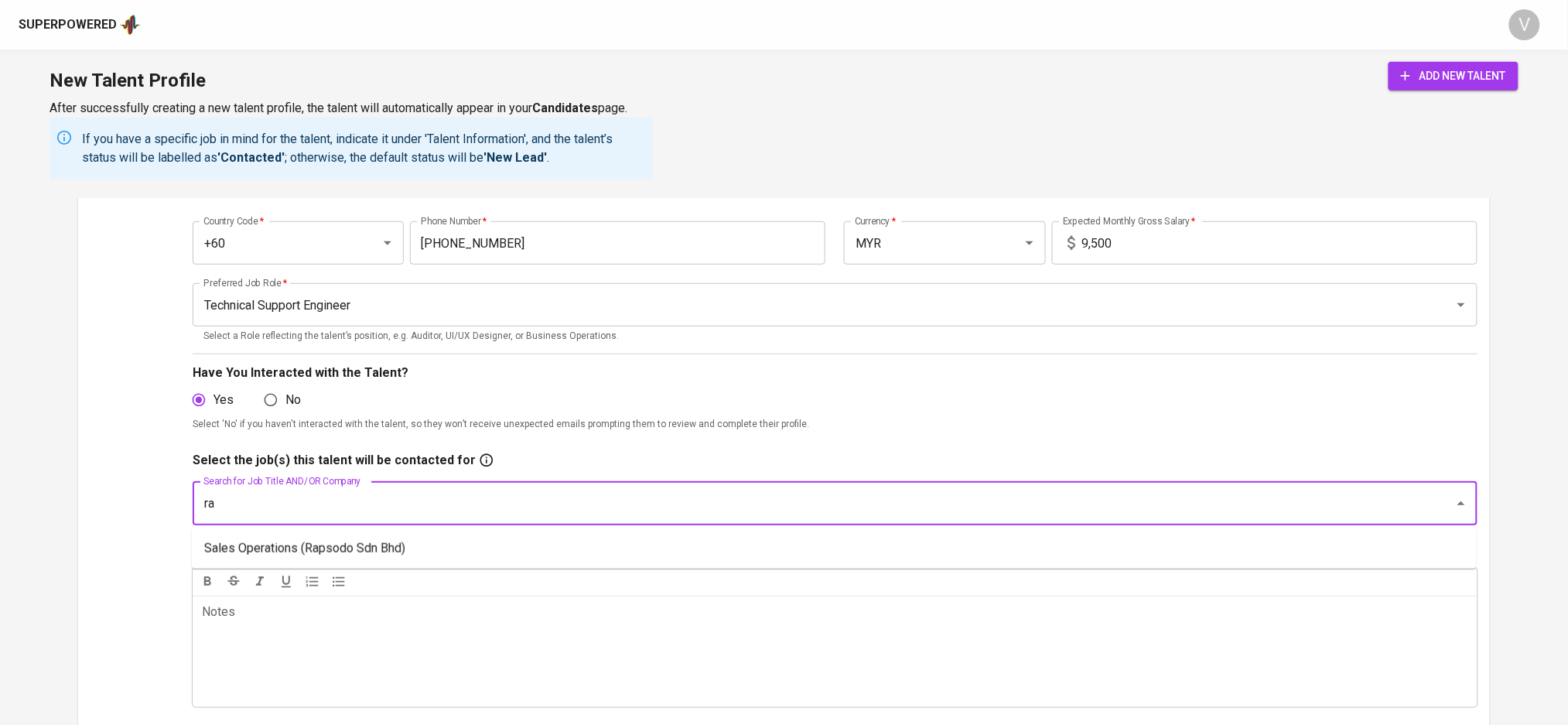
type input "r"
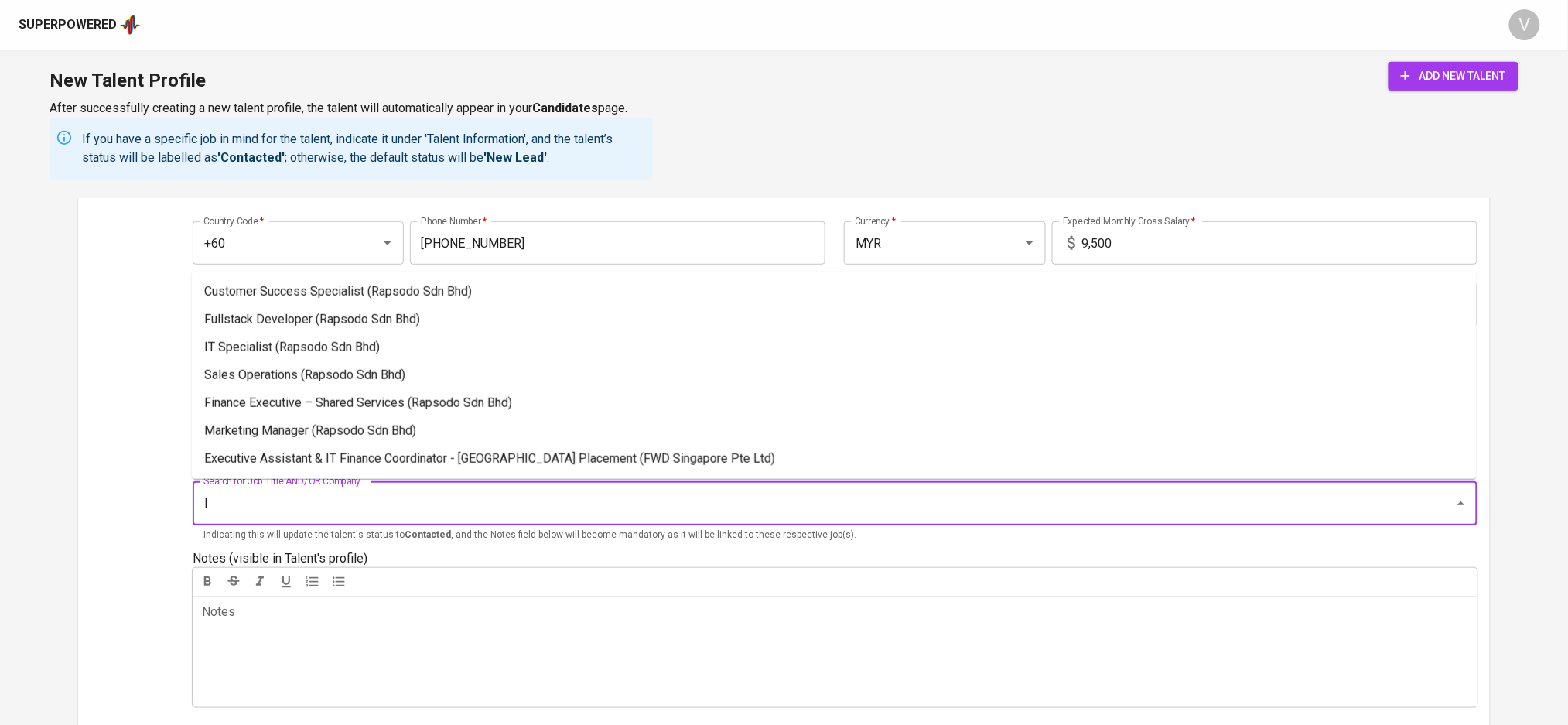
type input "IT"
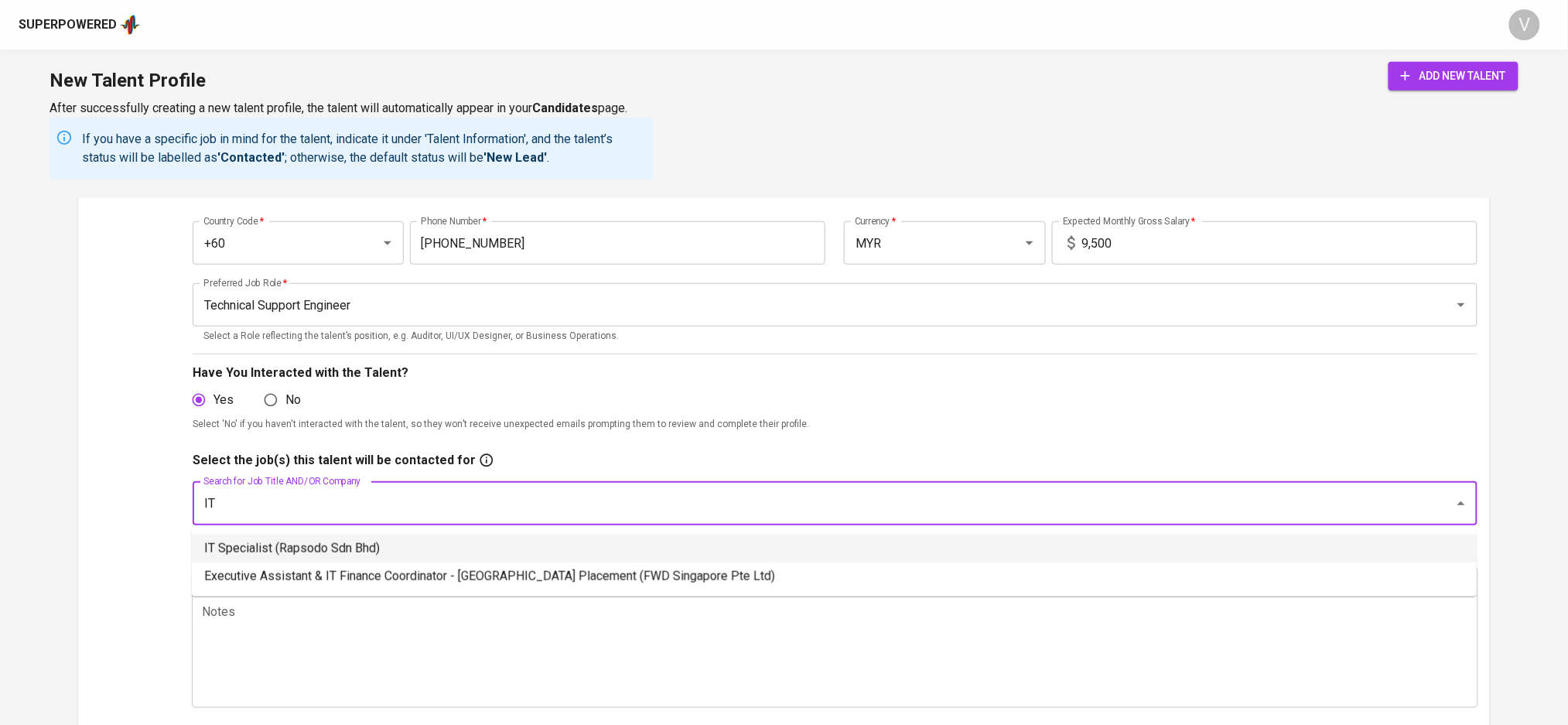
click at [475, 551] on li "IT Specialist (Rapsodo Sdn Bhd)" at bounding box center [835, 548] width 1286 height 28
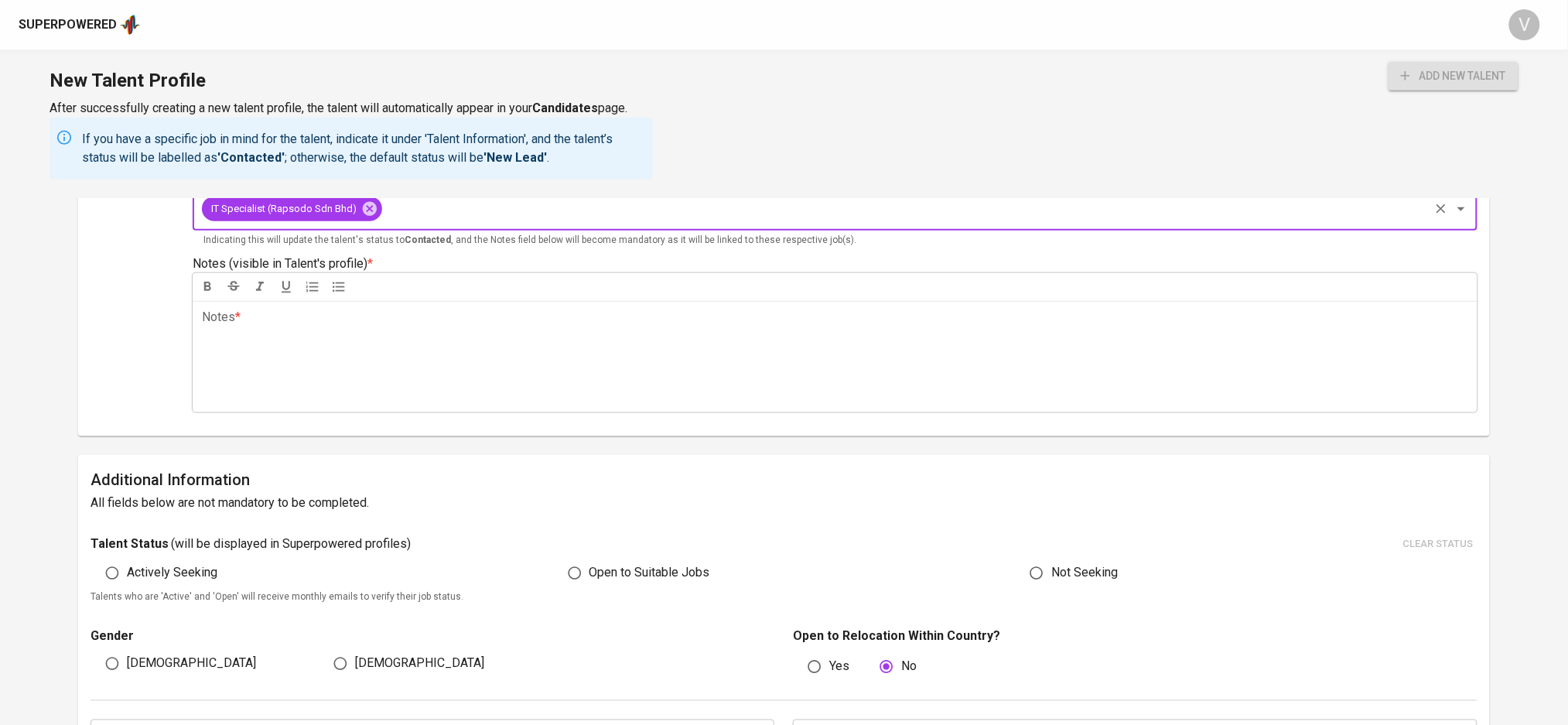
scroll to position [515, 0]
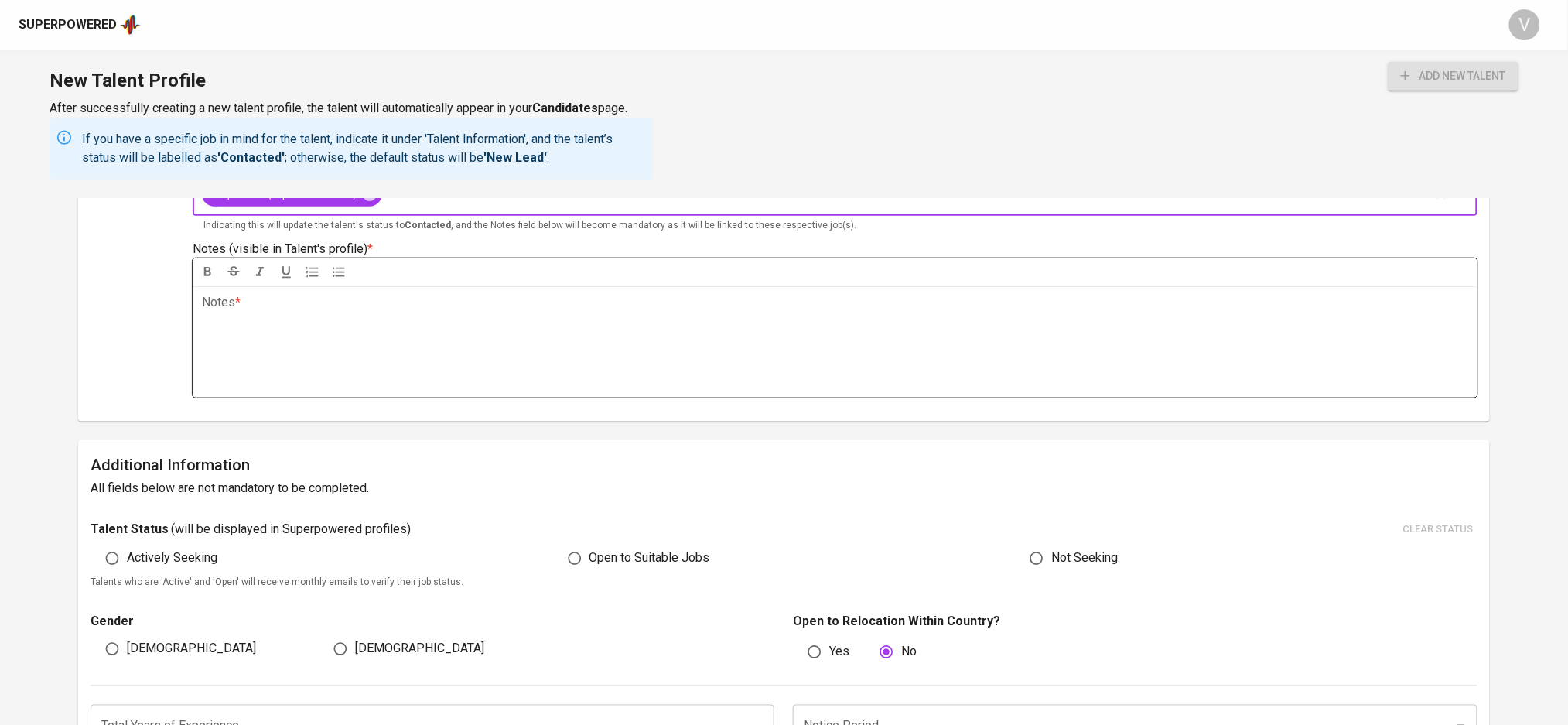
click at [291, 330] on div "Notes * ﻿" at bounding box center [835, 342] width 1285 height 111
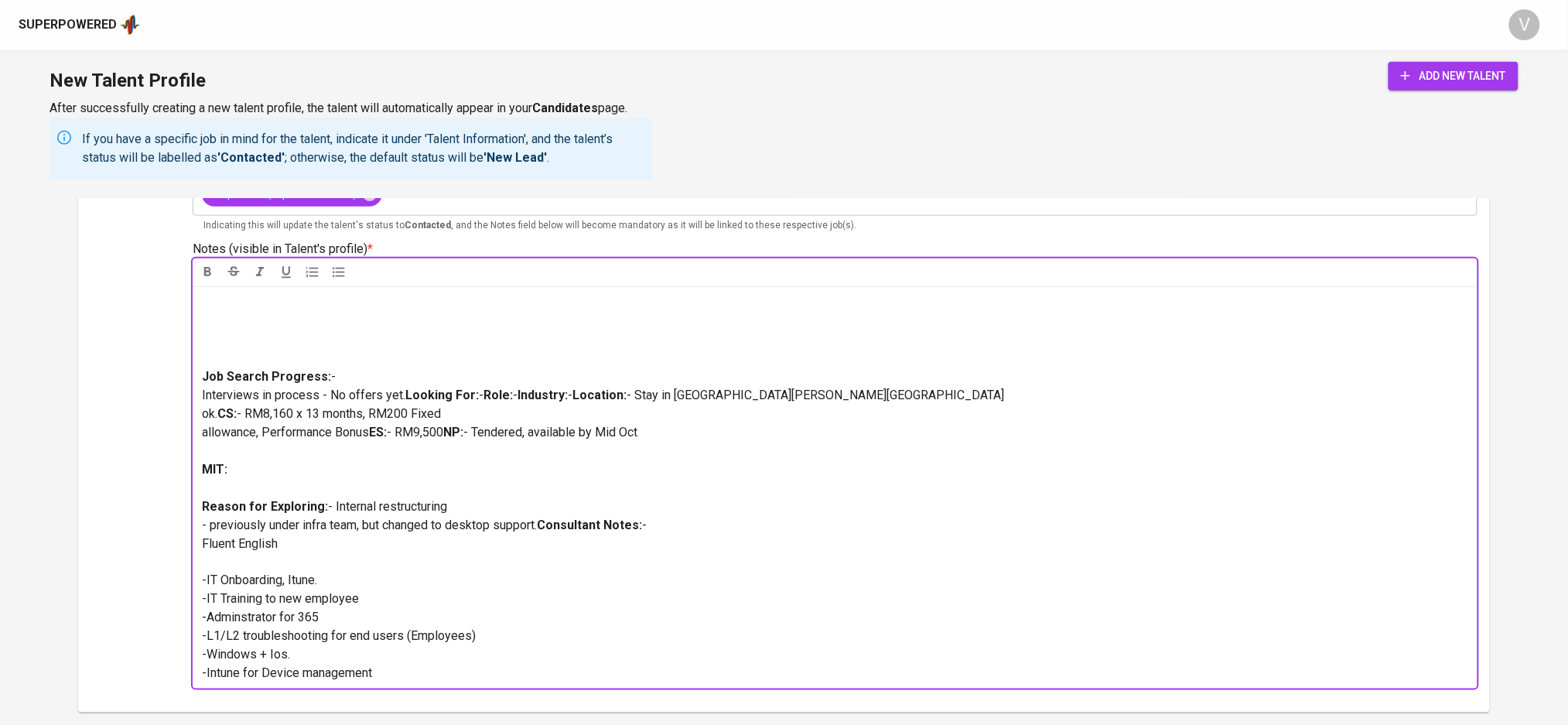
click at [262, 358] on p at bounding box center [835, 330] width 1265 height 75
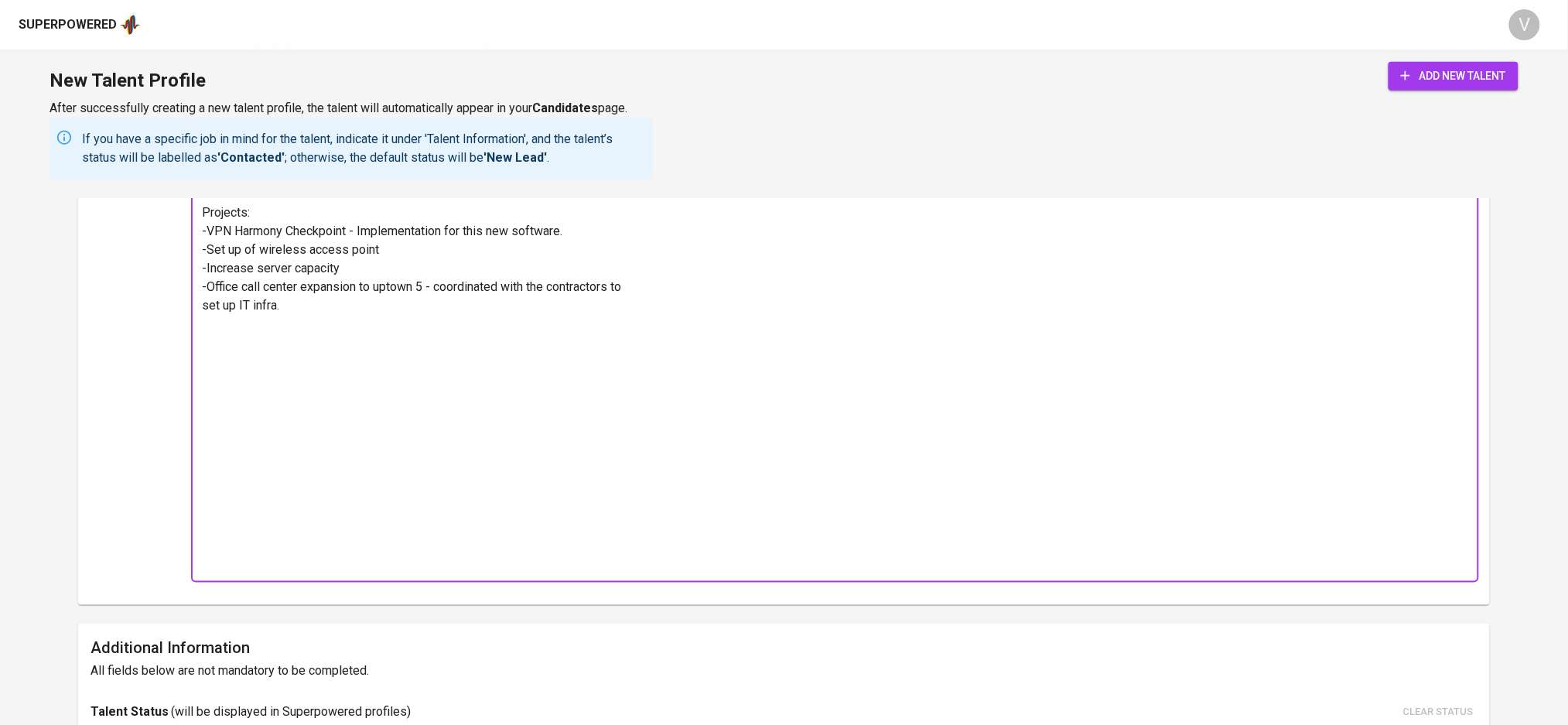
scroll to position [722, 0]
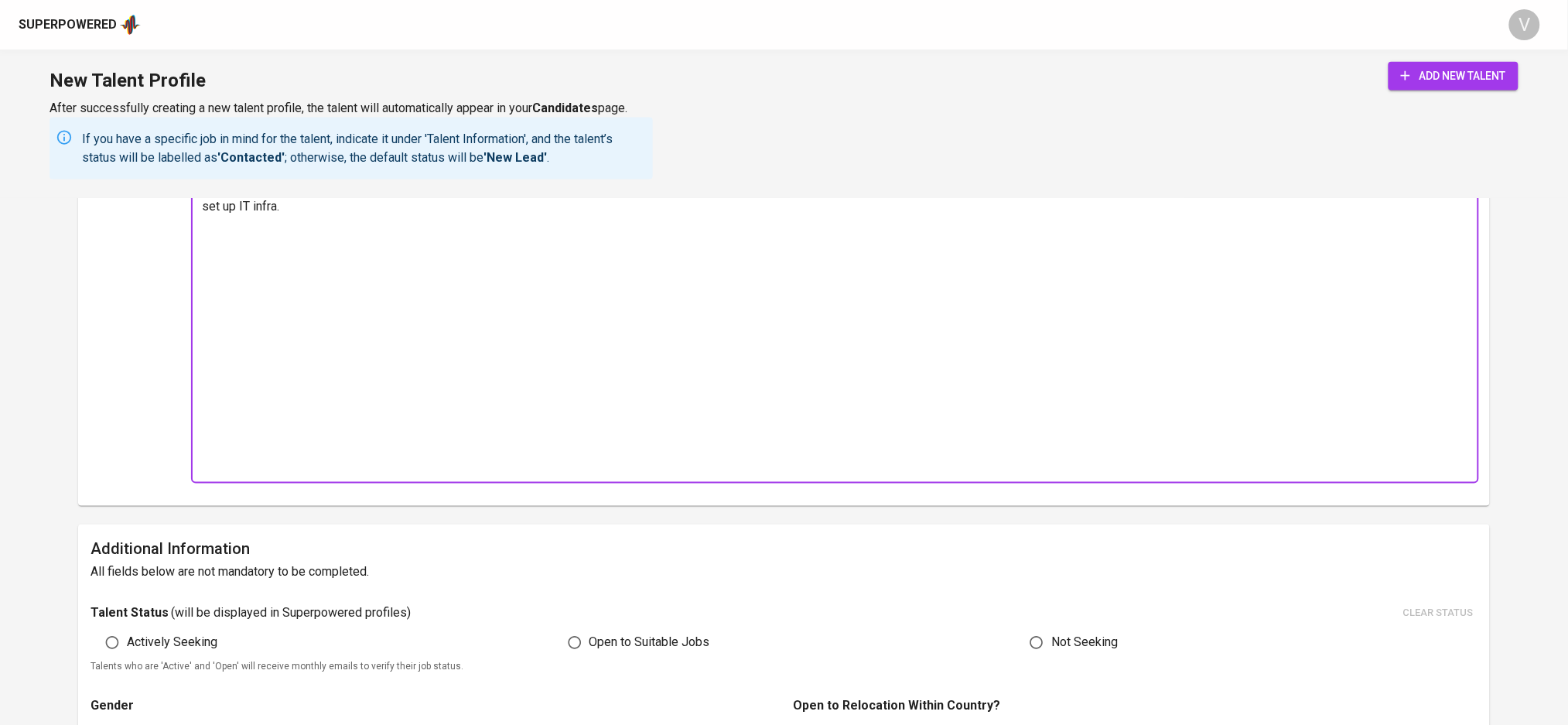
drag, startPoint x: 230, startPoint y: 313, endPoint x: 303, endPoint y: 561, distance: 258.5
click at [301, 564] on div "Talent Information To add new talent, make sure all fields with * are completed…" at bounding box center [784, 320] width 1411 height 1688
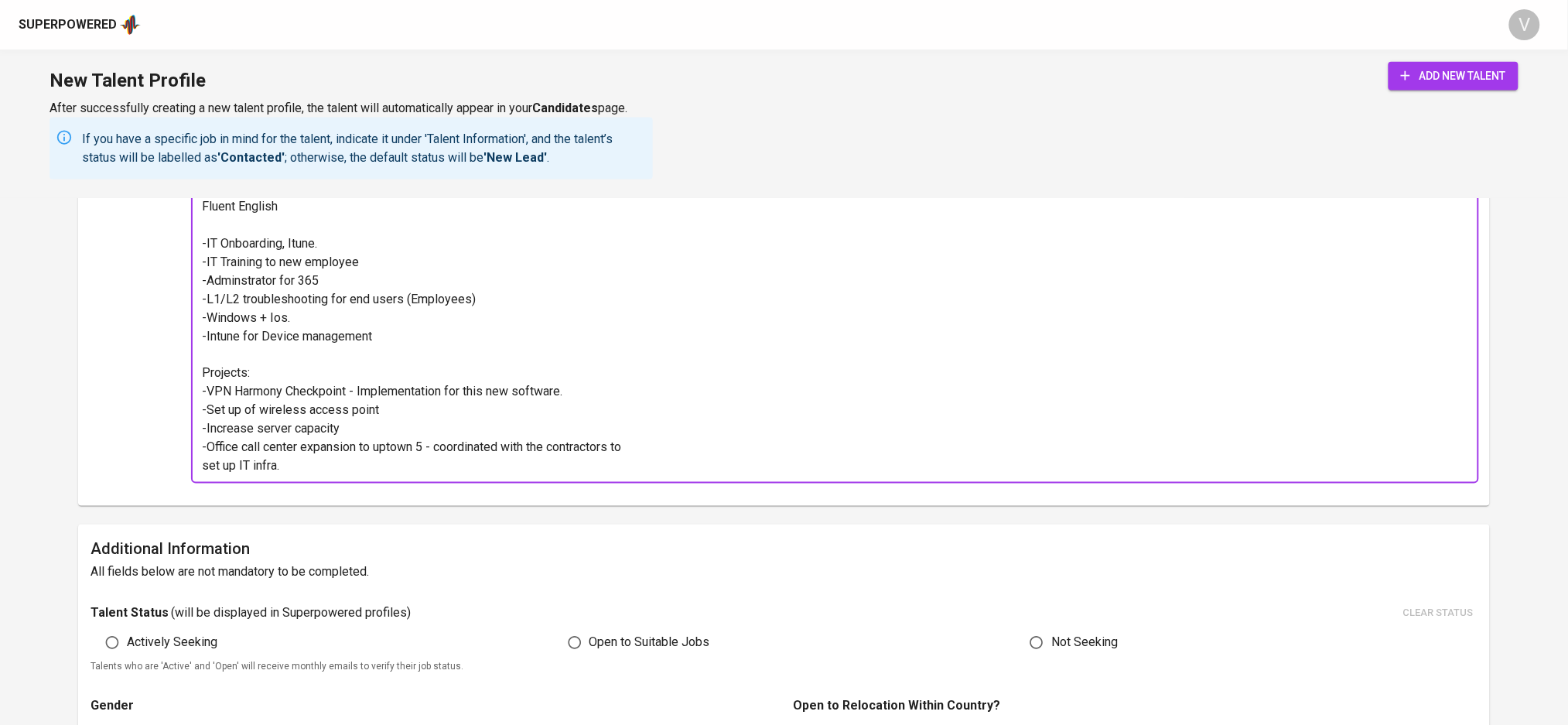
click at [577, 645] on input "Open to Suitable Jobs" at bounding box center [574, 643] width 29 height 29
radio input "true"
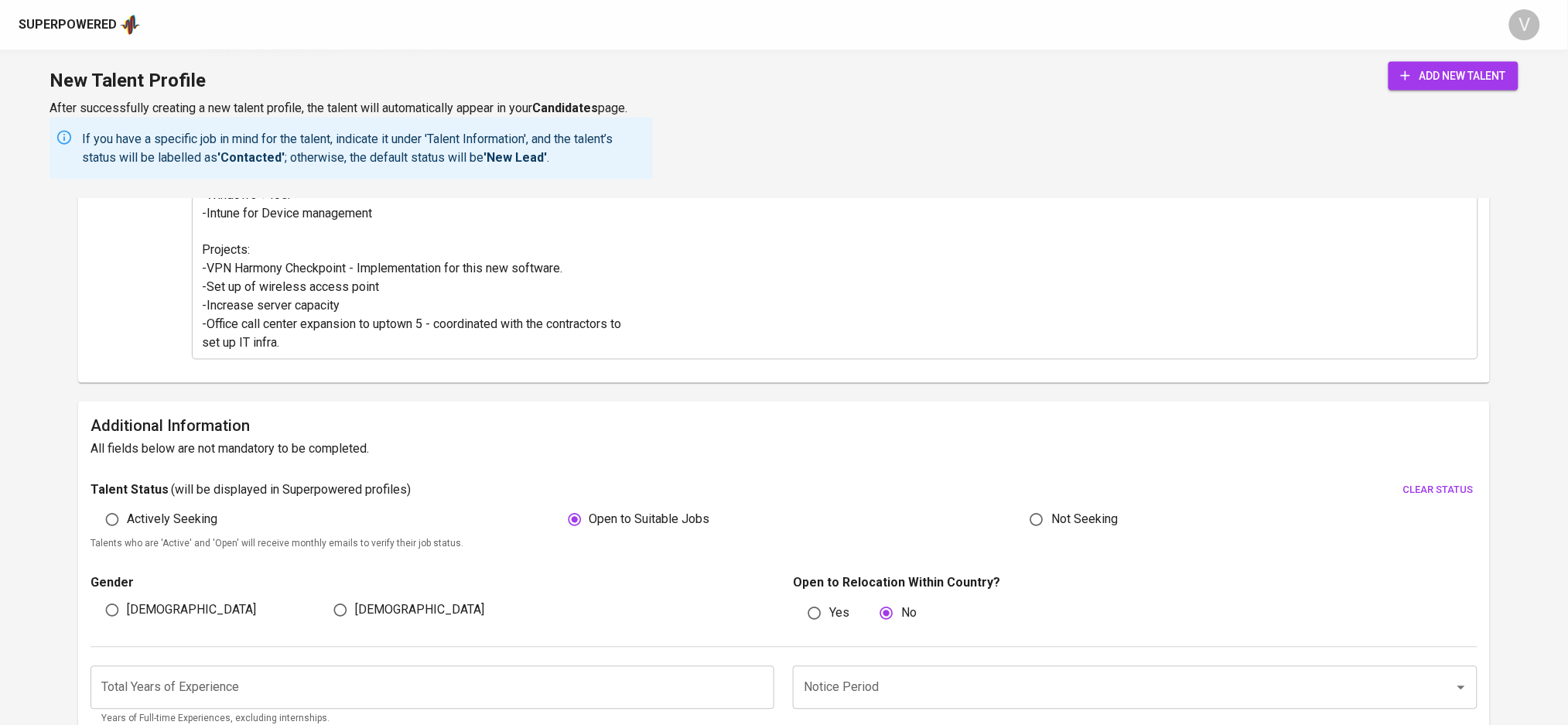
scroll to position [929, 0]
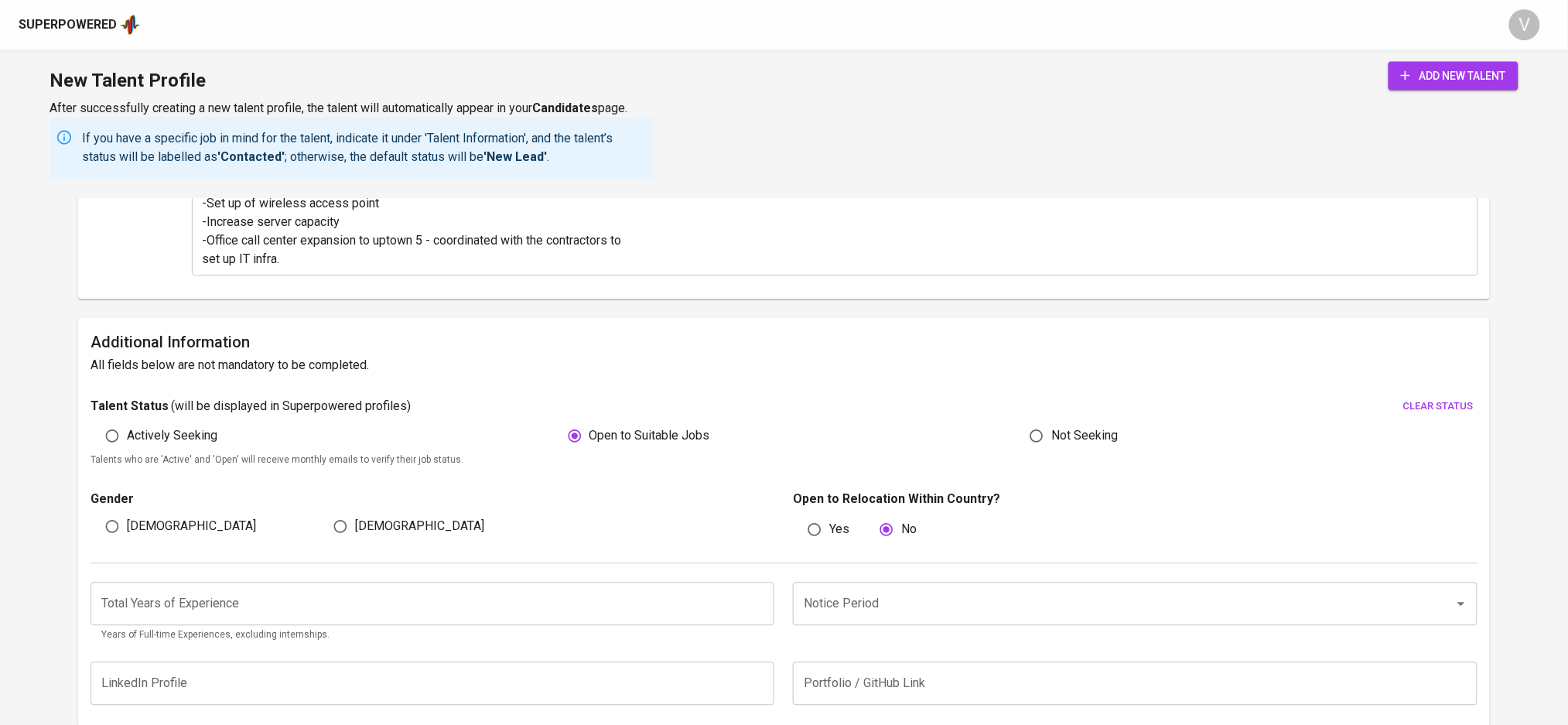
drag, startPoint x: 146, startPoint y: 532, endPoint x: 143, endPoint y: 520, distance: 12.4
click at [144, 532] on span "[DEMOGRAPHIC_DATA]" at bounding box center [191, 527] width 129 height 18
click at [127, 532] on input "[DEMOGRAPHIC_DATA]" at bounding box center [111, 526] width 29 height 29
radio input "true"
click at [152, 438] on span "Actively Seeking" at bounding box center [172, 437] width 91 height 18
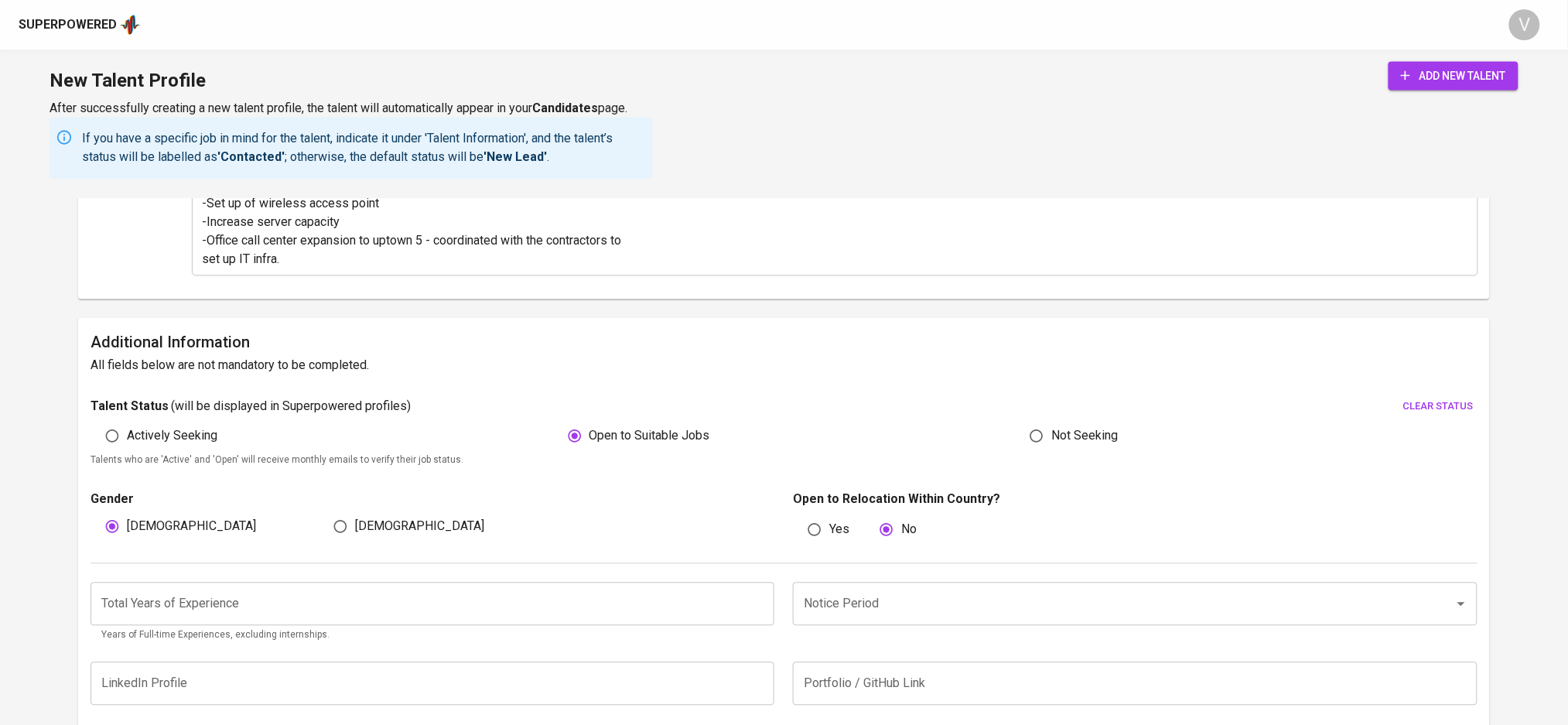
click at [127, 438] on input "Actively Seeking" at bounding box center [111, 436] width 29 height 29
radio input "true"
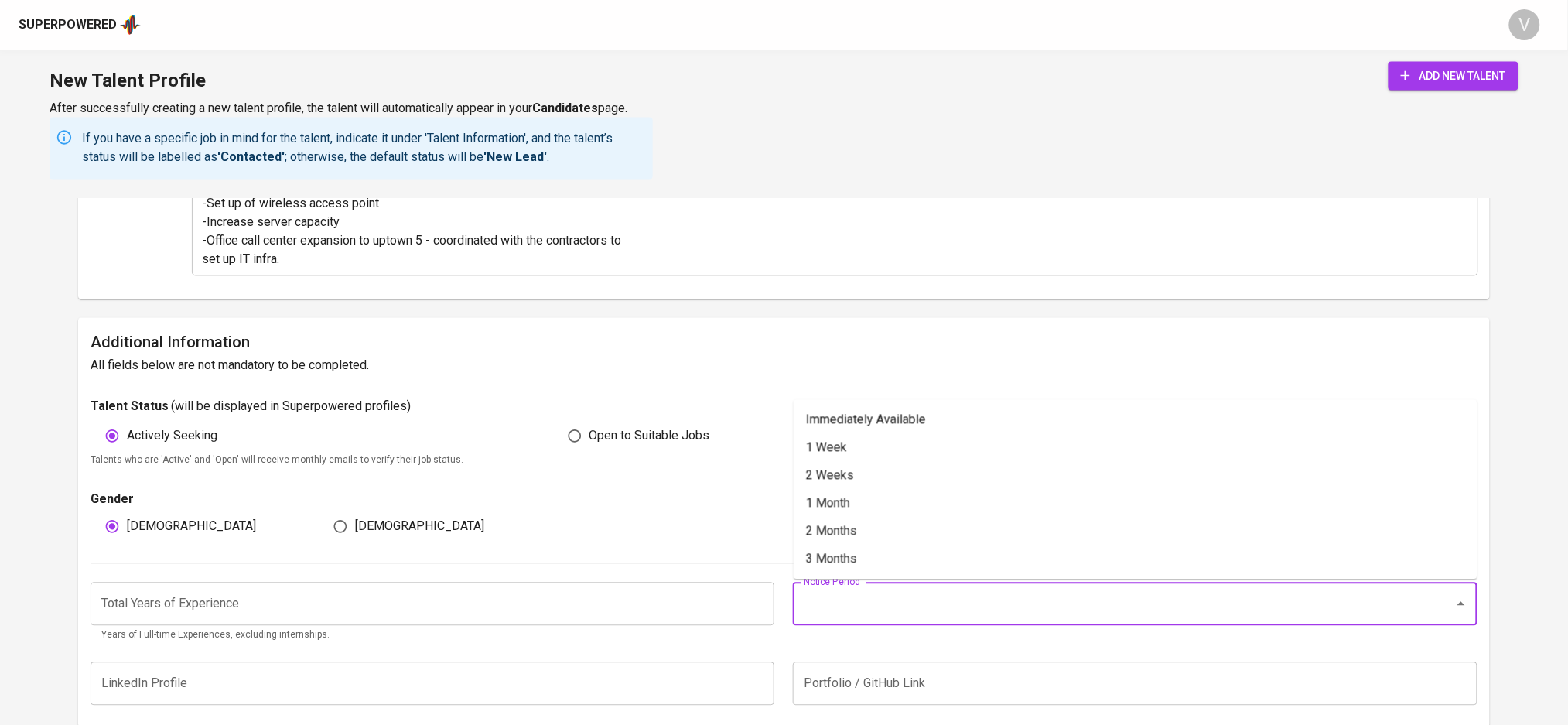
click at [848, 594] on input "Notice Period" at bounding box center [1114, 604] width 627 height 29
click at [860, 598] on input "Notice Period" at bounding box center [1114, 604] width 627 height 29
click at [872, 422] on li "Immediately Available" at bounding box center [1136, 420] width 684 height 28
type input "Immediately Available"
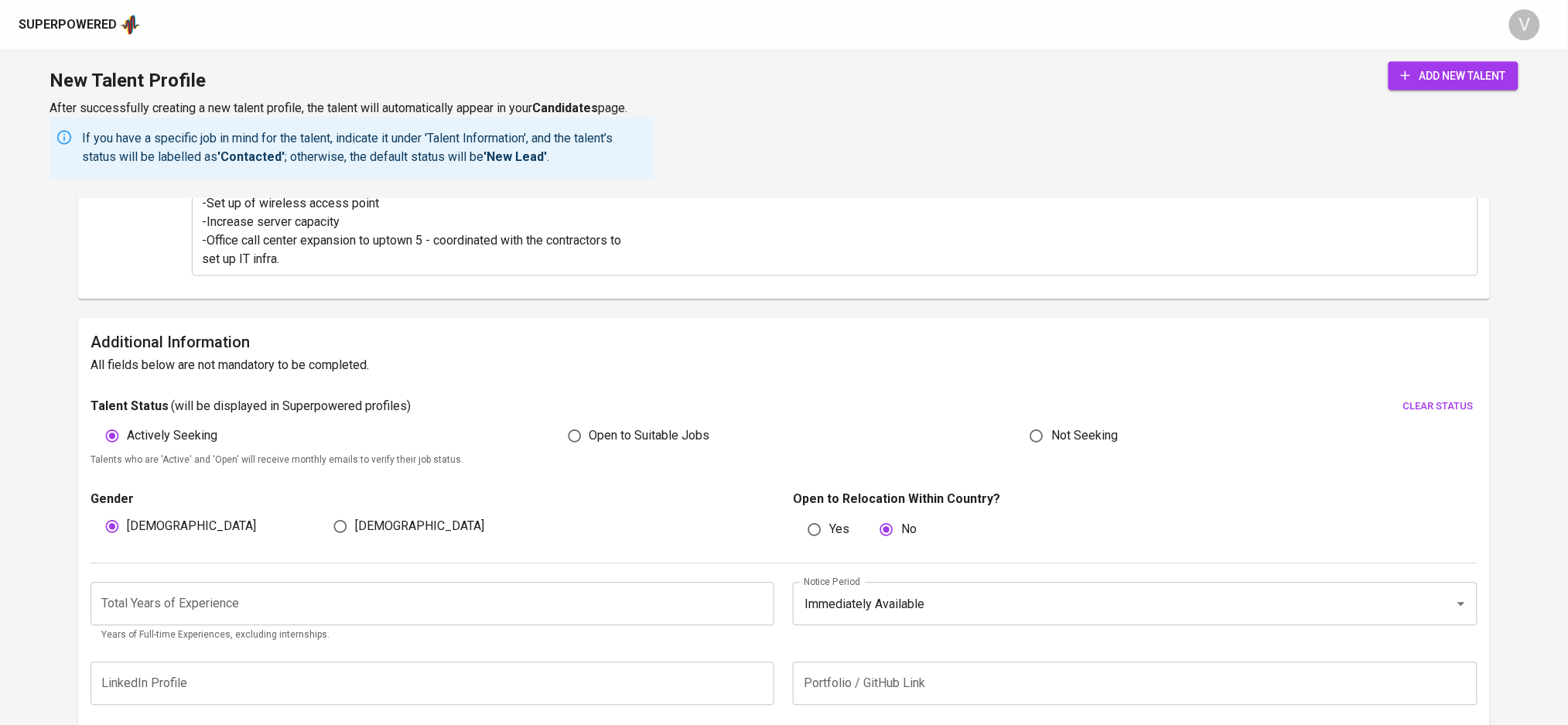
click at [277, 590] on input "number" at bounding box center [432, 604] width 684 height 44
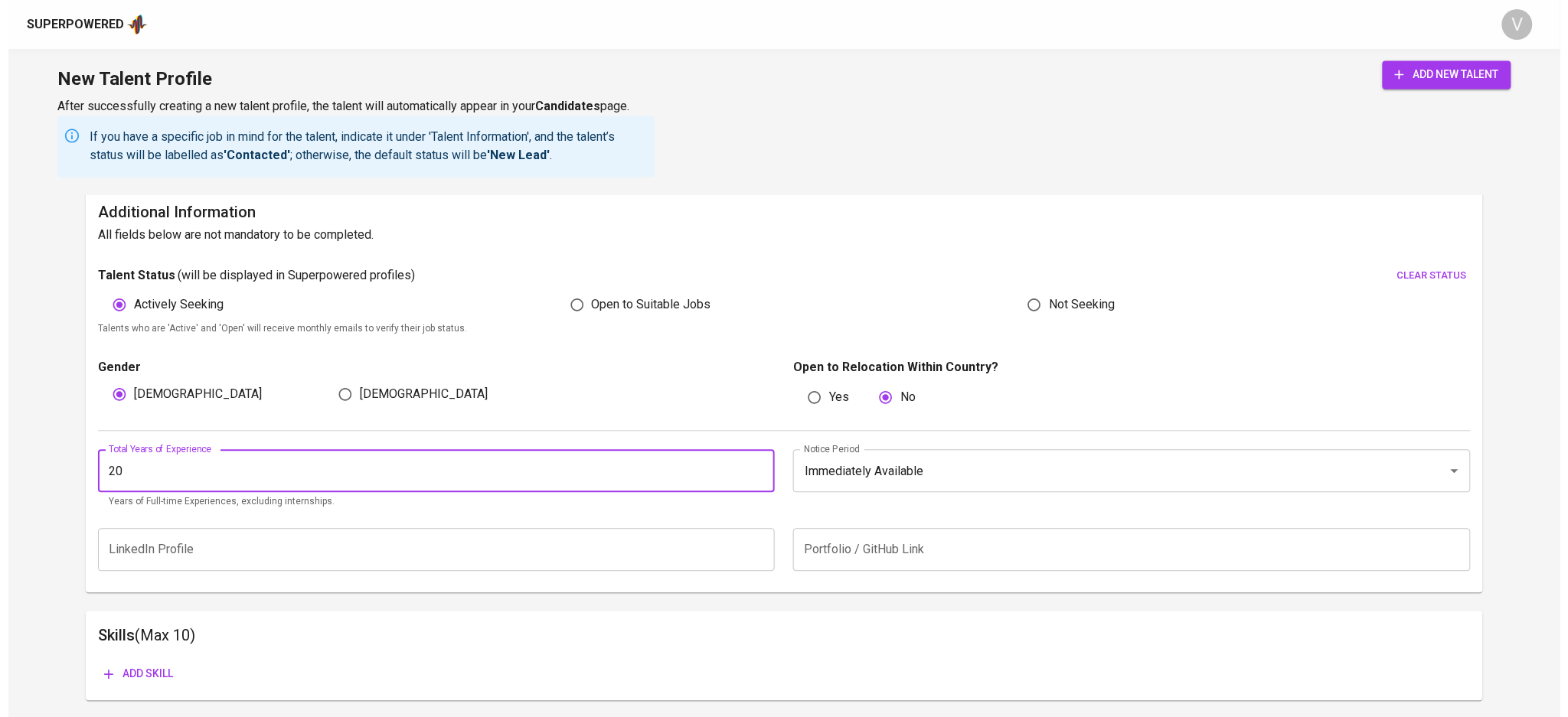
scroll to position [1215, 0]
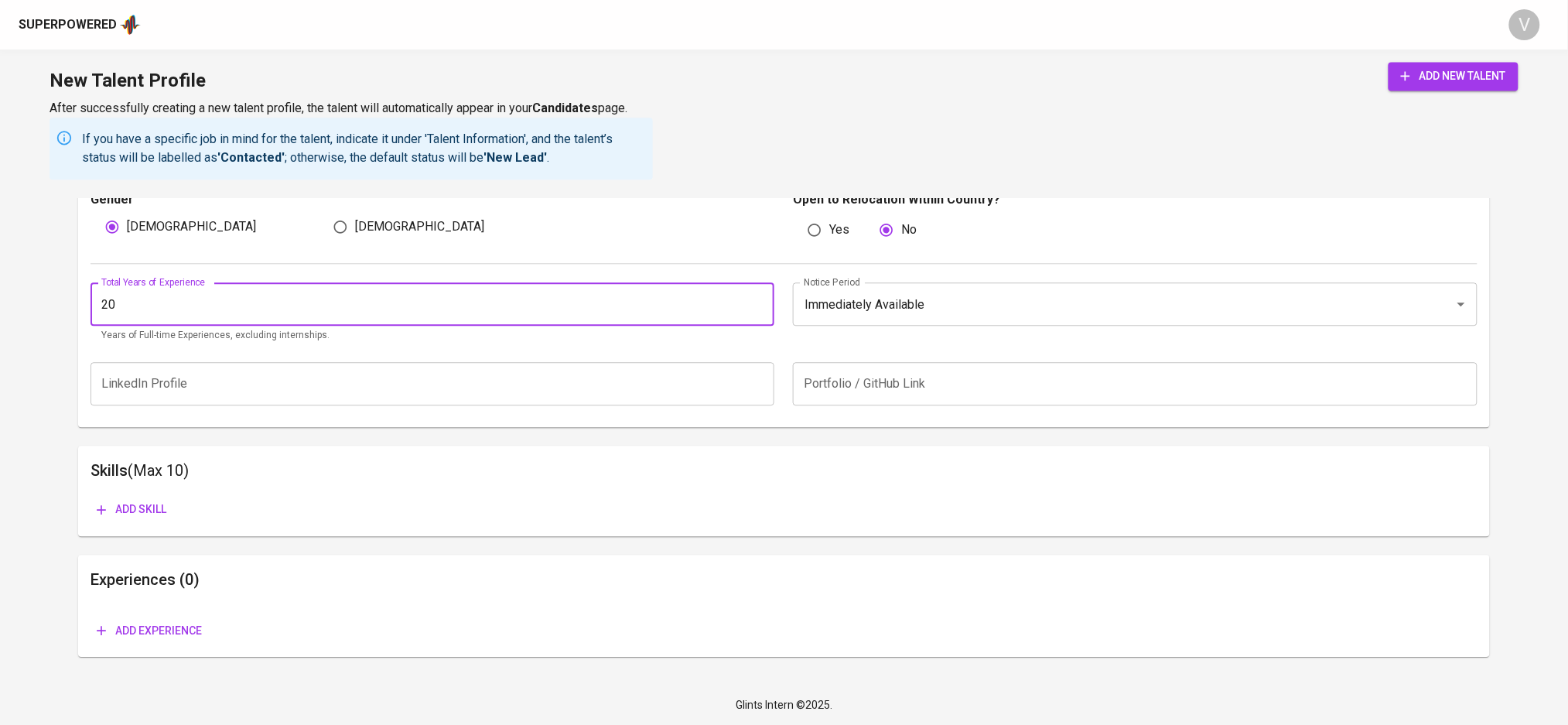
type input "20"
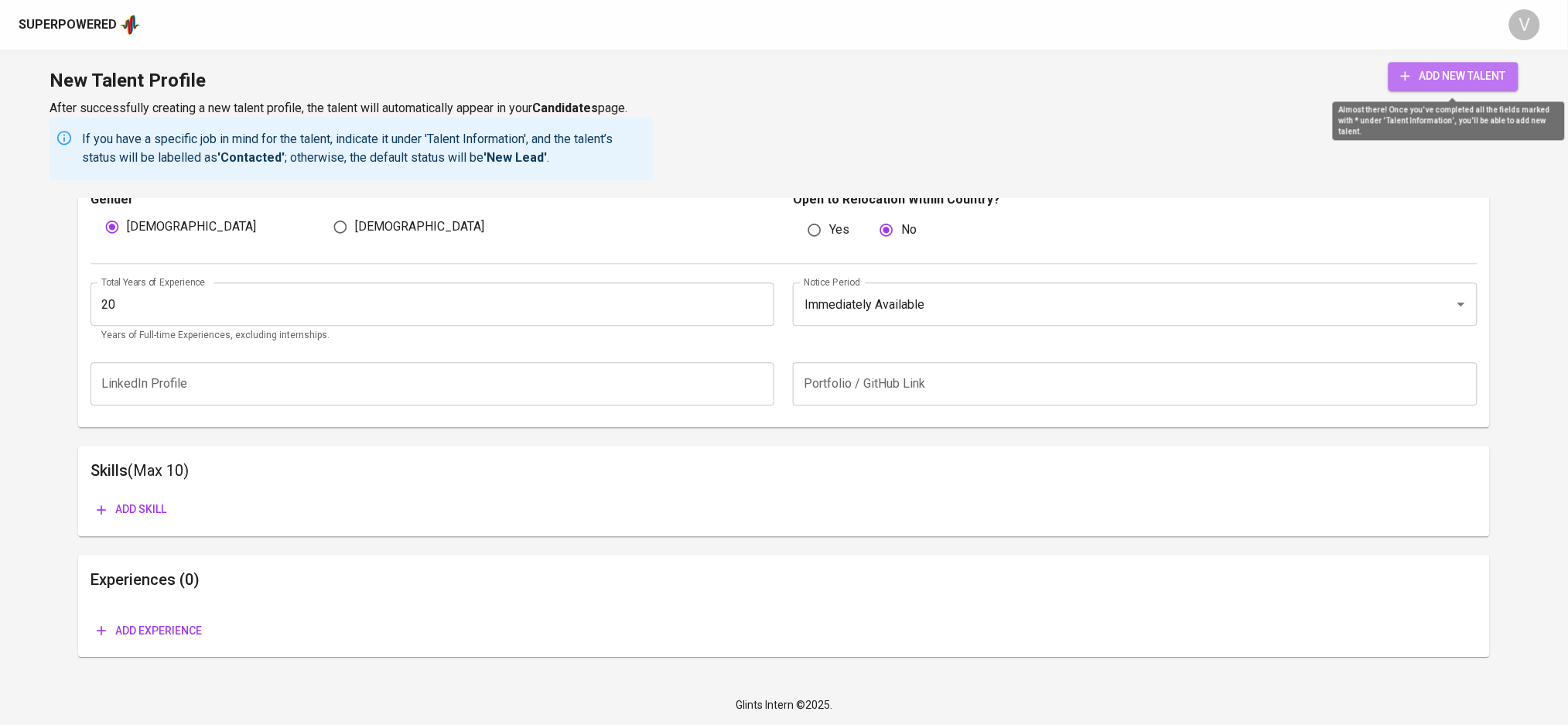
click at [1494, 80] on span "add new talent" at bounding box center [1454, 75] width 106 height 19
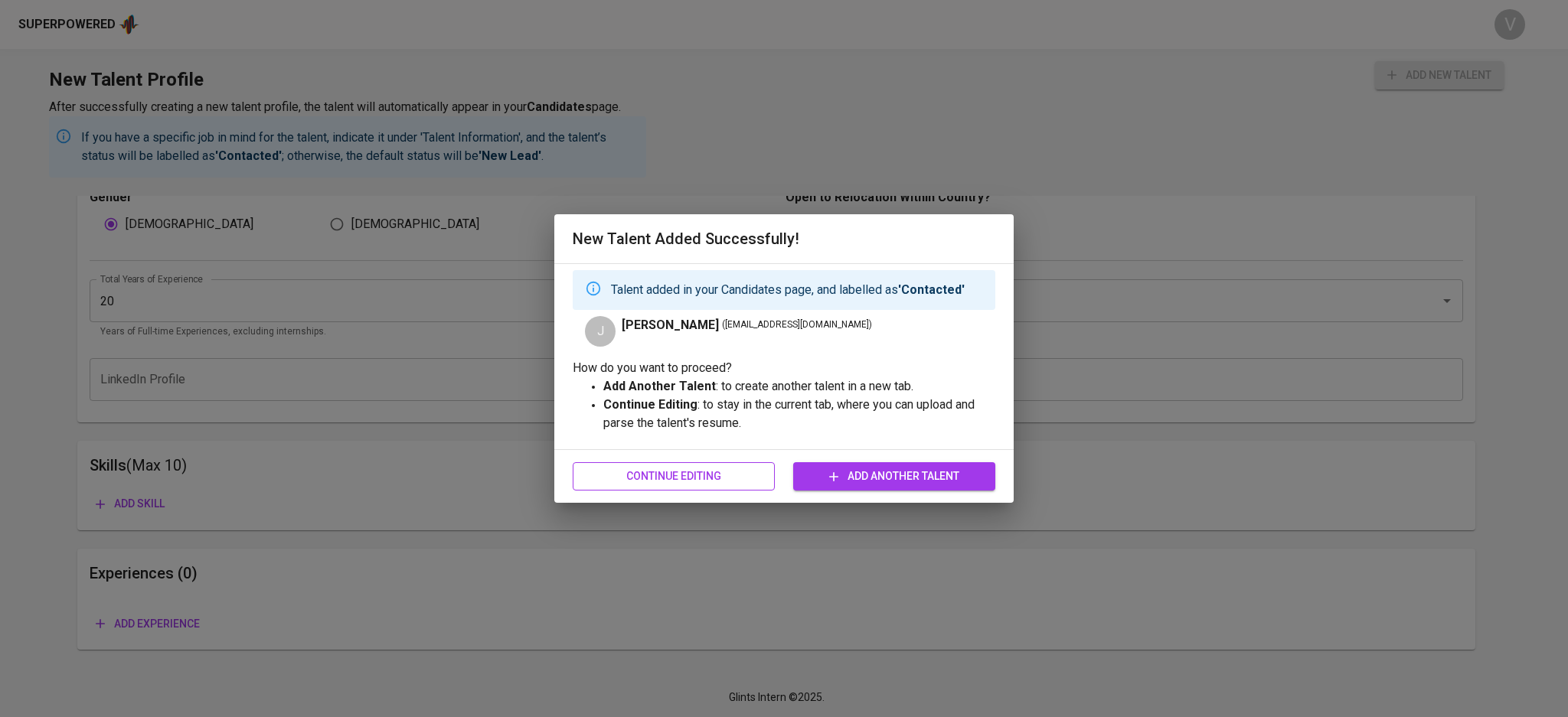
click at [736, 483] on span "Continue Editing" at bounding box center [673, 476] width 177 height 19
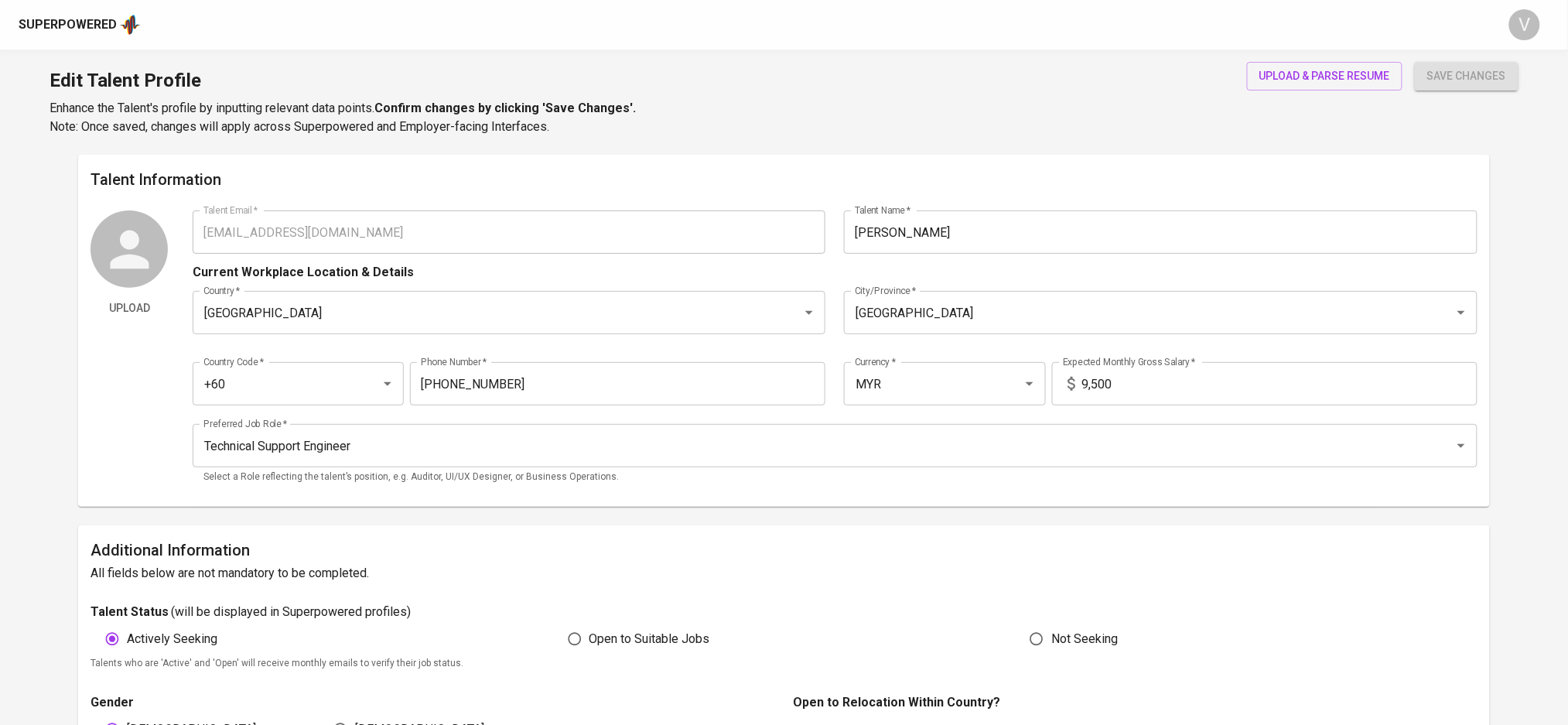
type input "[EMAIL_ADDRESS][DOMAIN_NAME]"
type input "[PERSON_NAME]"
type input "[GEOGRAPHIC_DATA]"
type input "+60"
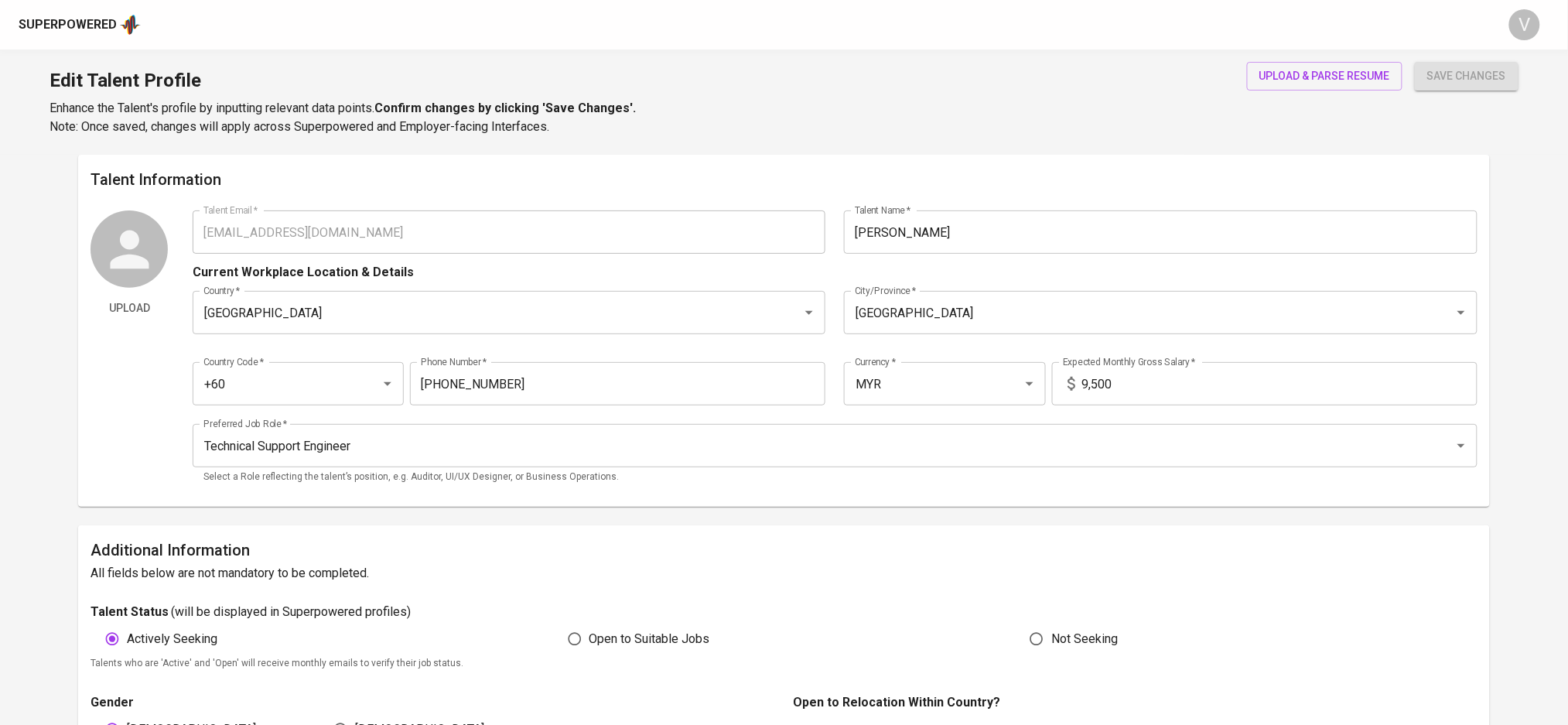
type input "[PHONE_NUMBER]"
type input "MYR"
type input "9,500"
type input "Technical Support Engineer"
radio input "true"
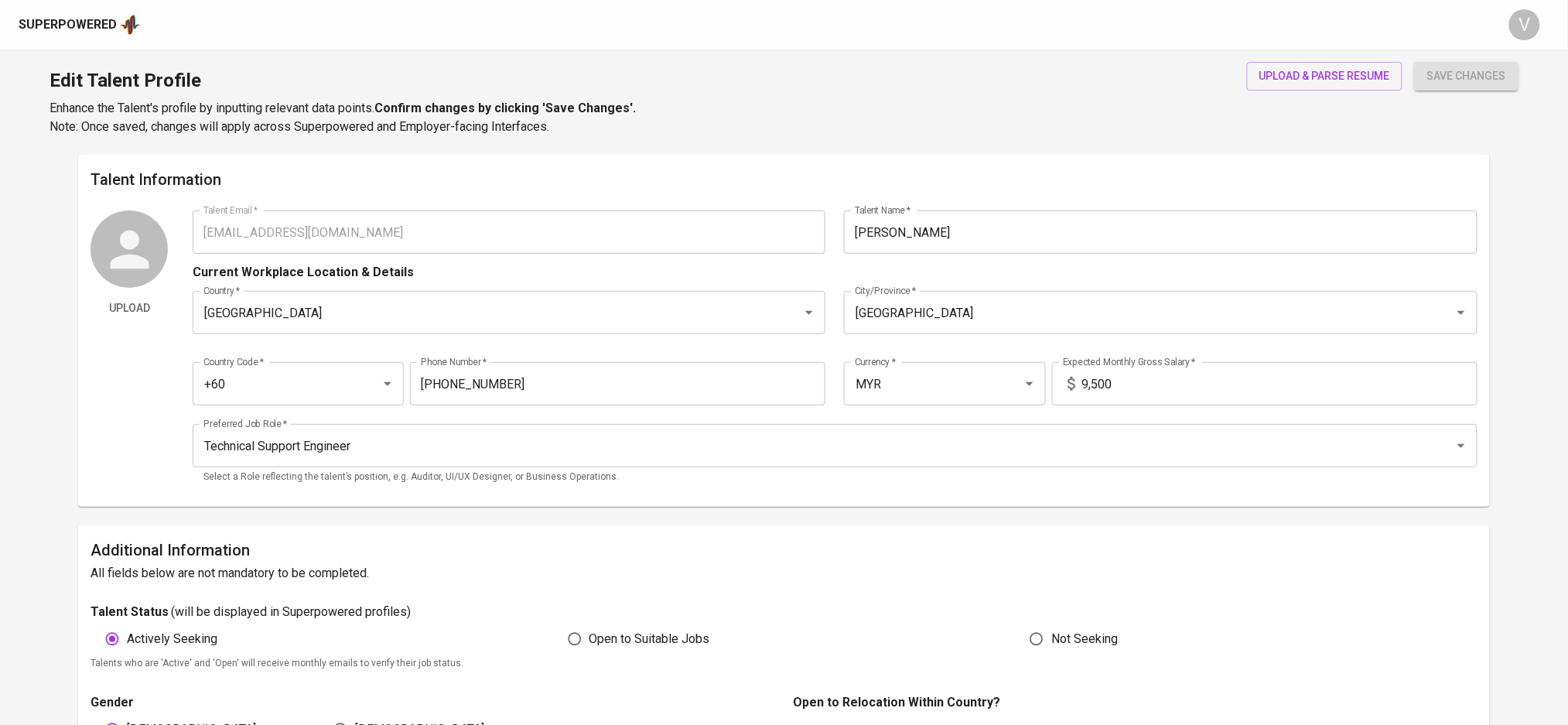
radio input "true"
type input "20"
type input "Immediately Available"
click at [1295, 67] on span "upload & parse resume" at bounding box center [1325, 75] width 131 height 19
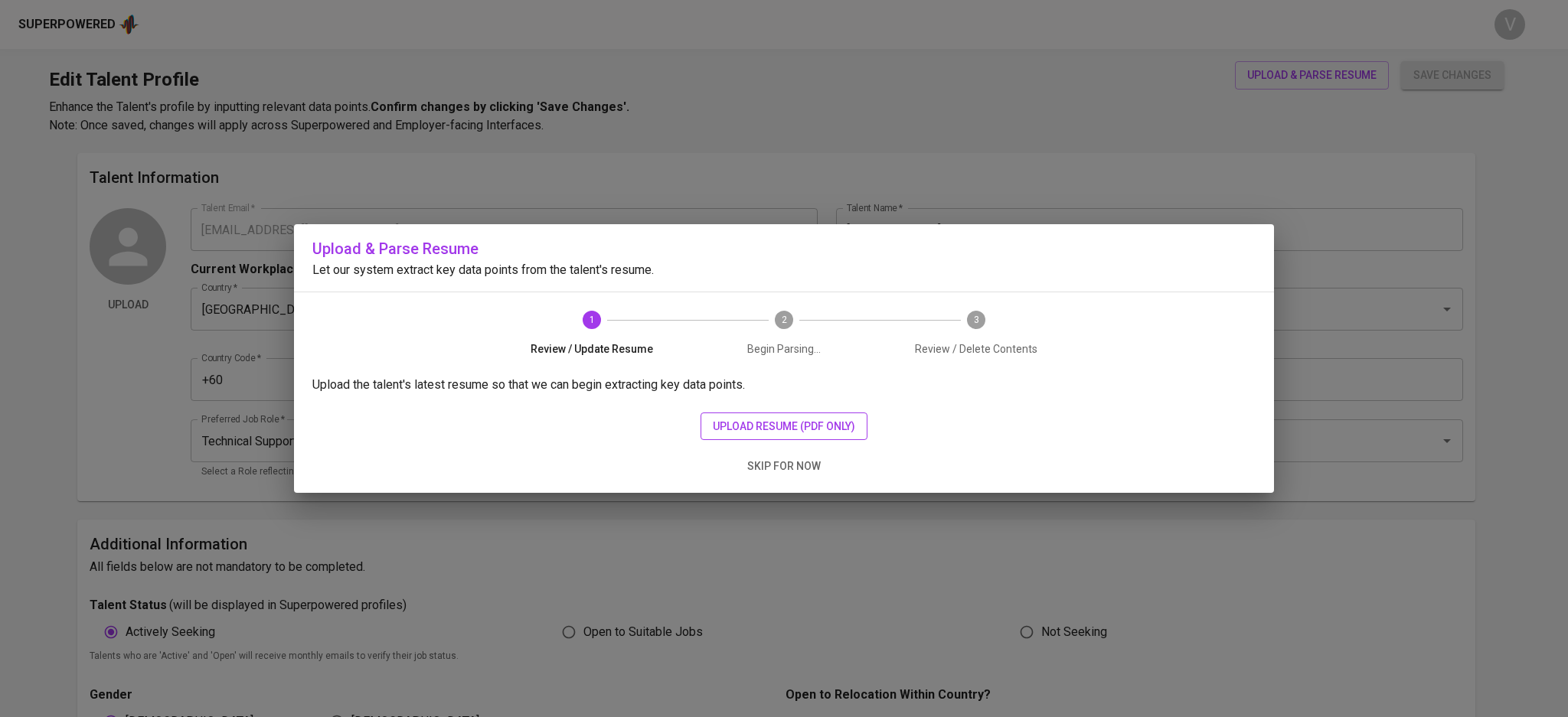
click at [764, 420] on span "upload resume (pdf only)" at bounding box center [784, 426] width 143 height 19
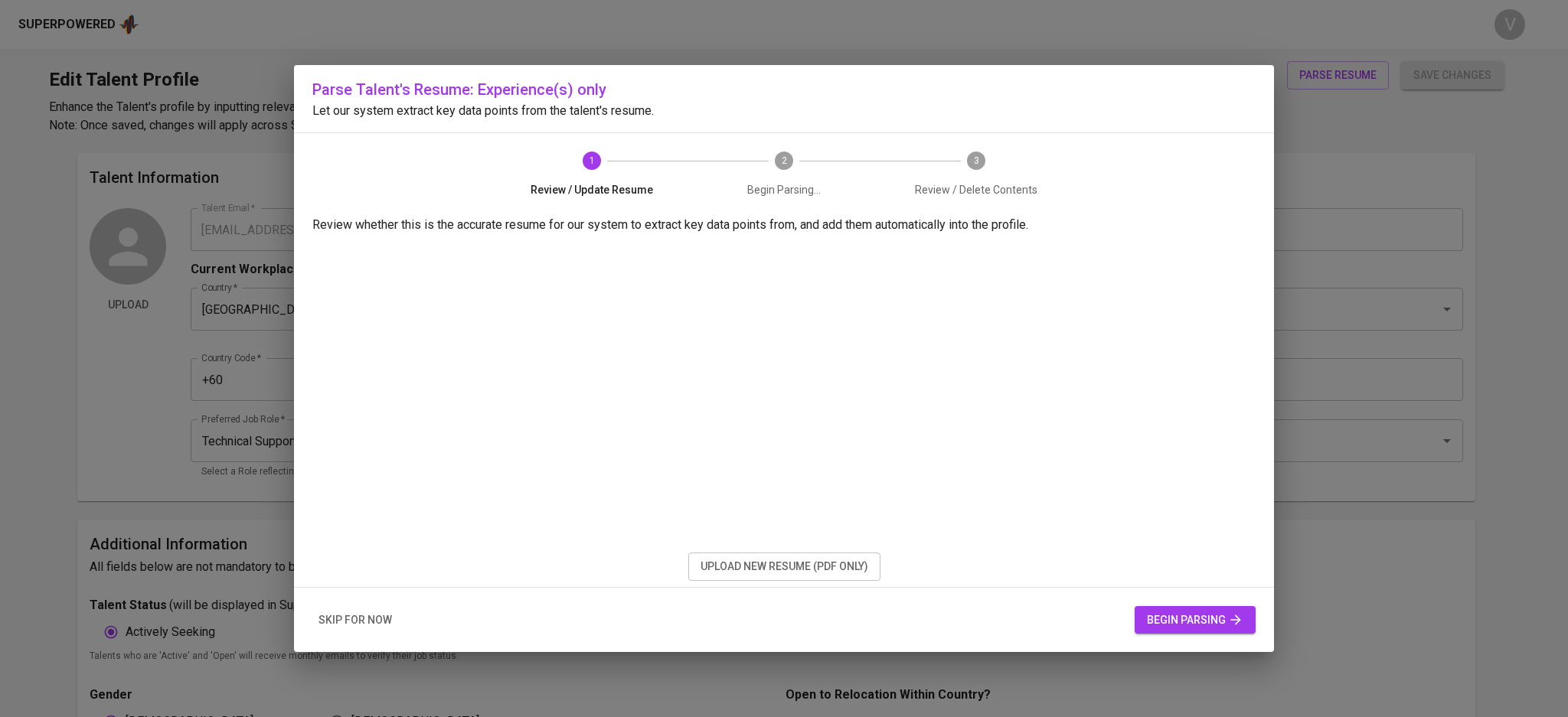
click at [1166, 619] on span "begin parsing" at bounding box center [1195, 620] width 96 height 19
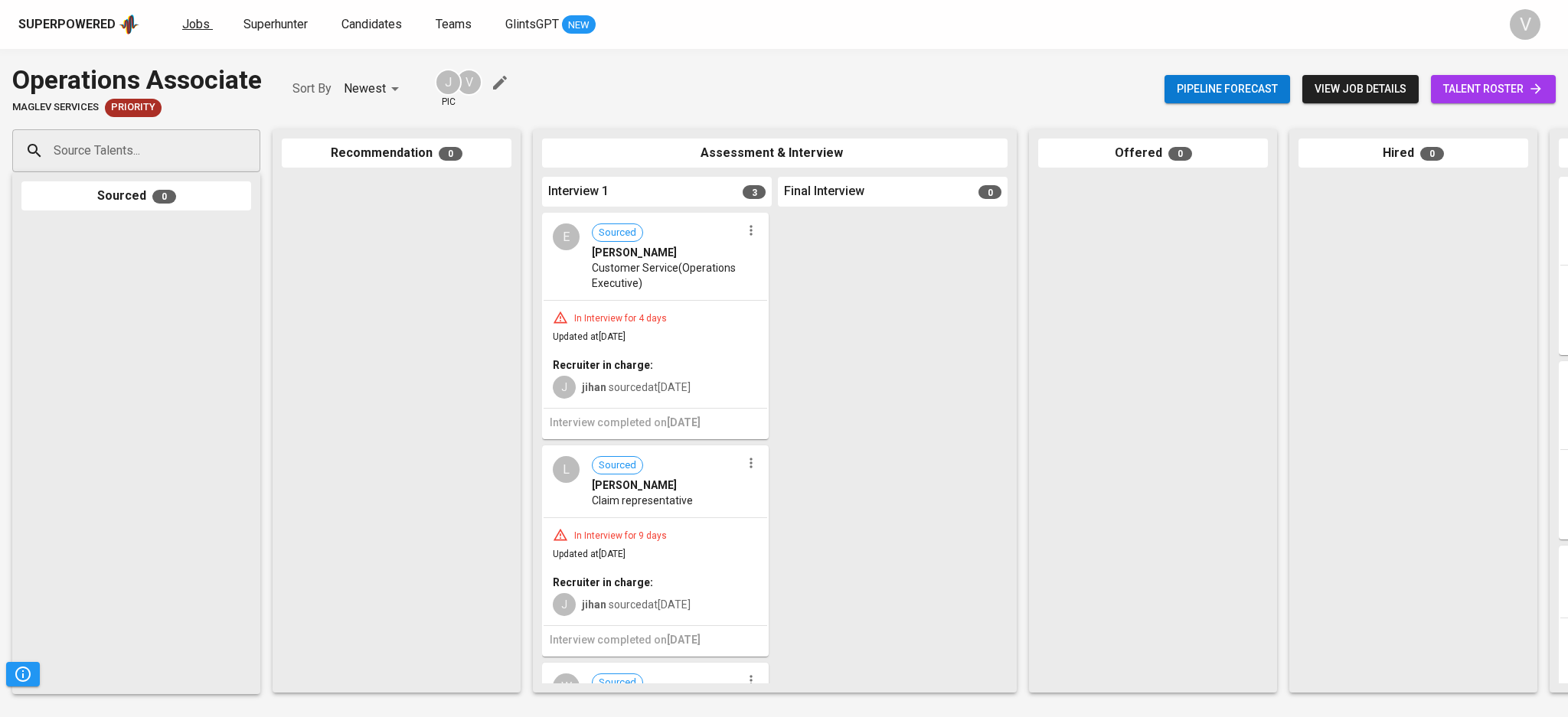
click at [191, 25] on span "Jobs" at bounding box center [196, 24] width 27 height 15
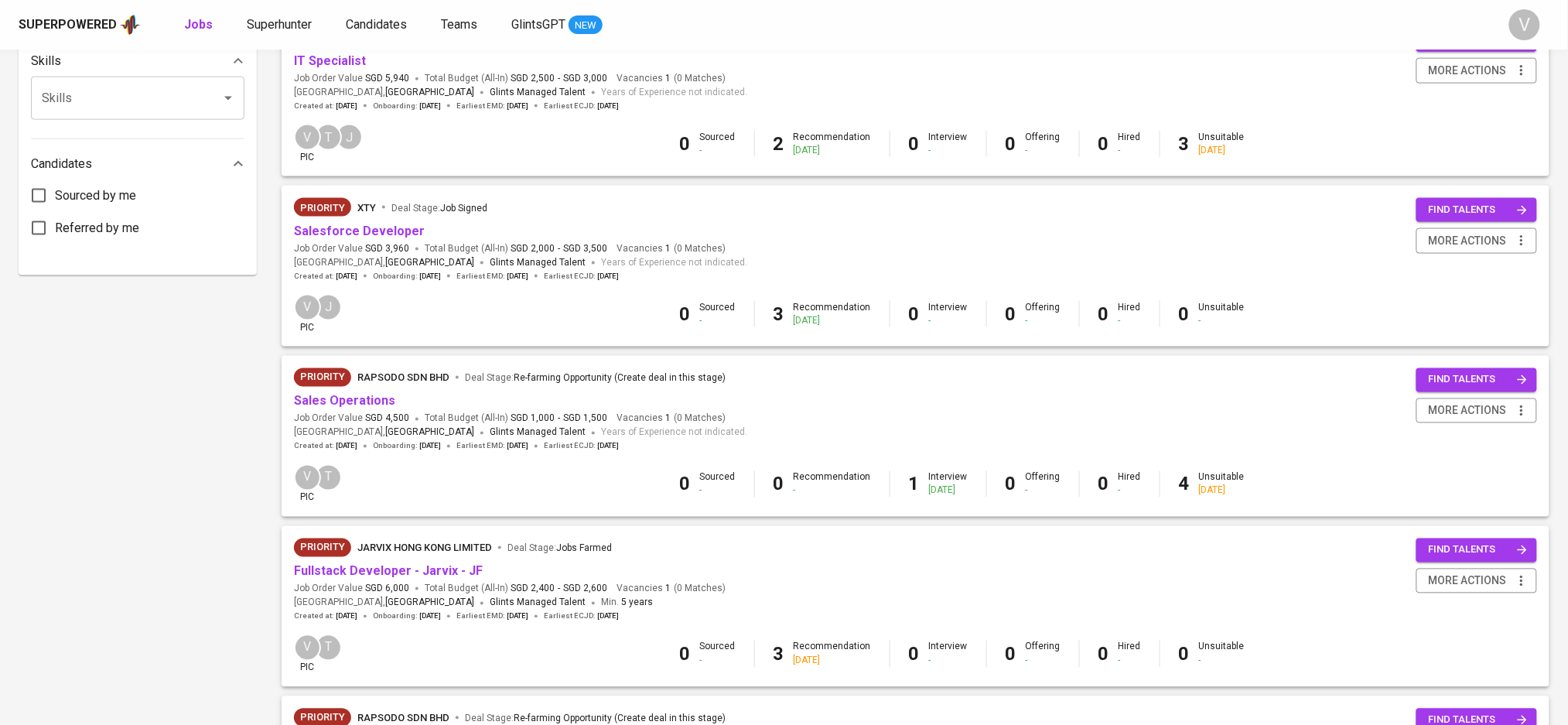
scroll to position [515, 0]
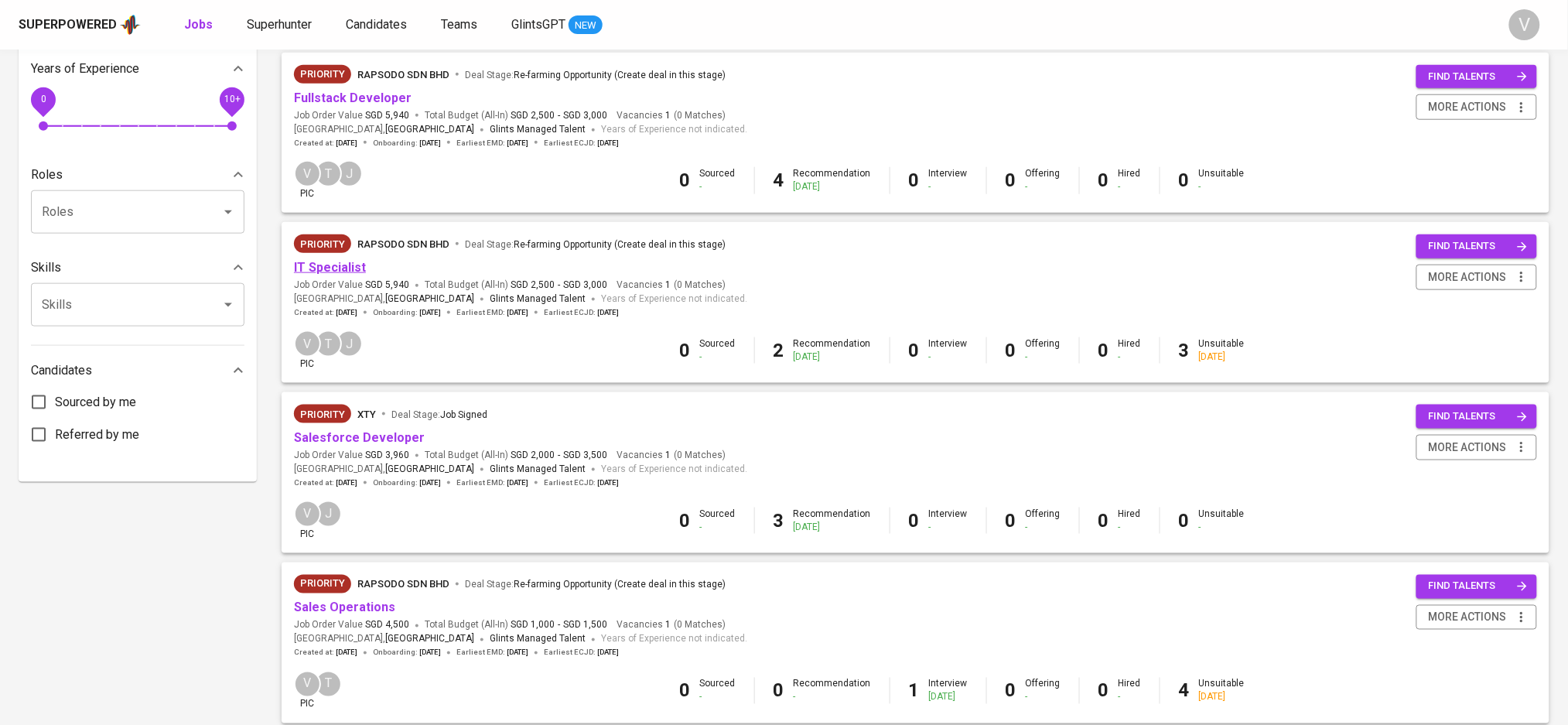
click at [338, 271] on link "IT Specialist" at bounding box center [330, 267] width 72 height 15
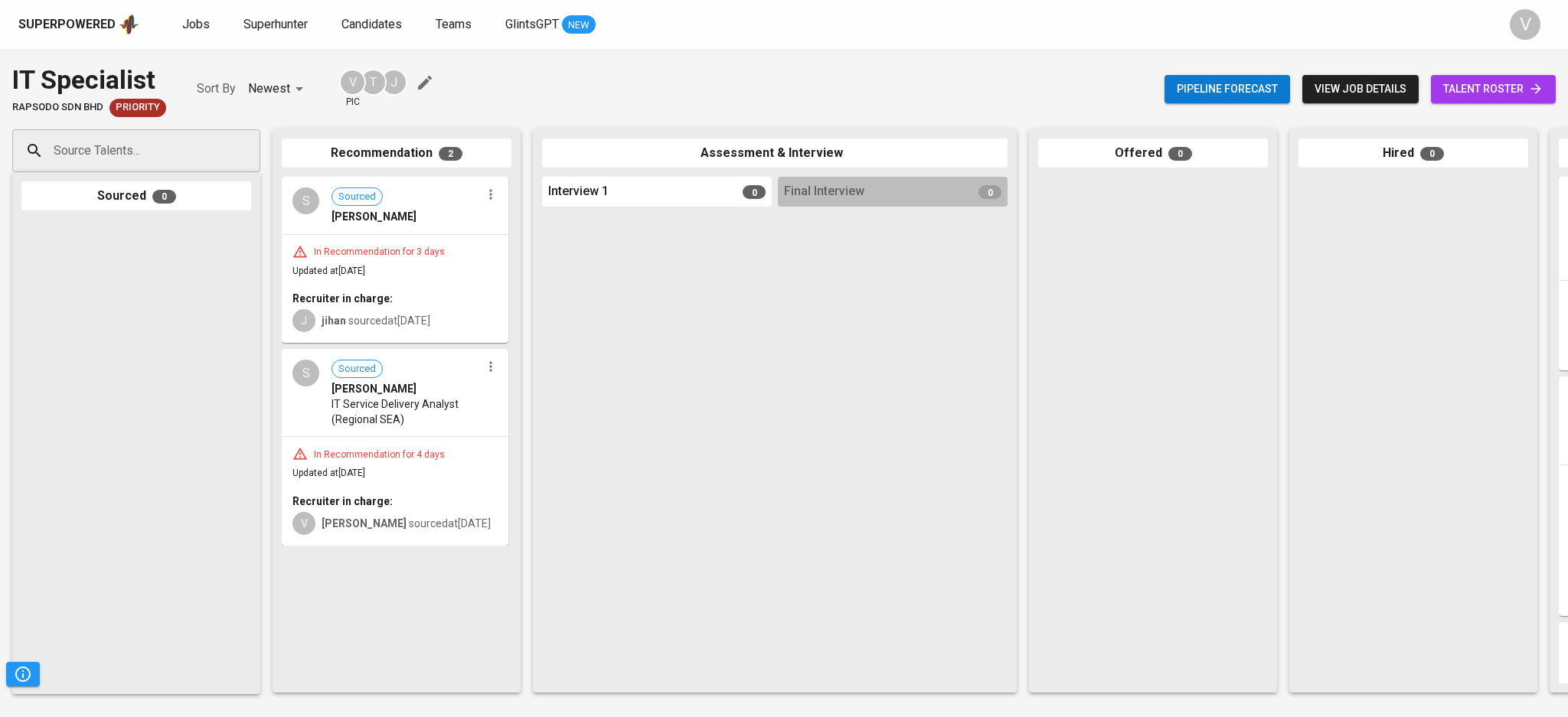
click at [192, 158] on input "Source Talents..." at bounding box center [130, 150] width 161 height 29
paste input "[EMAIL_ADDRESS][DOMAIN_NAME]"
type input "[EMAIL_ADDRESS][DOMAIN_NAME]"
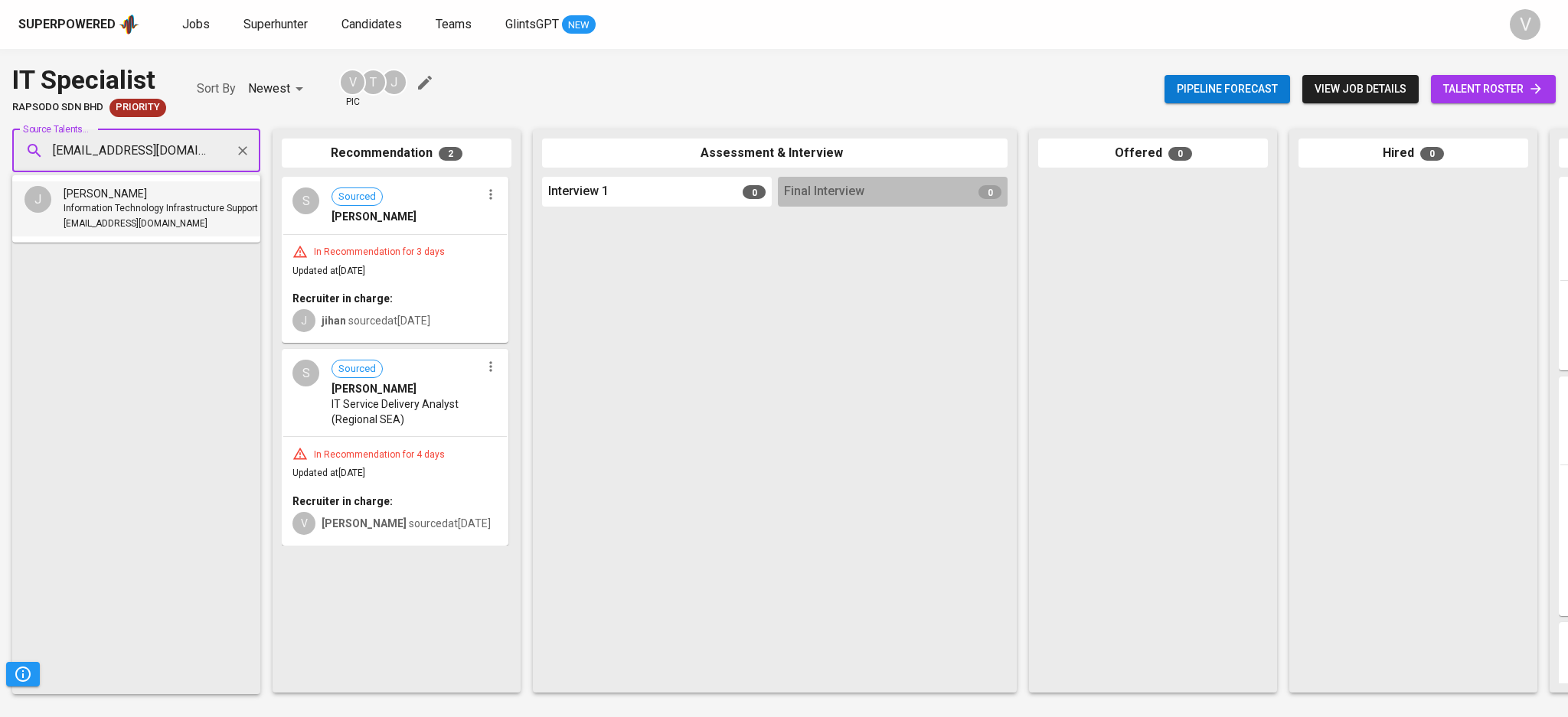
click at [101, 197] on span "[PERSON_NAME]" at bounding box center [105, 193] width 84 height 15
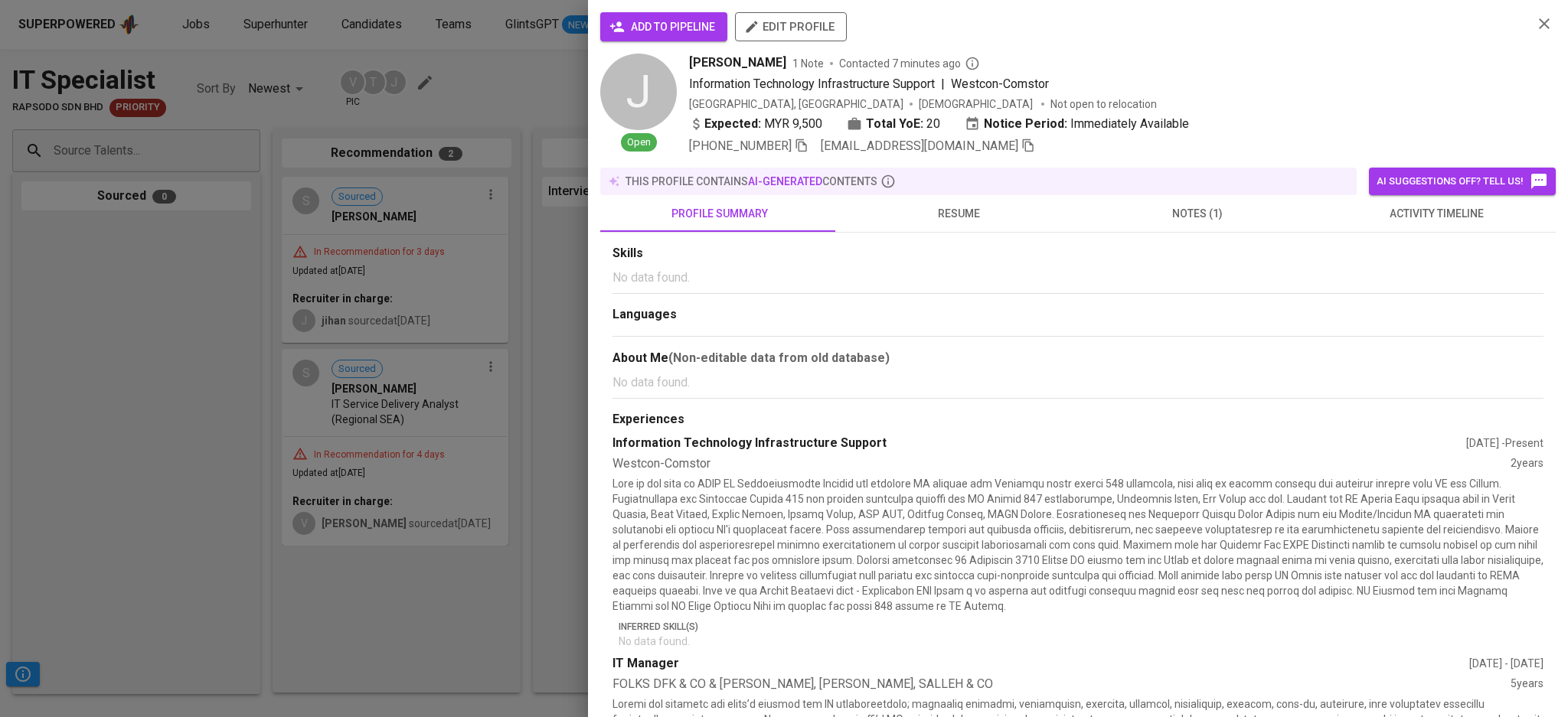
click at [663, 17] on span "add to pipeline" at bounding box center [664, 27] width 103 height 19
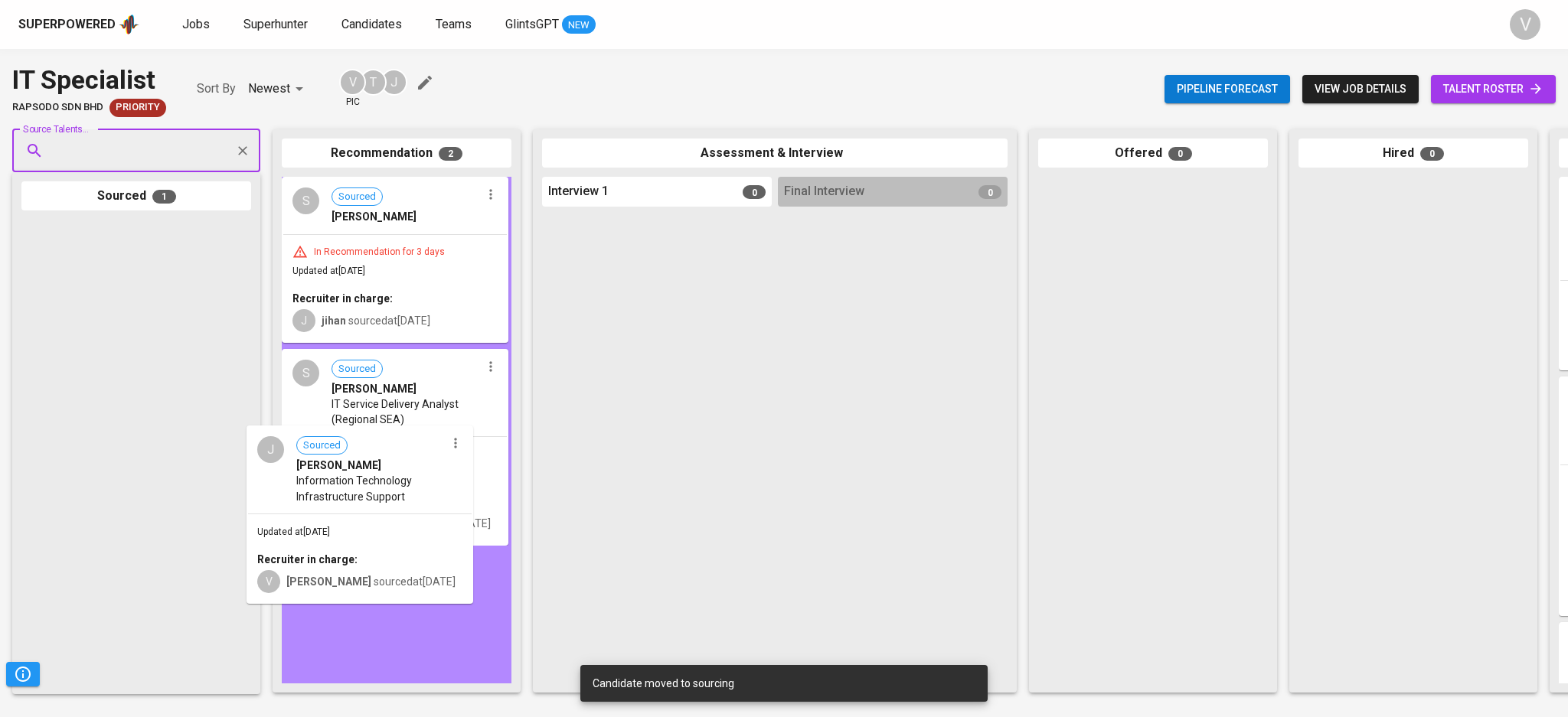
drag, startPoint x: 114, startPoint y: 274, endPoint x: 351, endPoint y: 503, distance: 329.6
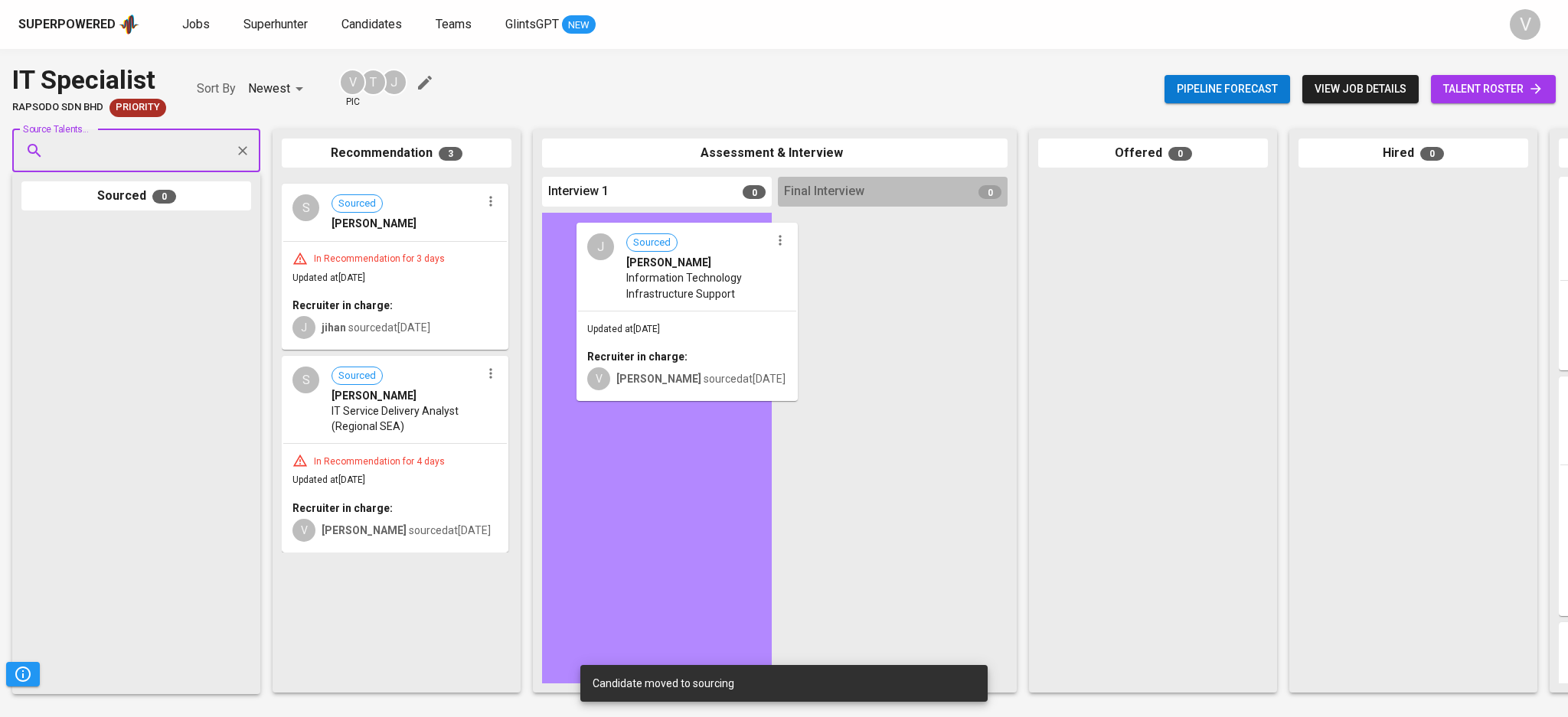
drag, startPoint x: 378, startPoint y: 267, endPoint x: 684, endPoint y: 313, distance: 309.4
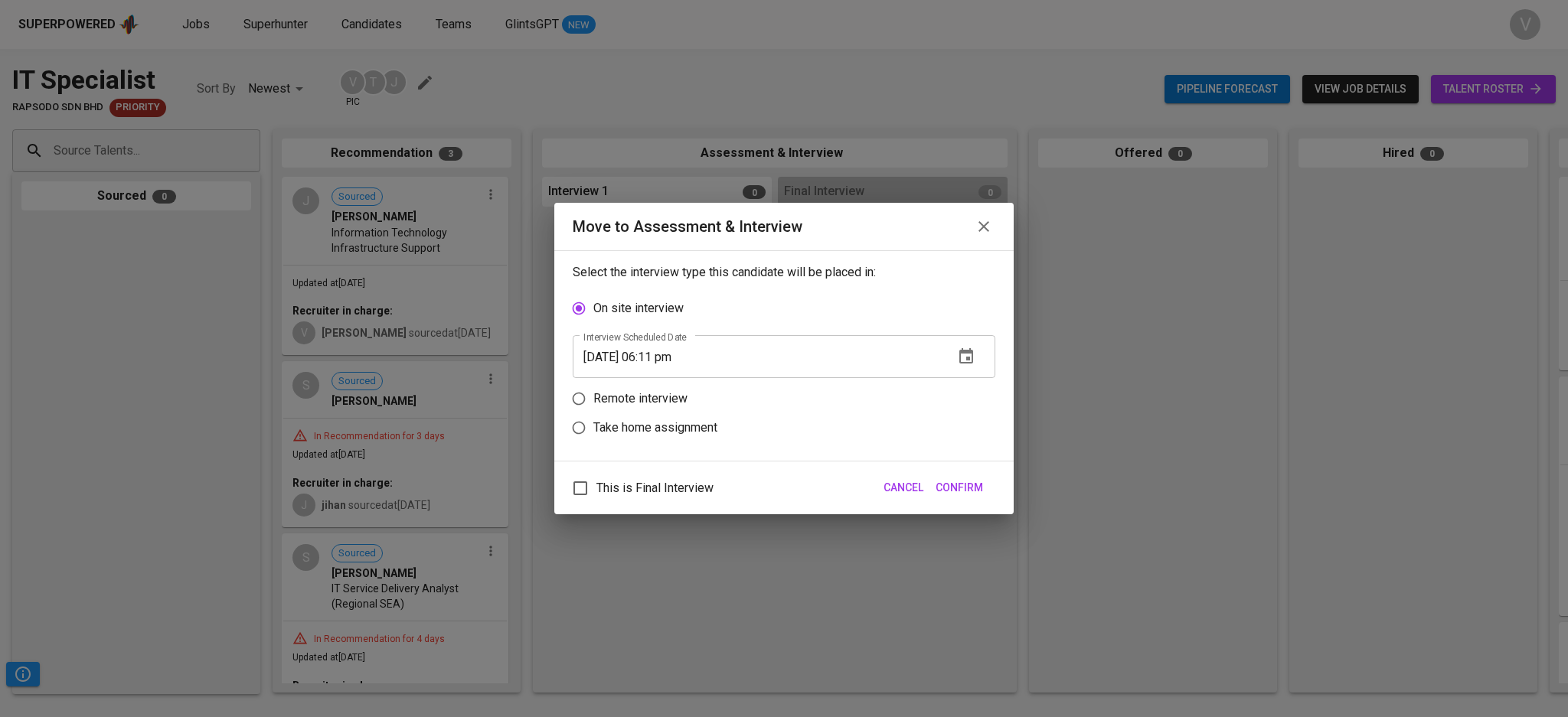
click at [689, 409] on label "Remote interview" at bounding box center [773, 398] width 419 height 29
click at [594, 409] on input "Remote interview" at bounding box center [578, 398] width 29 height 29
radio input "true"
click at [962, 497] on button "Confirm" at bounding box center [959, 487] width 60 height 28
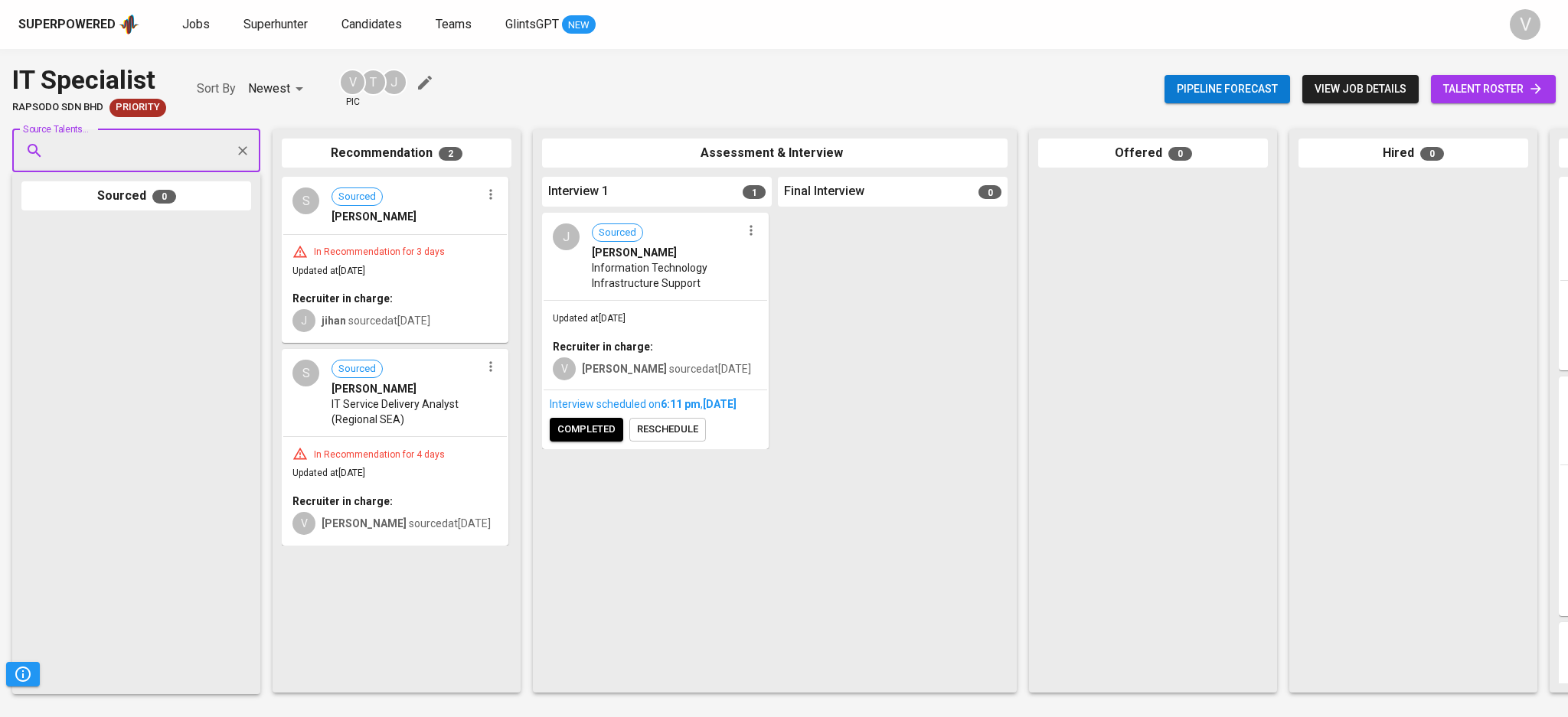
click at [589, 438] on span "completed" at bounding box center [586, 429] width 58 height 17
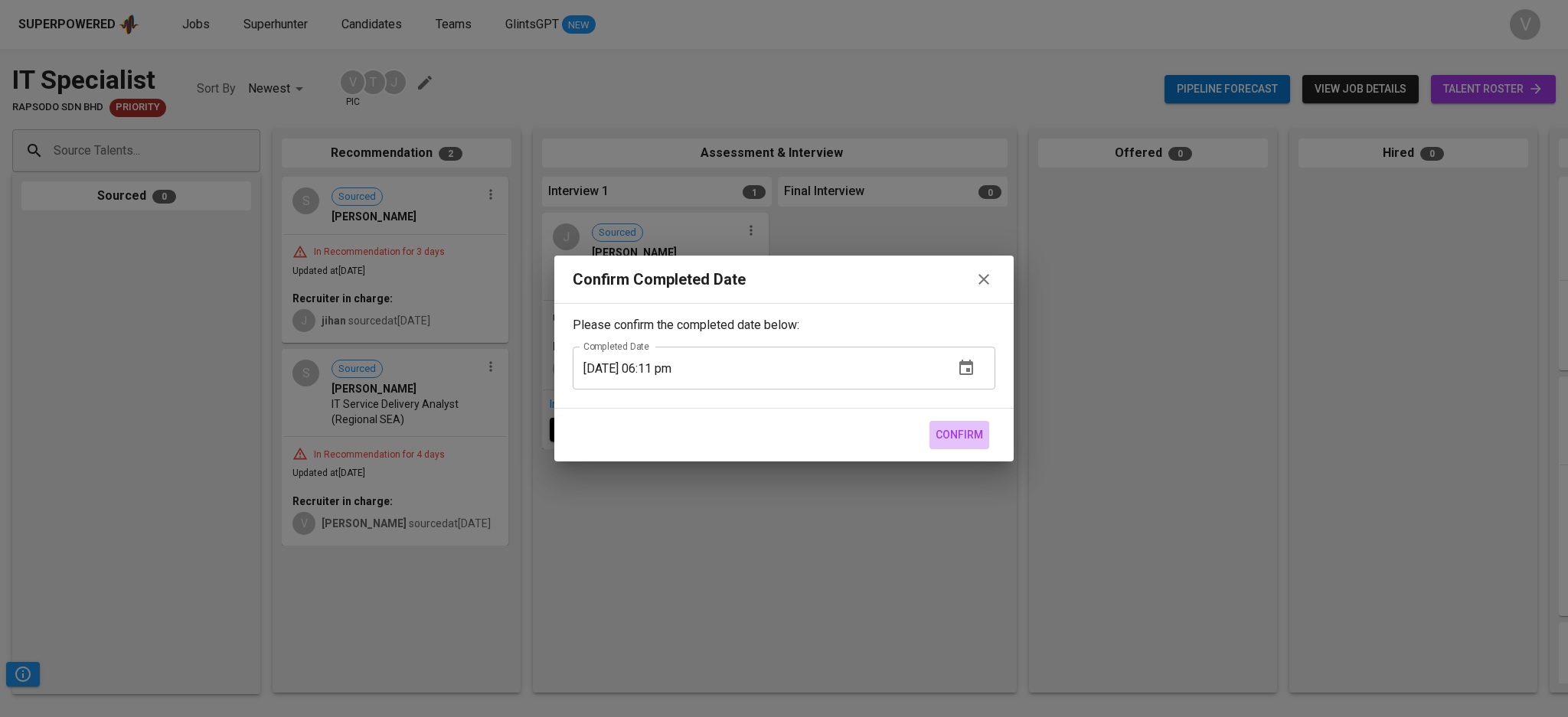
click at [957, 429] on span "Confirm" at bounding box center [959, 434] width 47 height 19
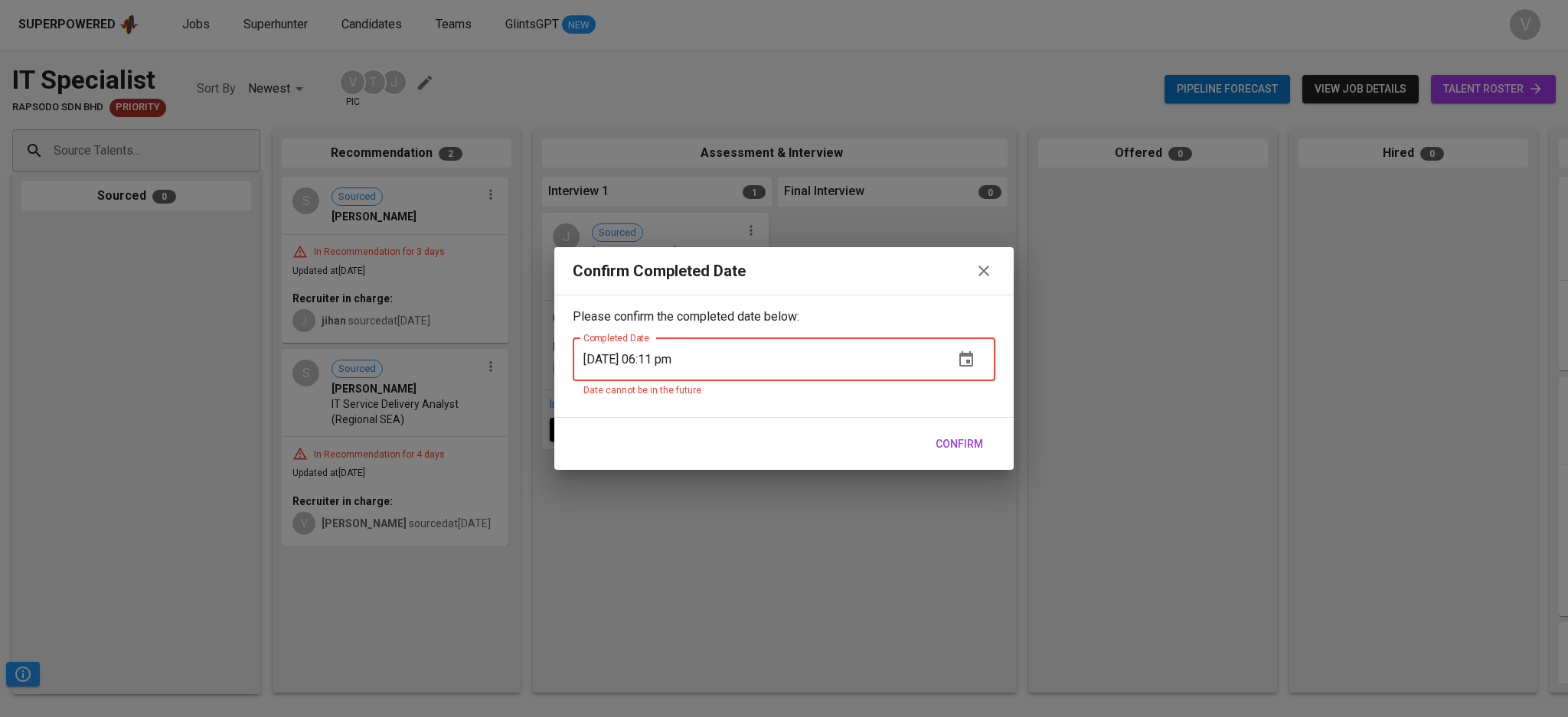
click at [680, 360] on input "10/03/2025 06:11 pm" at bounding box center [757, 360] width 369 height 43
click at [948, 443] on span "Confirm" at bounding box center [959, 443] width 47 height 19
click at [991, 264] on icon "button" at bounding box center [983, 271] width 18 height 18
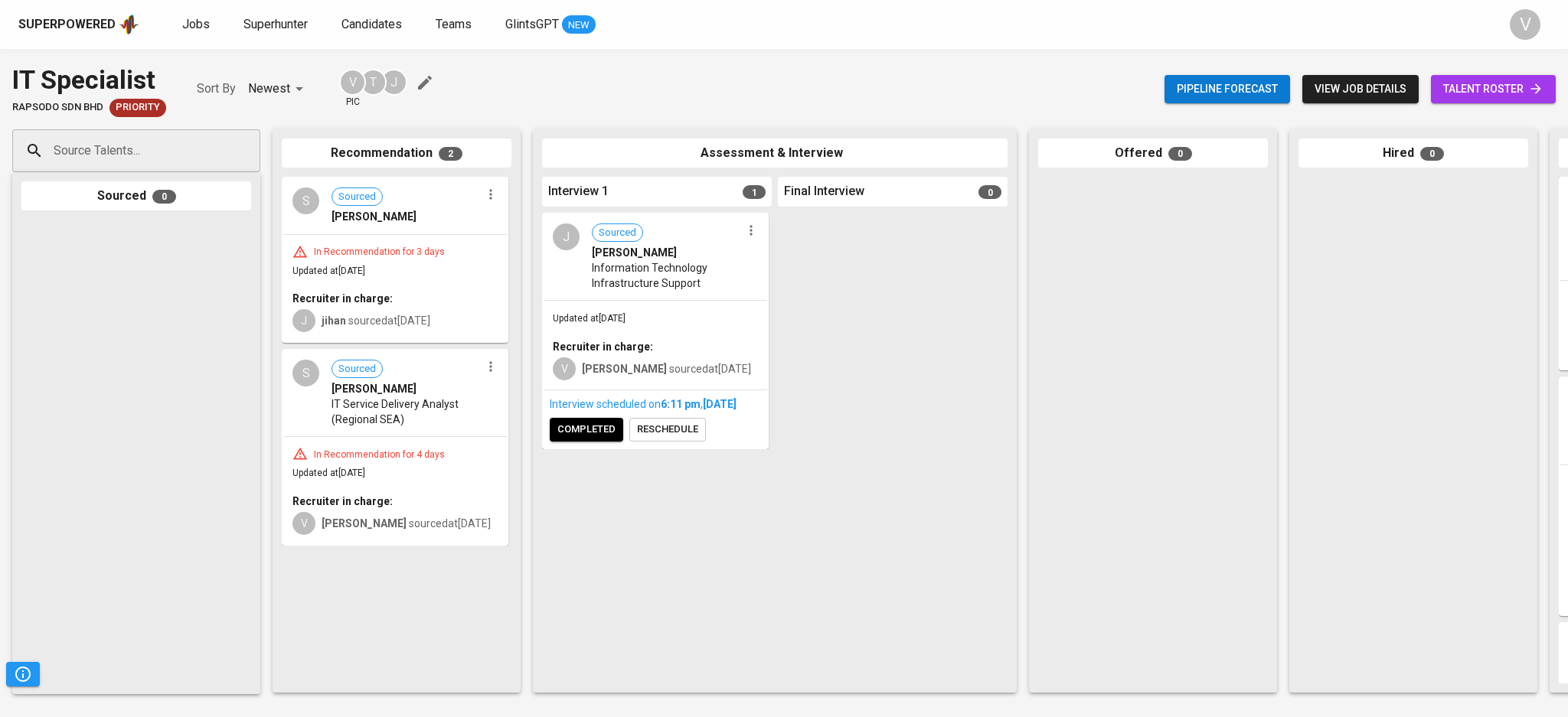
click at [672, 442] on button "reschedule" at bounding box center [667, 429] width 76 height 24
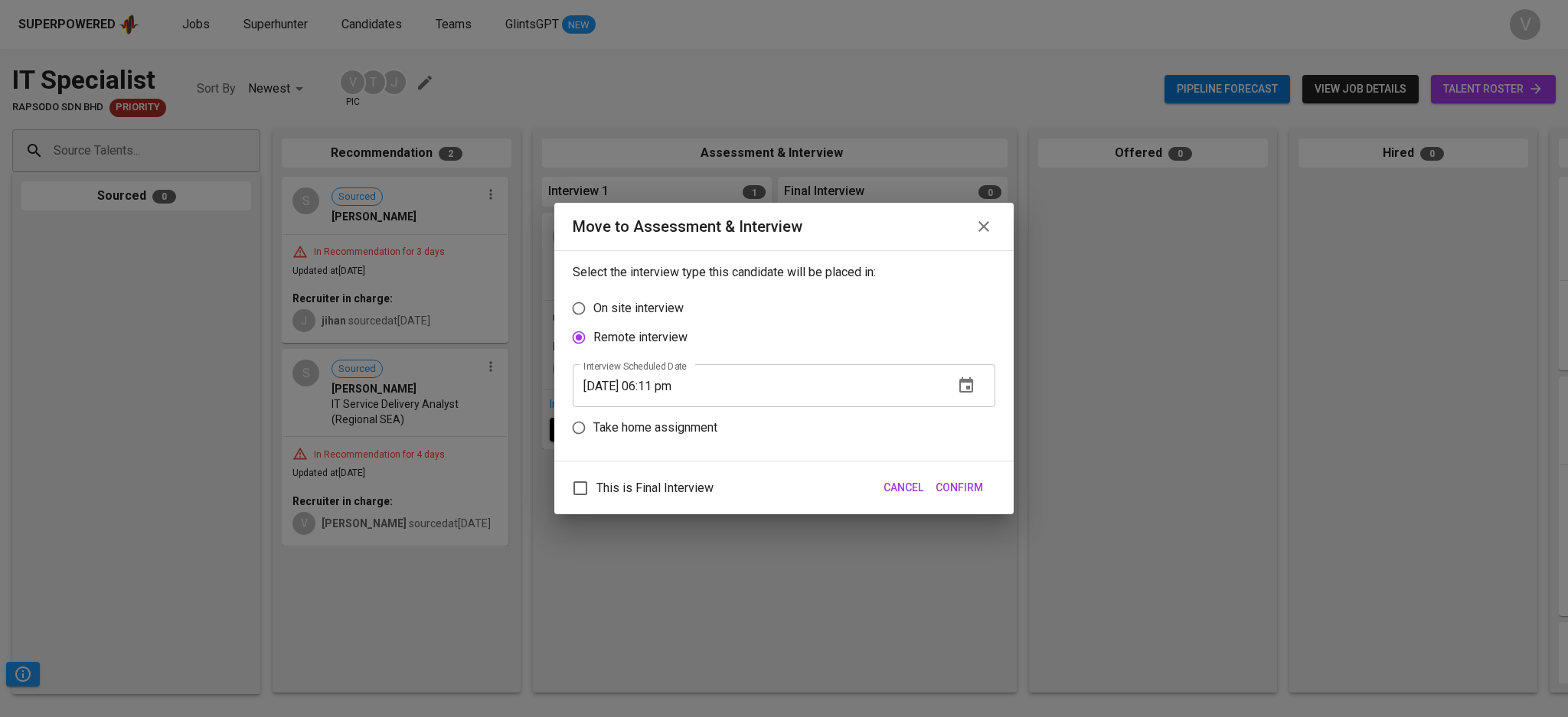
click at [963, 387] on icon "button" at bounding box center [966, 385] width 18 height 18
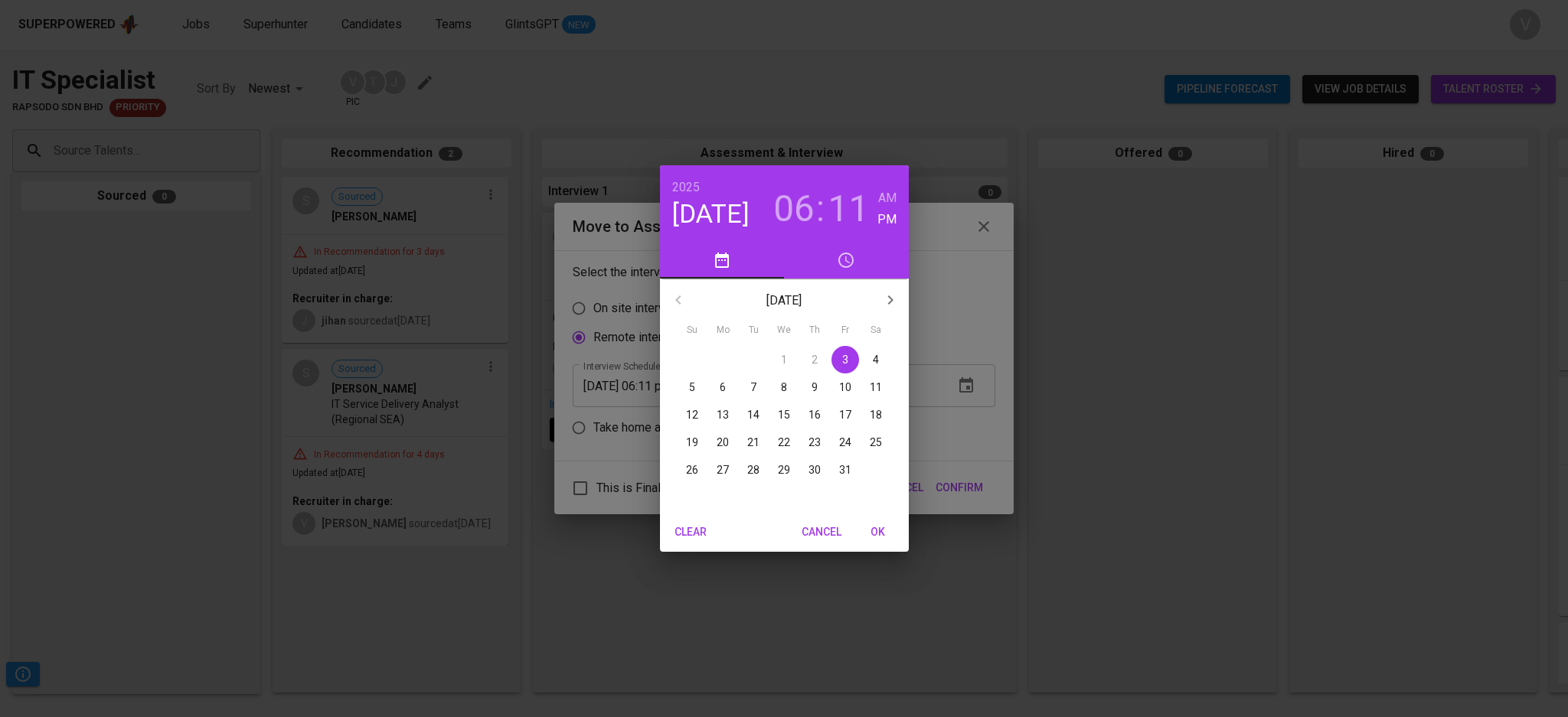
click at [801, 207] on h3 "06" at bounding box center [794, 209] width 41 height 43
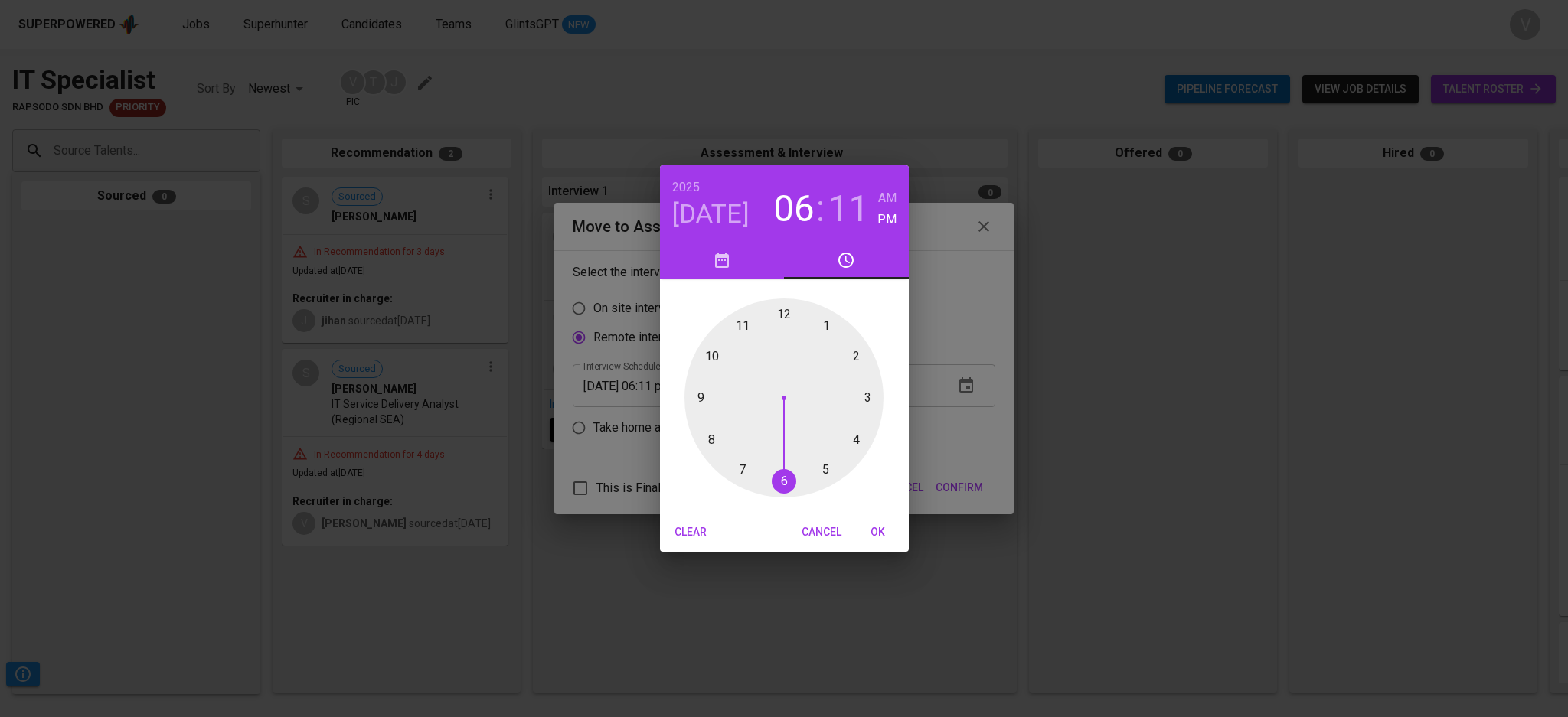
click at [822, 472] on div at bounding box center [784, 398] width 199 height 199
click at [861, 221] on h3 "11" at bounding box center [848, 209] width 41 height 43
click at [861, 374] on div at bounding box center [784, 398] width 199 height 199
type input "10/03/2025 05:12 pm"
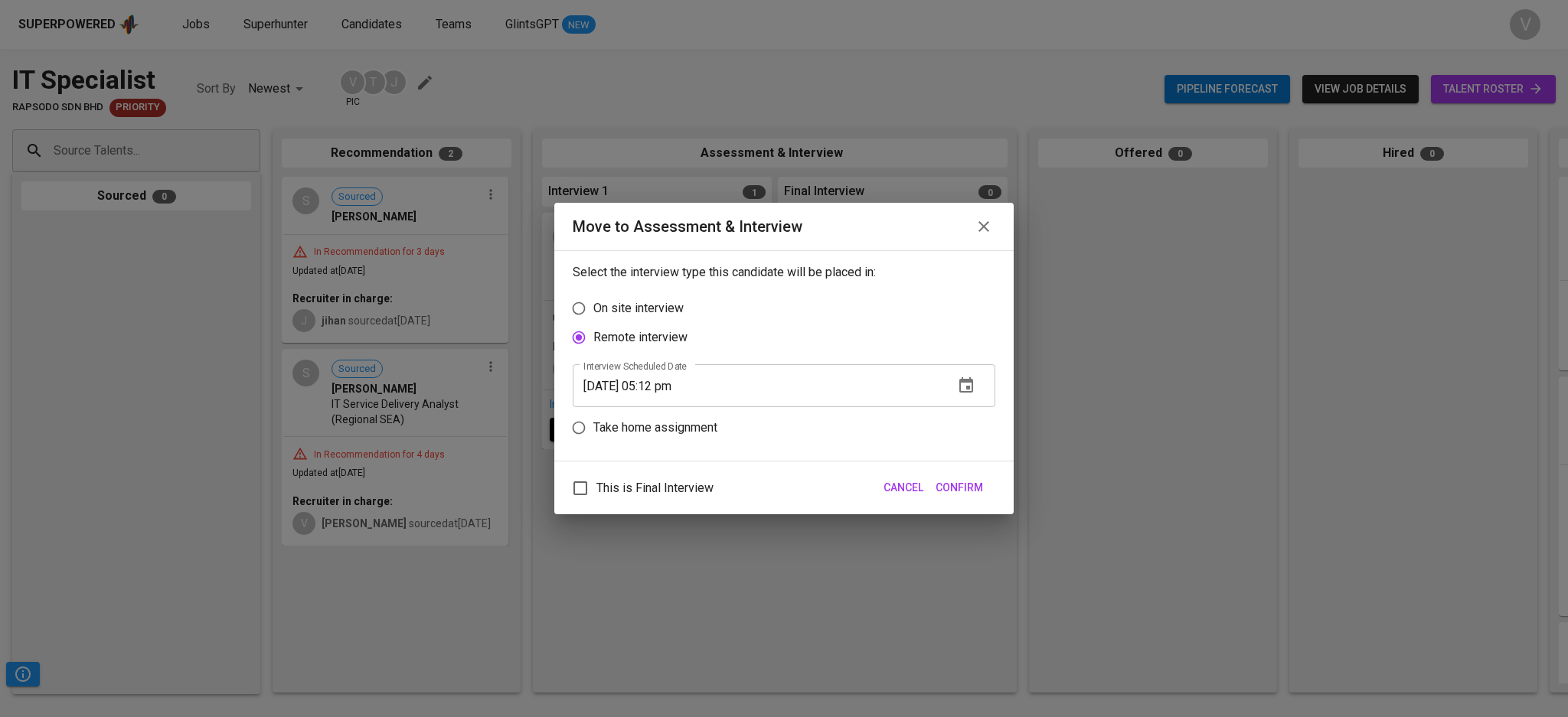
click at [948, 491] on span "Confirm" at bounding box center [959, 487] width 47 height 19
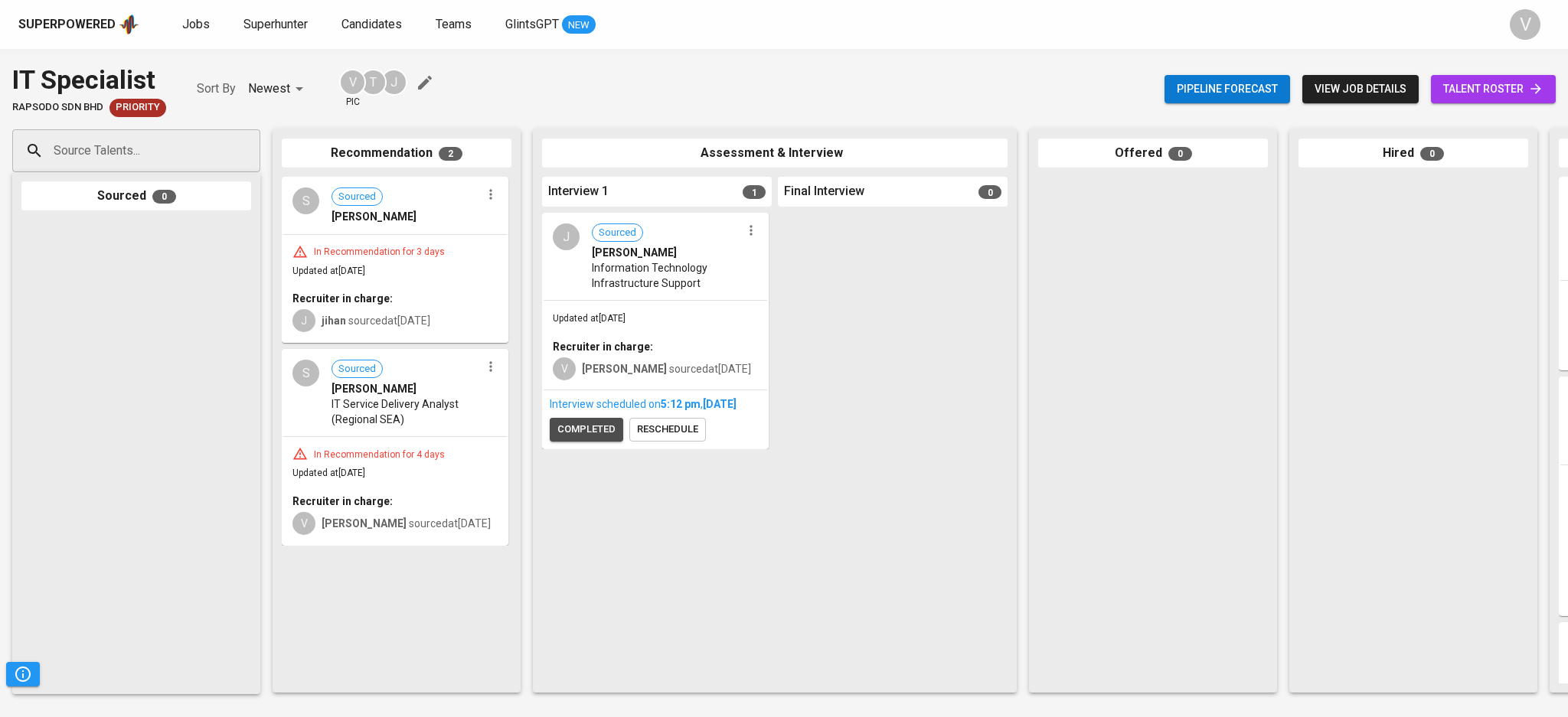
click at [611, 442] on button "completed" at bounding box center [586, 429] width 74 height 24
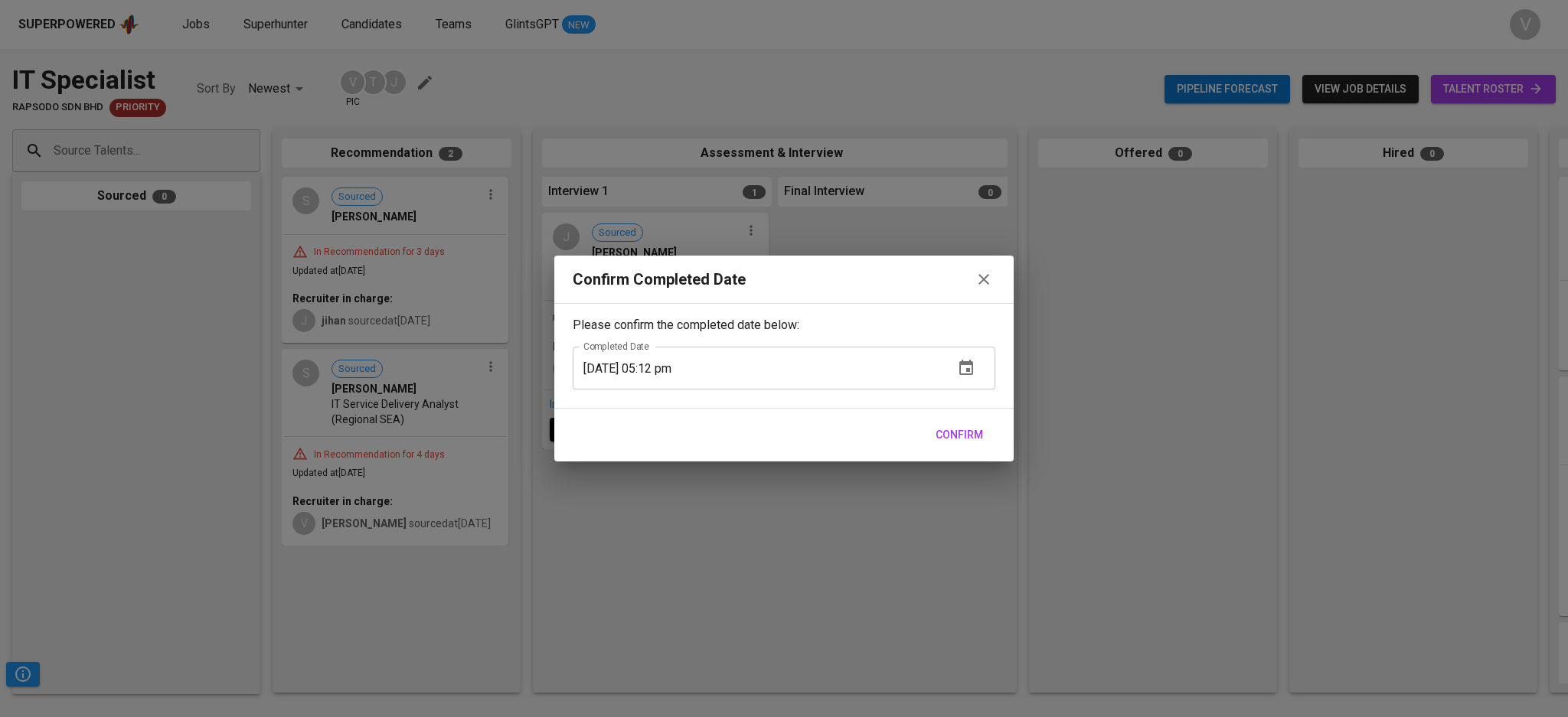
click at [950, 425] on span "Confirm" at bounding box center [959, 434] width 47 height 19
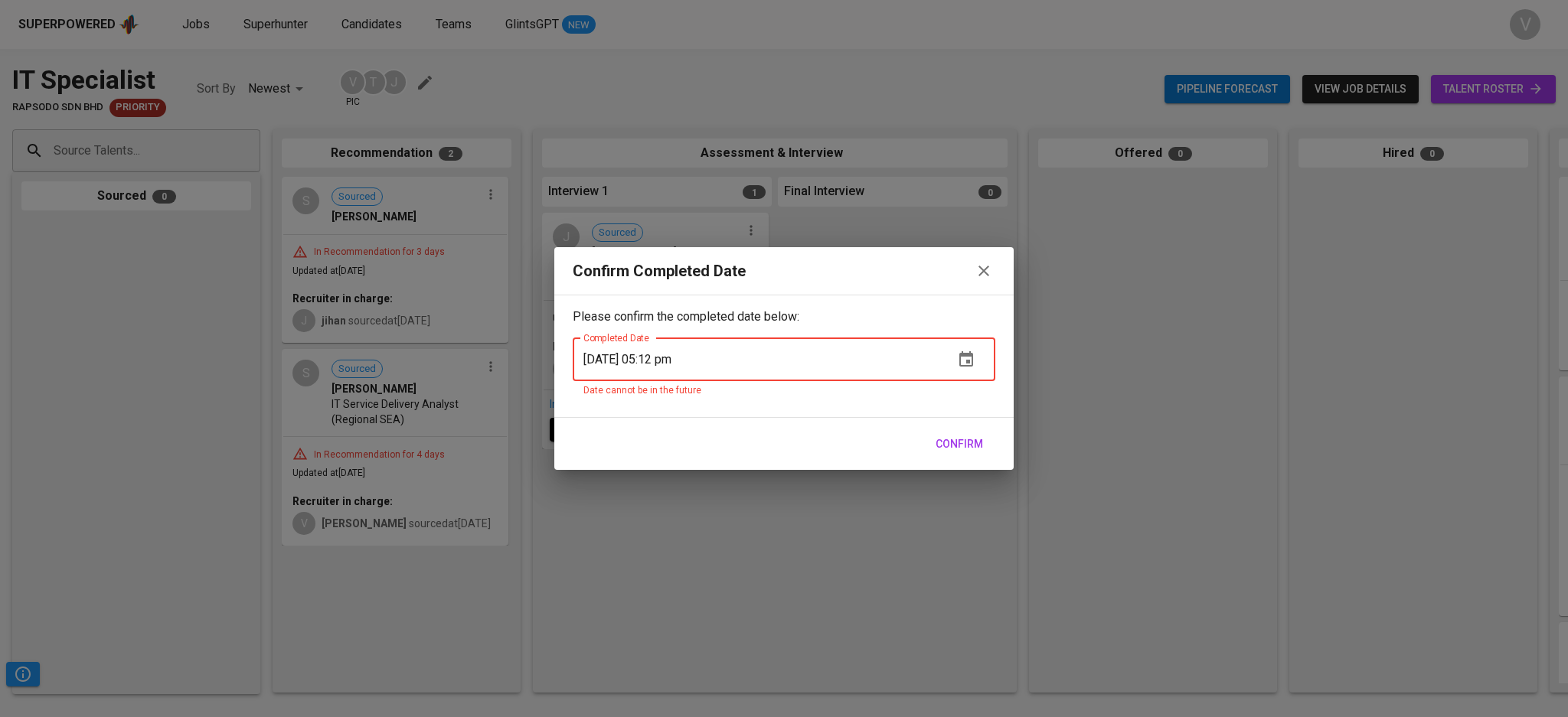
click at [953, 429] on div "Confirm" at bounding box center [784, 444] width 459 height 53
click at [983, 270] on icon "button" at bounding box center [983, 270] width 11 height 11
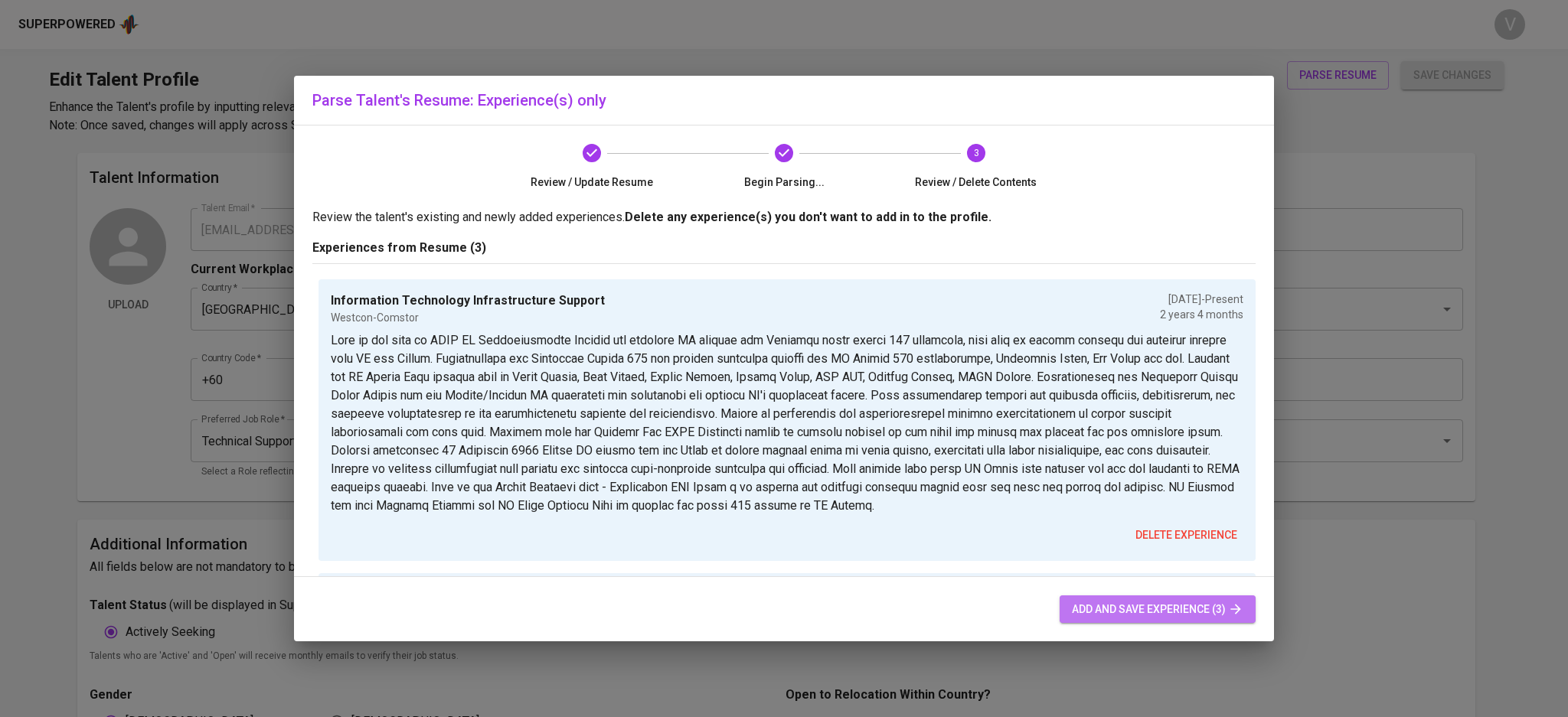
click at [1097, 603] on span "add and save experience (3)" at bounding box center [1158, 609] width 172 height 19
